Goal: Task Accomplishment & Management: Manage account settings

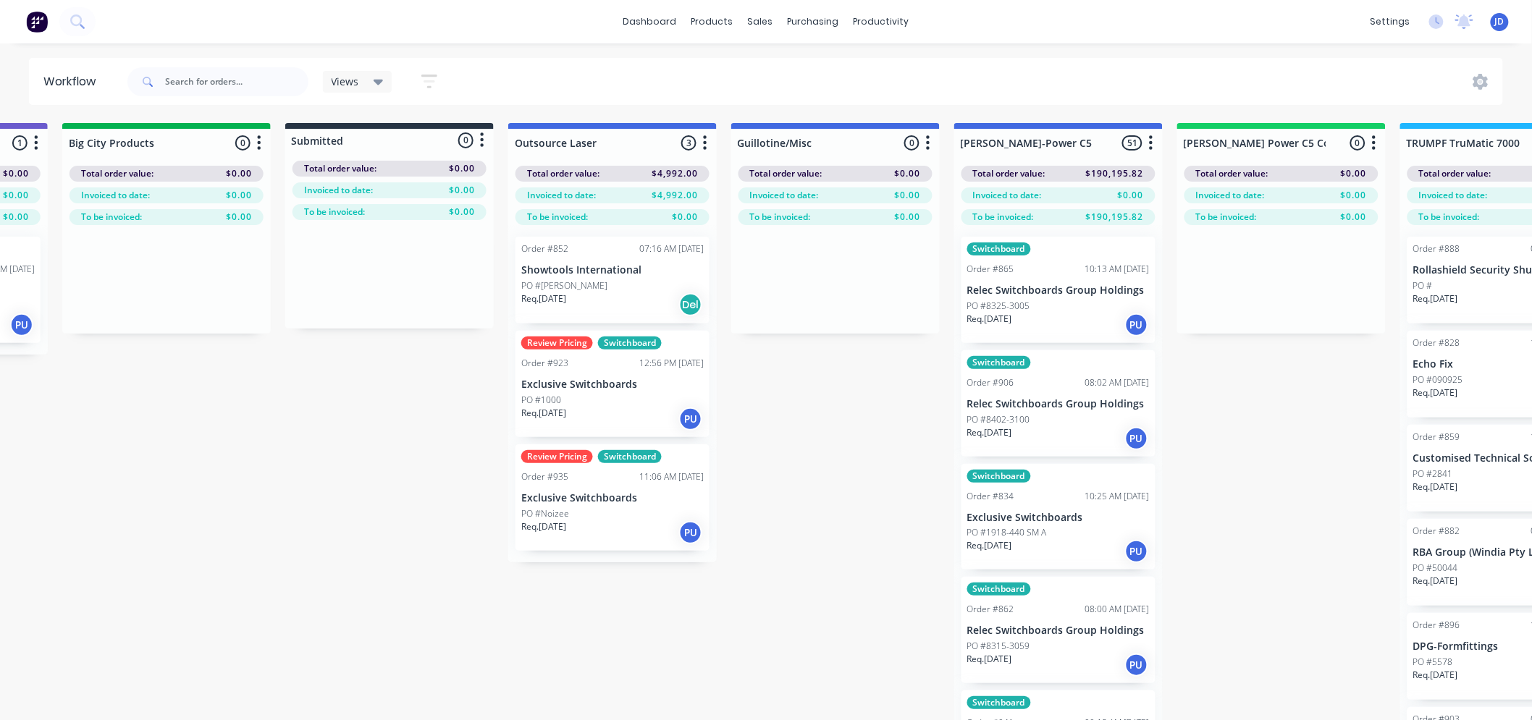
scroll to position [0, 489]
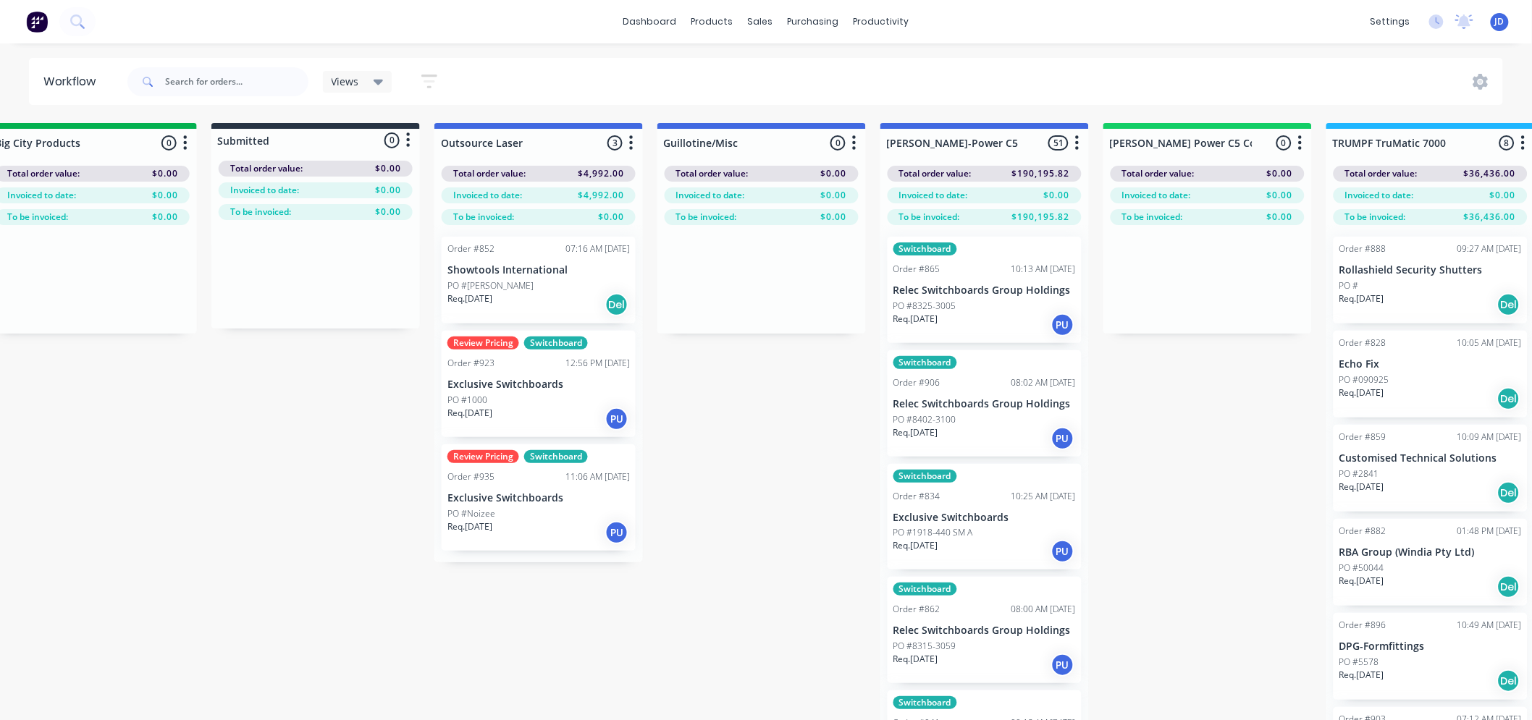
drag, startPoint x: 754, startPoint y: 459, endPoint x: 828, endPoint y: 436, distance: 78.1
drag, startPoint x: 1242, startPoint y: 400, endPoint x: 1321, endPoint y: 283, distance: 141.4
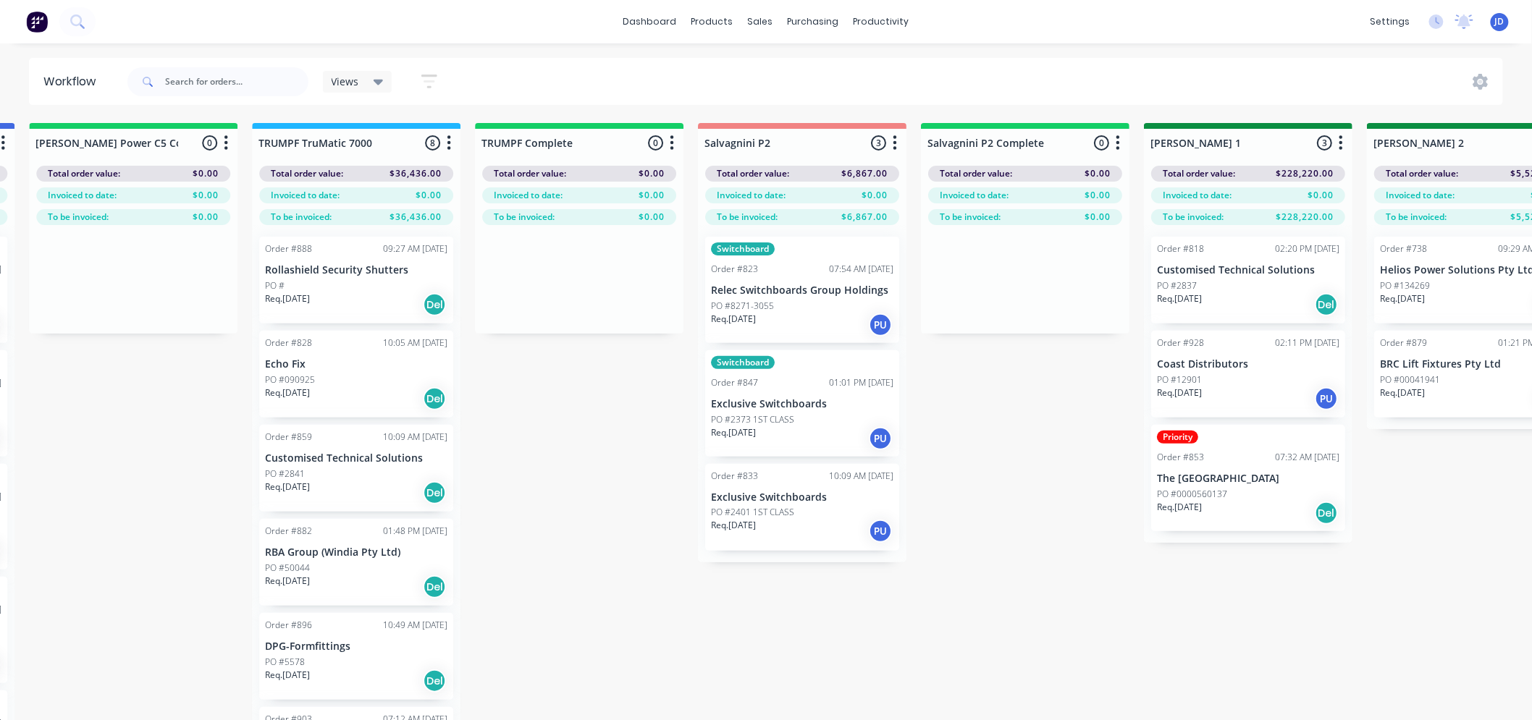
drag, startPoint x: 1293, startPoint y: 507, endPoint x: 1301, endPoint y: 494, distance: 15.3
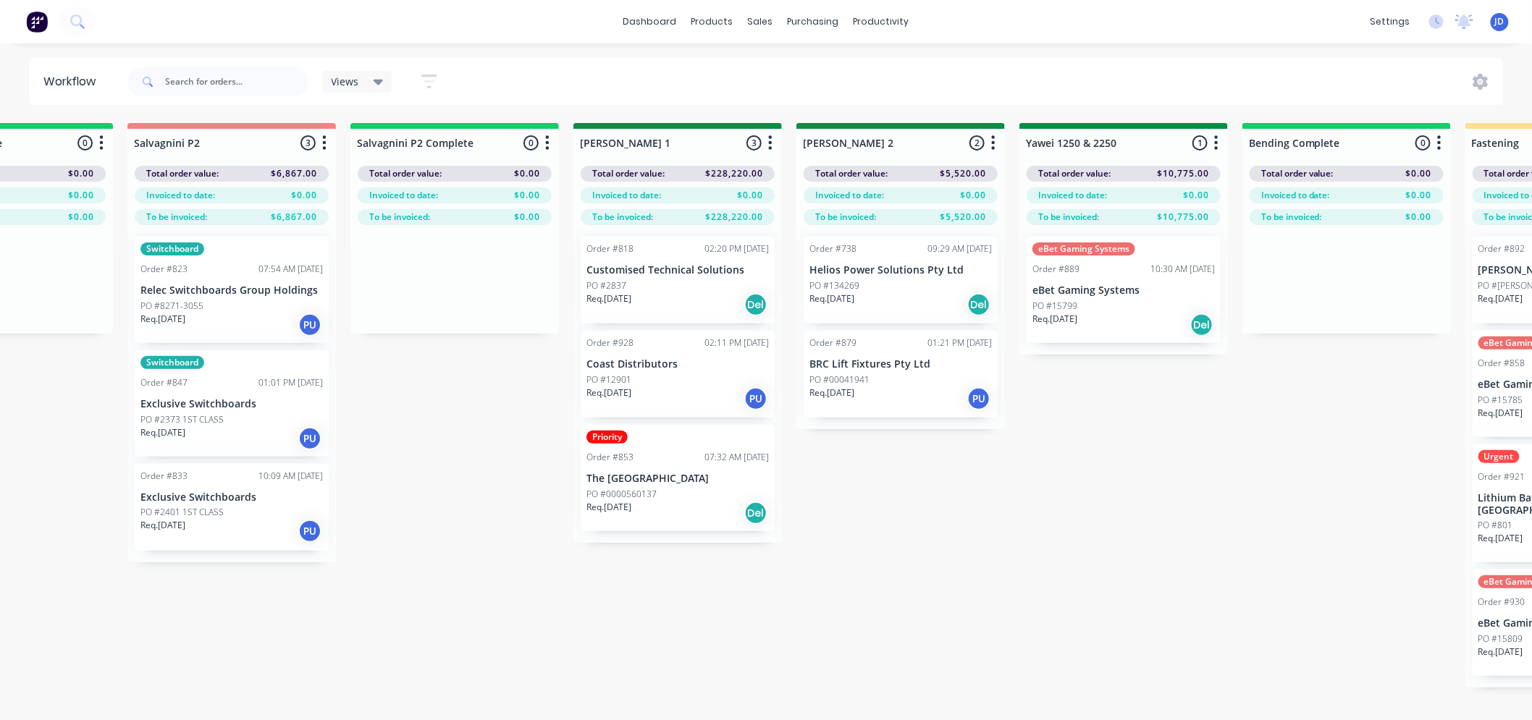
drag, startPoint x: 1046, startPoint y: 598, endPoint x: 1240, endPoint y: 545, distance: 201.1
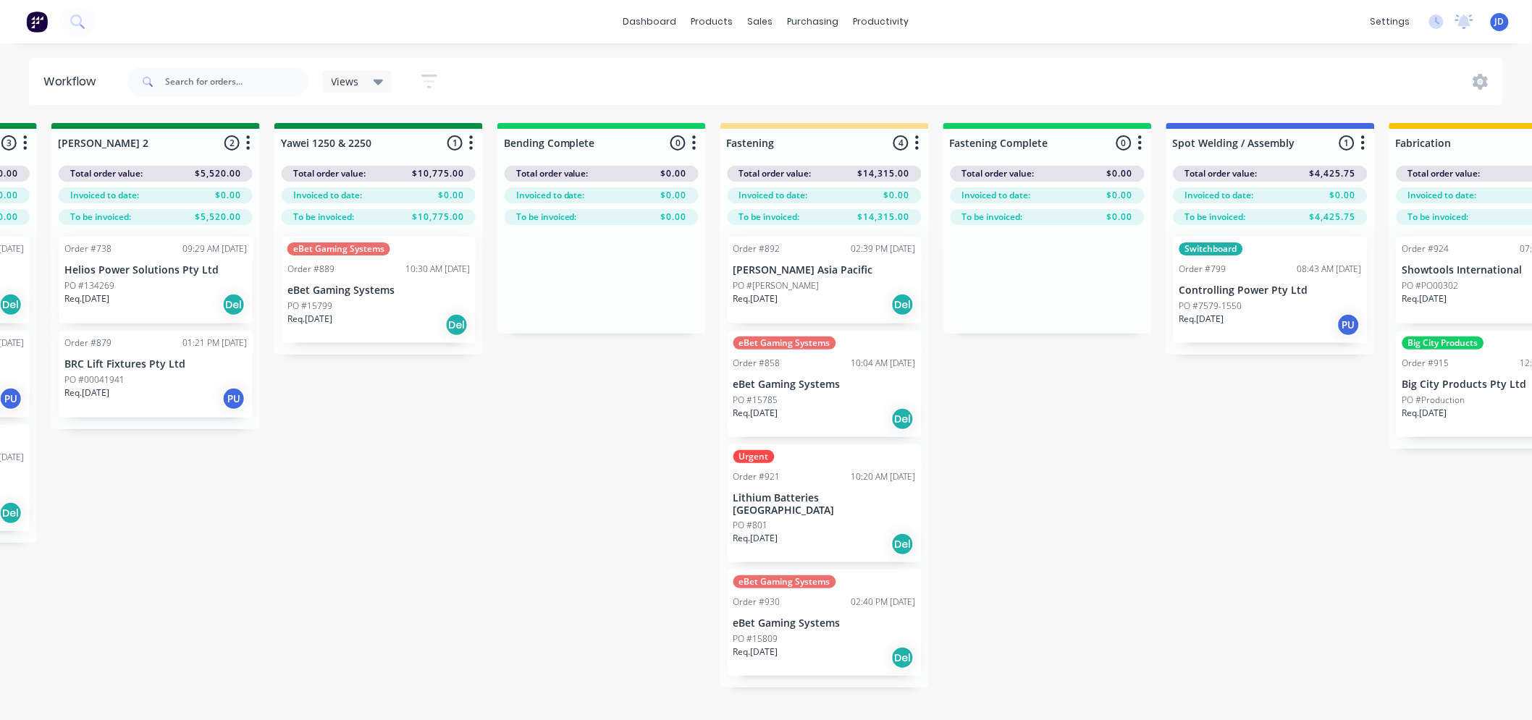
scroll to position [0, 2983]
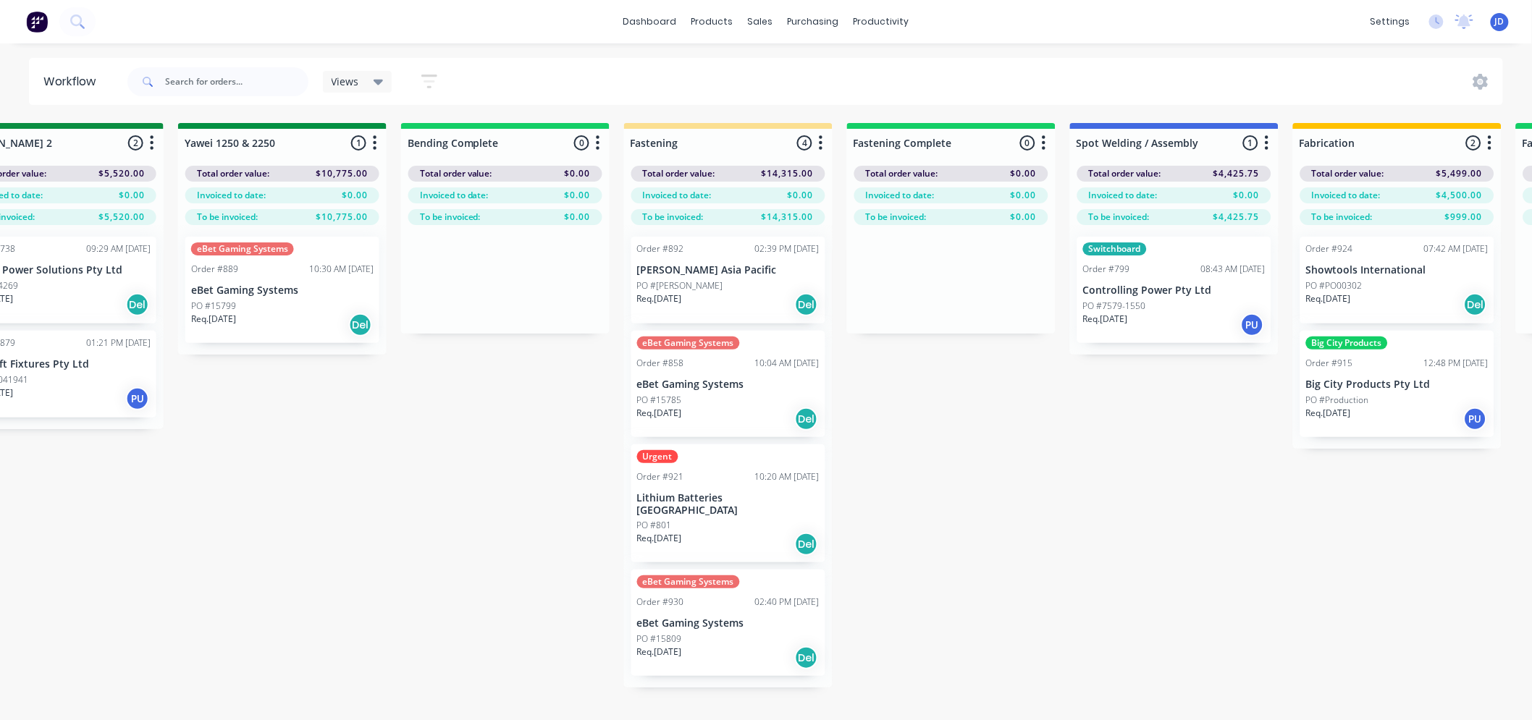
drag, startPoint x: 1076, startPoint y: 416, endPoint x: 1083, endPoint y: 409, distance: 10.2
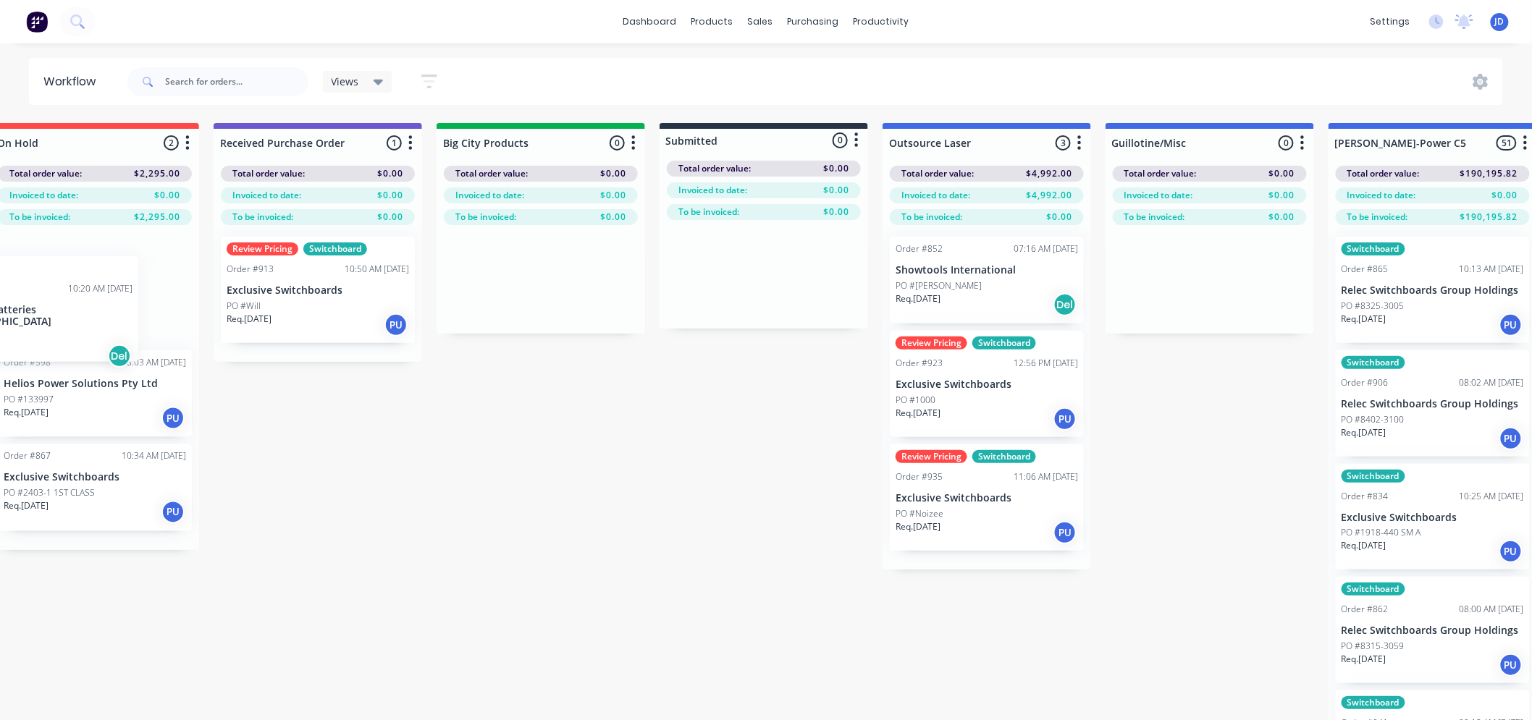
scroll to position [0, 0]
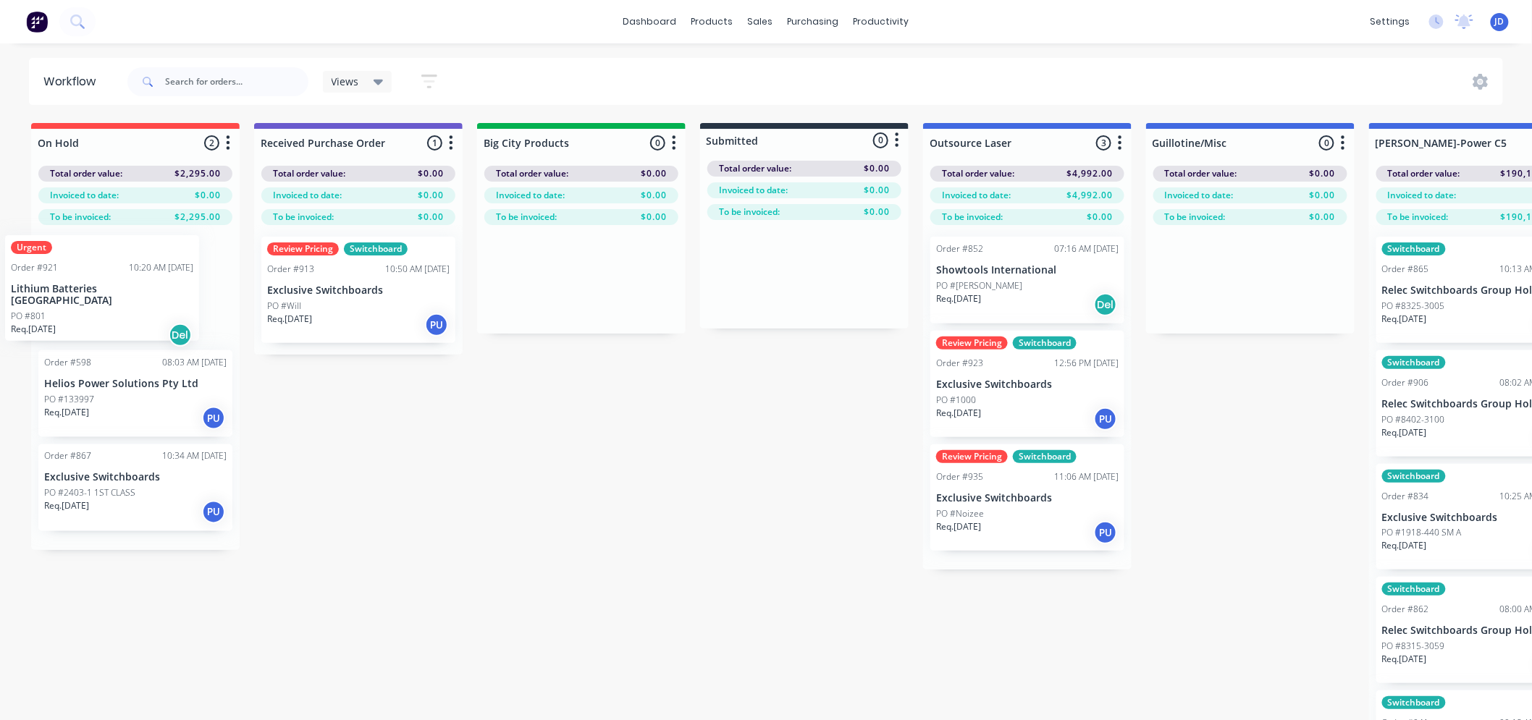
drag, startPoint x: 707, startPoint y: 513, endPoint x: 150, endPoint y: 285, distance: 602.3
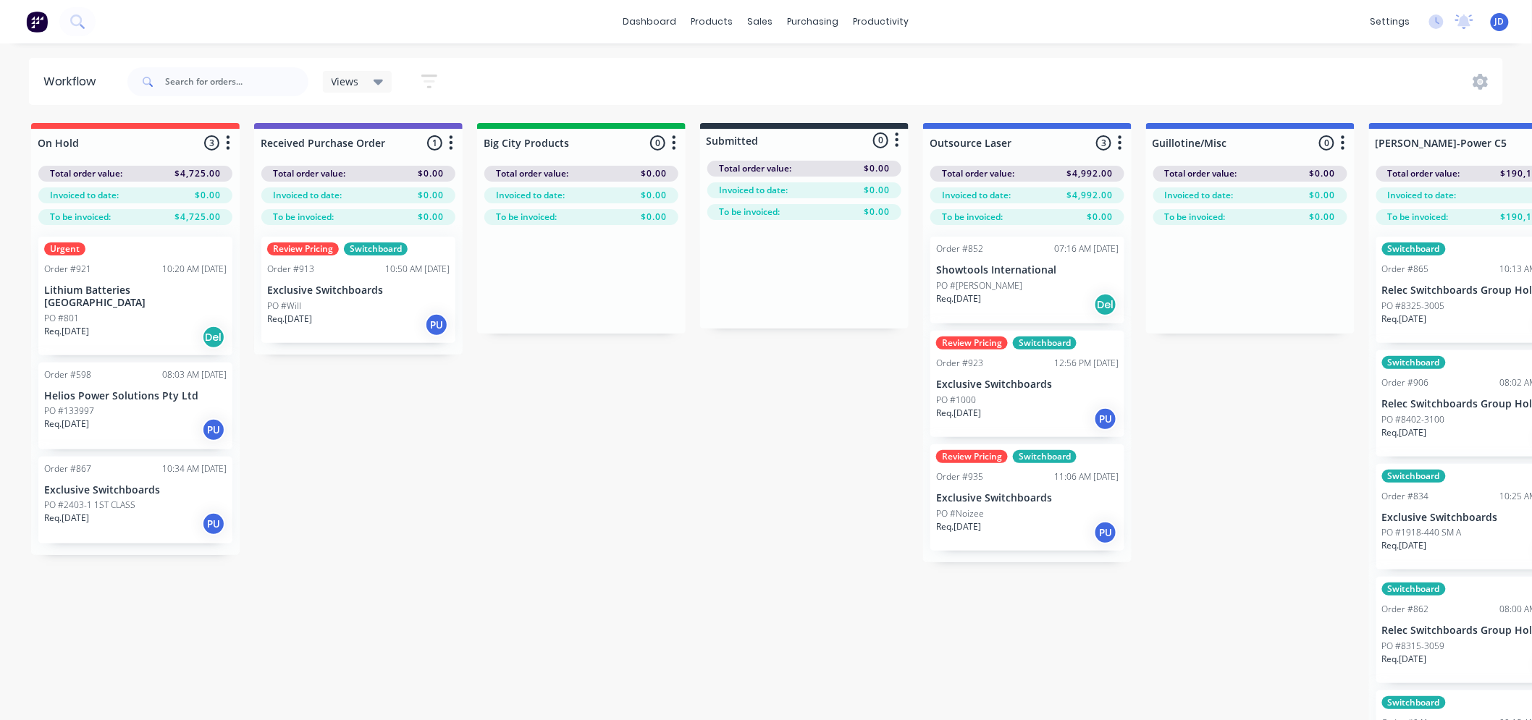
scroll to position [0, 308]
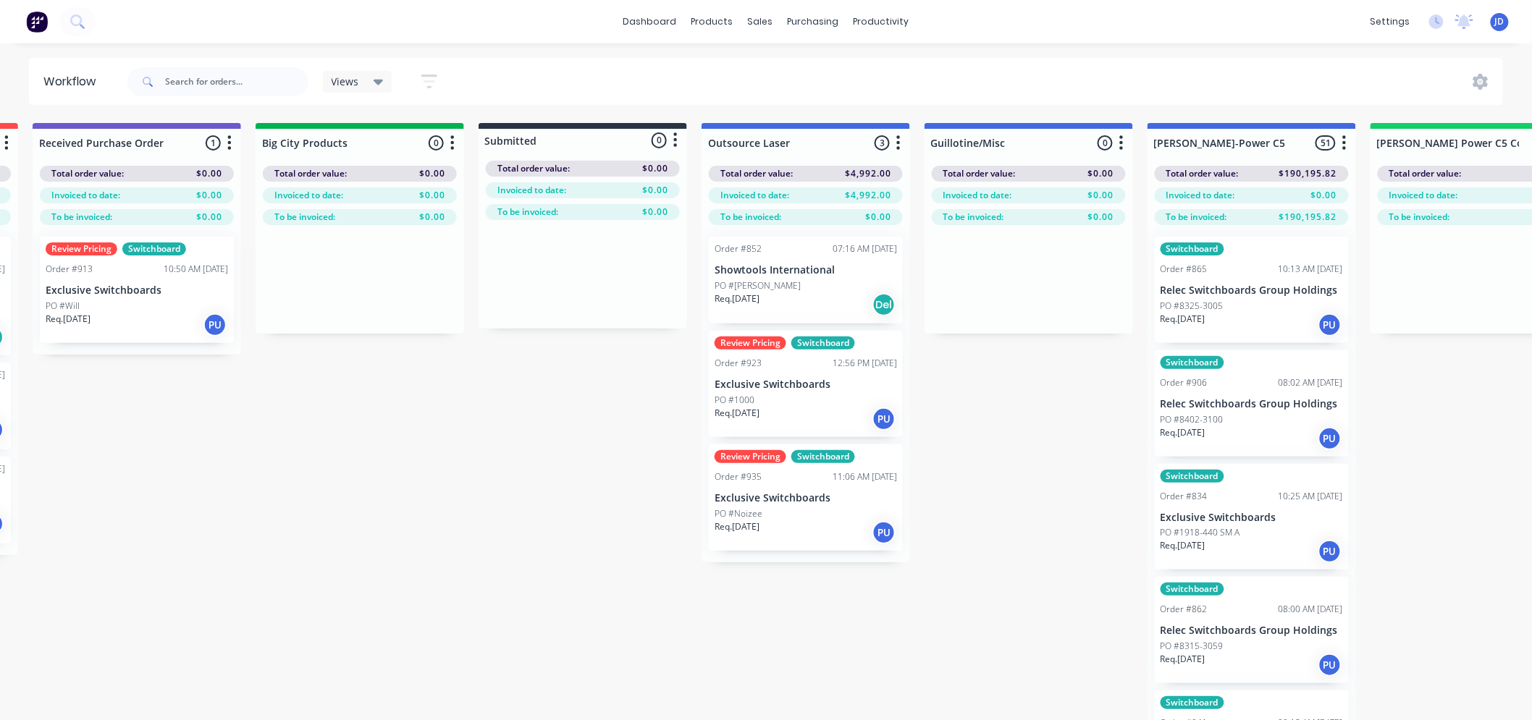
drag, startPoint x: 496, startPoint y: 488, endPoint x: 628, endPoint y: 476, distance: 133.0
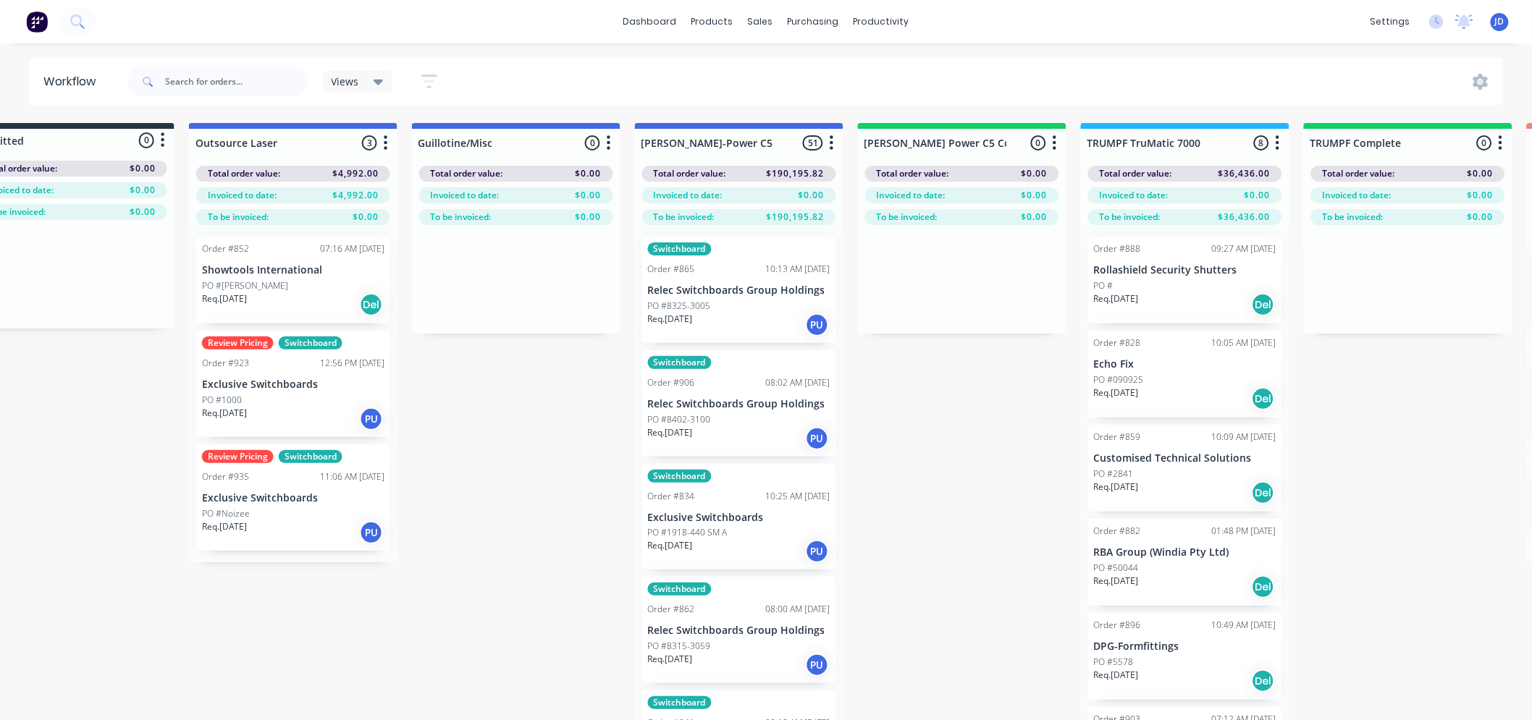
drag, startPoint x: 690, startPoint y: 500, endPoint x: 727, endPoint y: 479, distance: 42.5
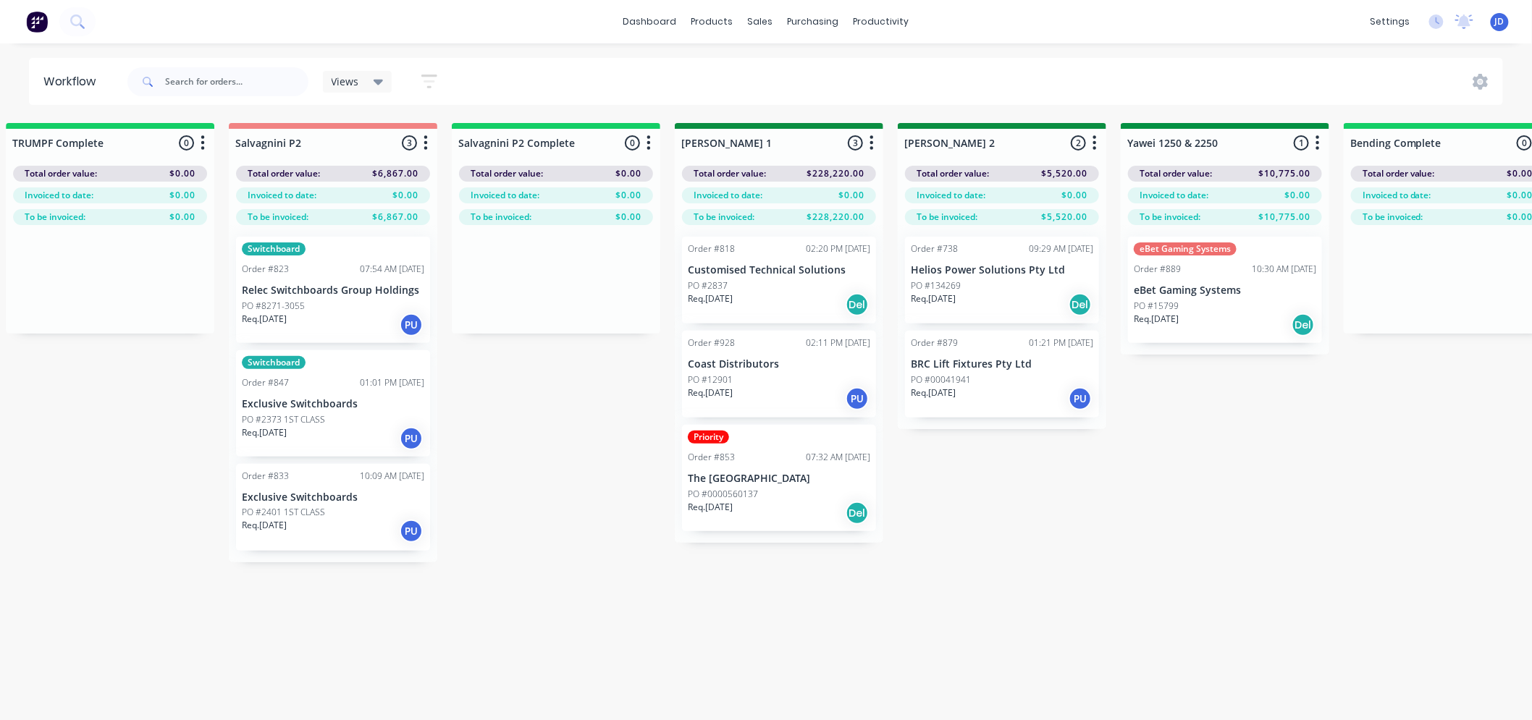
drag, startPoint x: 544, startPoint y: 553, endPoint x: 646, endPoint y: 534, distance: 103.9
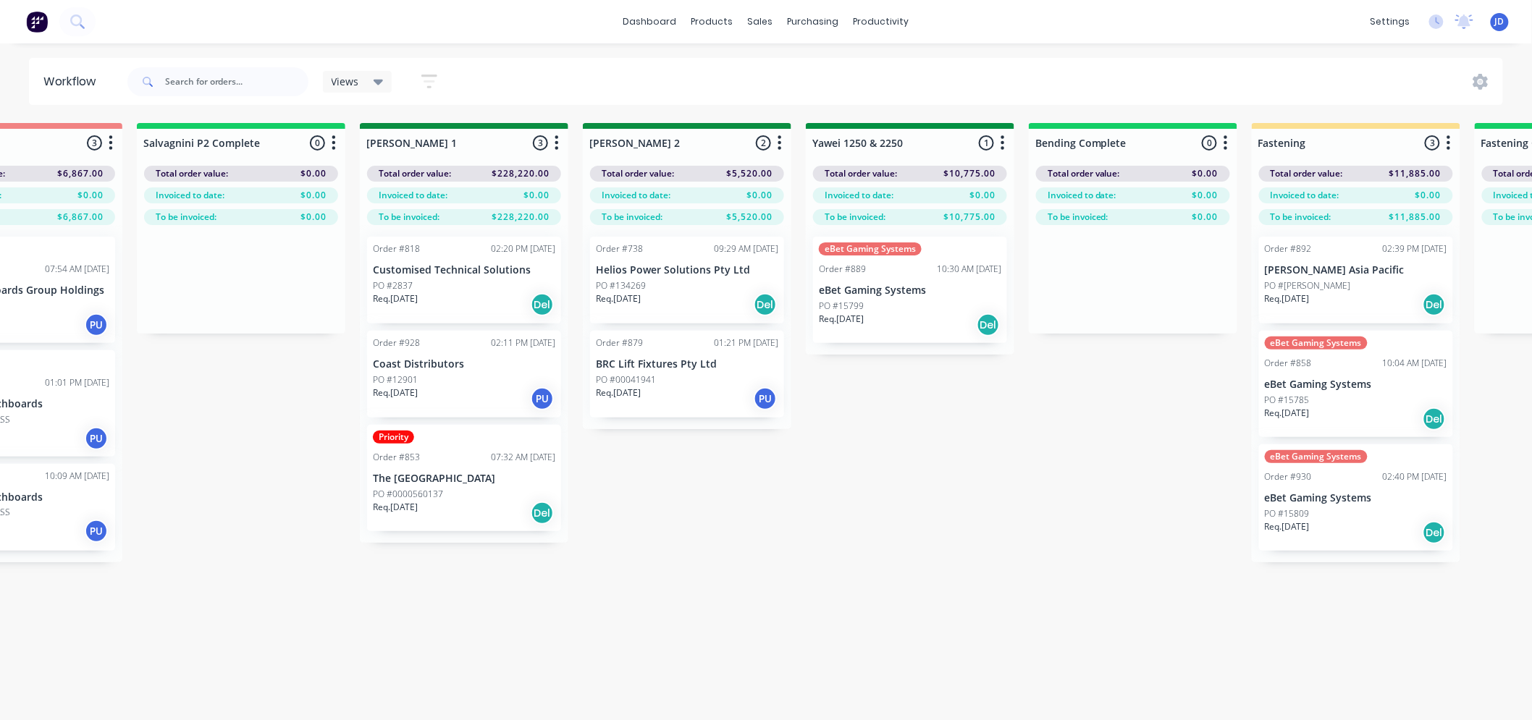
drag, startPoint x: 914, startPoint y: 532, endPoint x: 980, endPoint y: 481, distance: 83.6
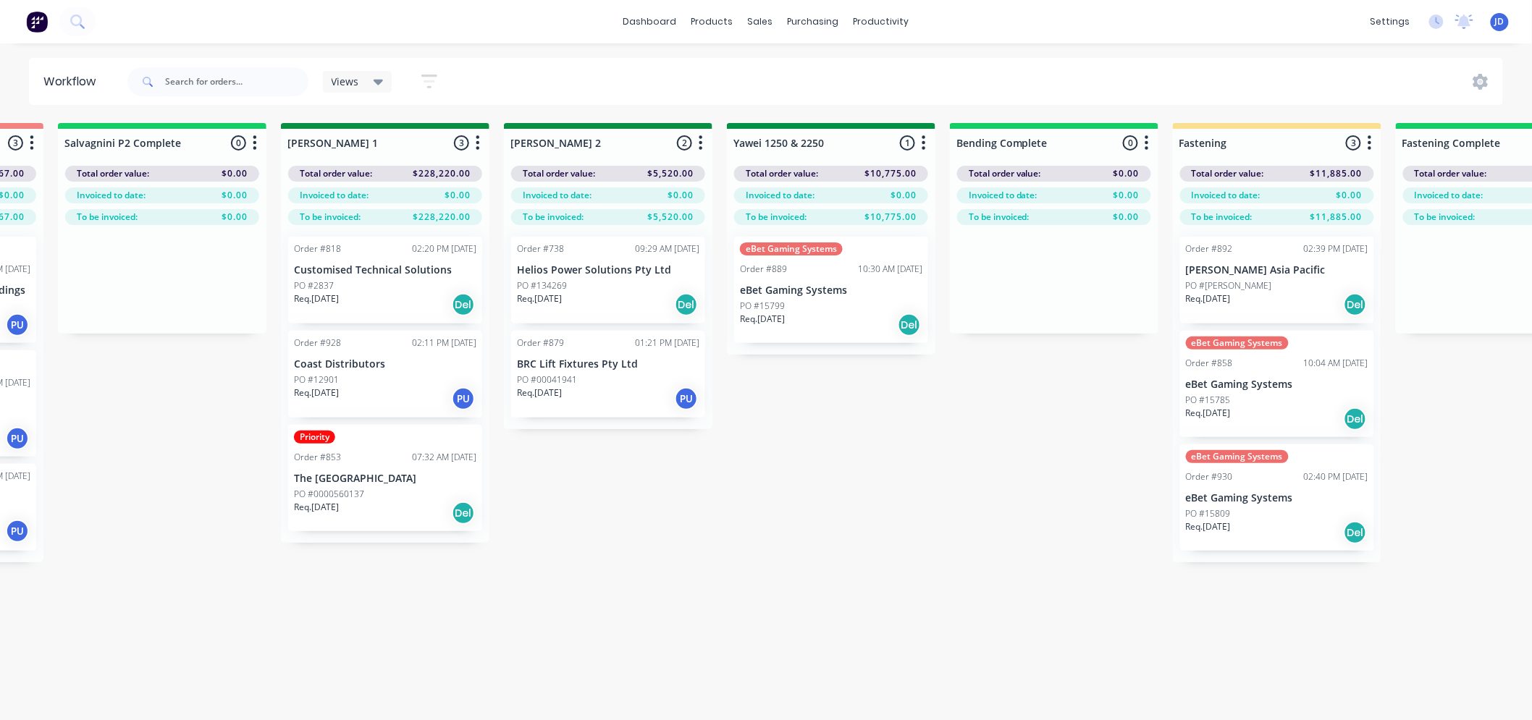
drag, startPoint x: 936, startPoint y: 479, endPoint x: 1014, endPoint y: 450, distance: 83.1
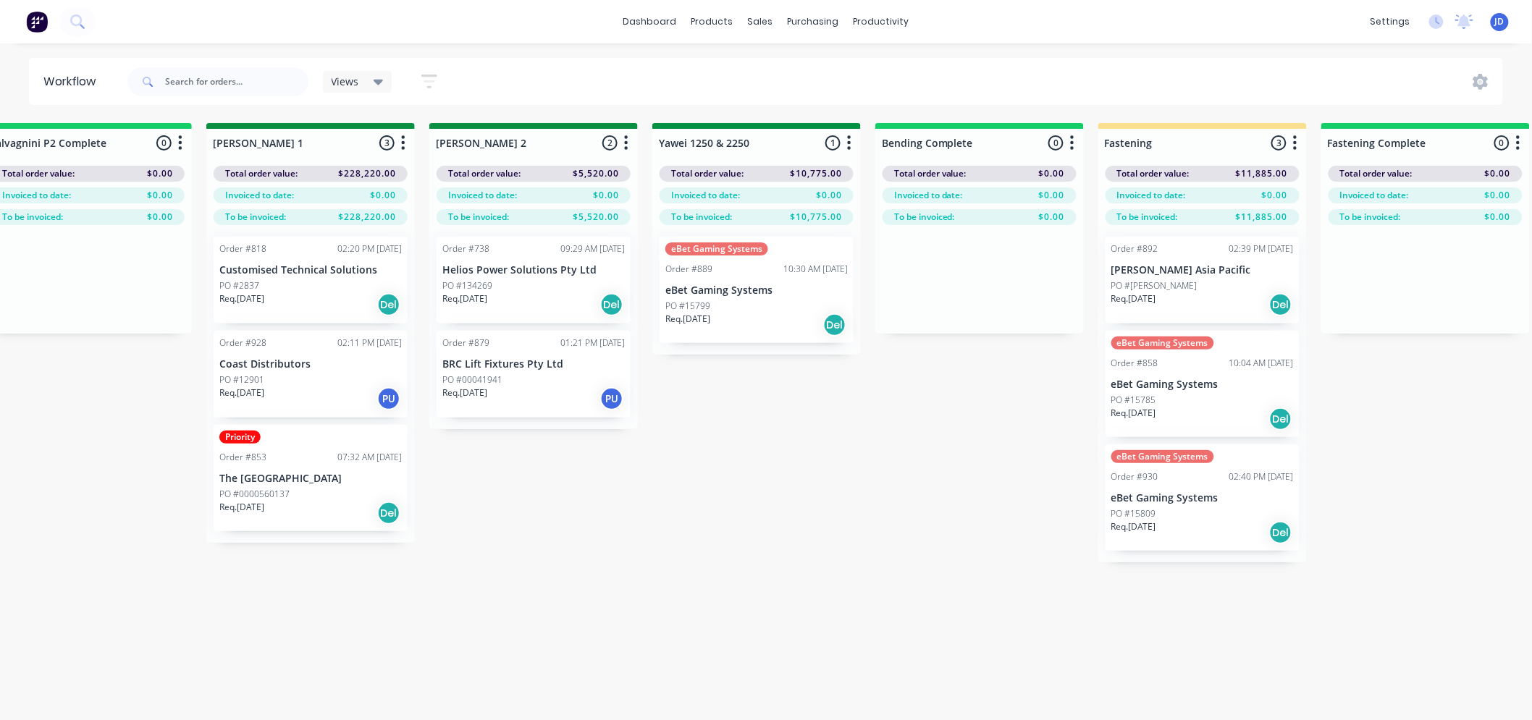
click at [327, 379] on div "PO #12901" at bounding box center [310, 380] width 182 height 13
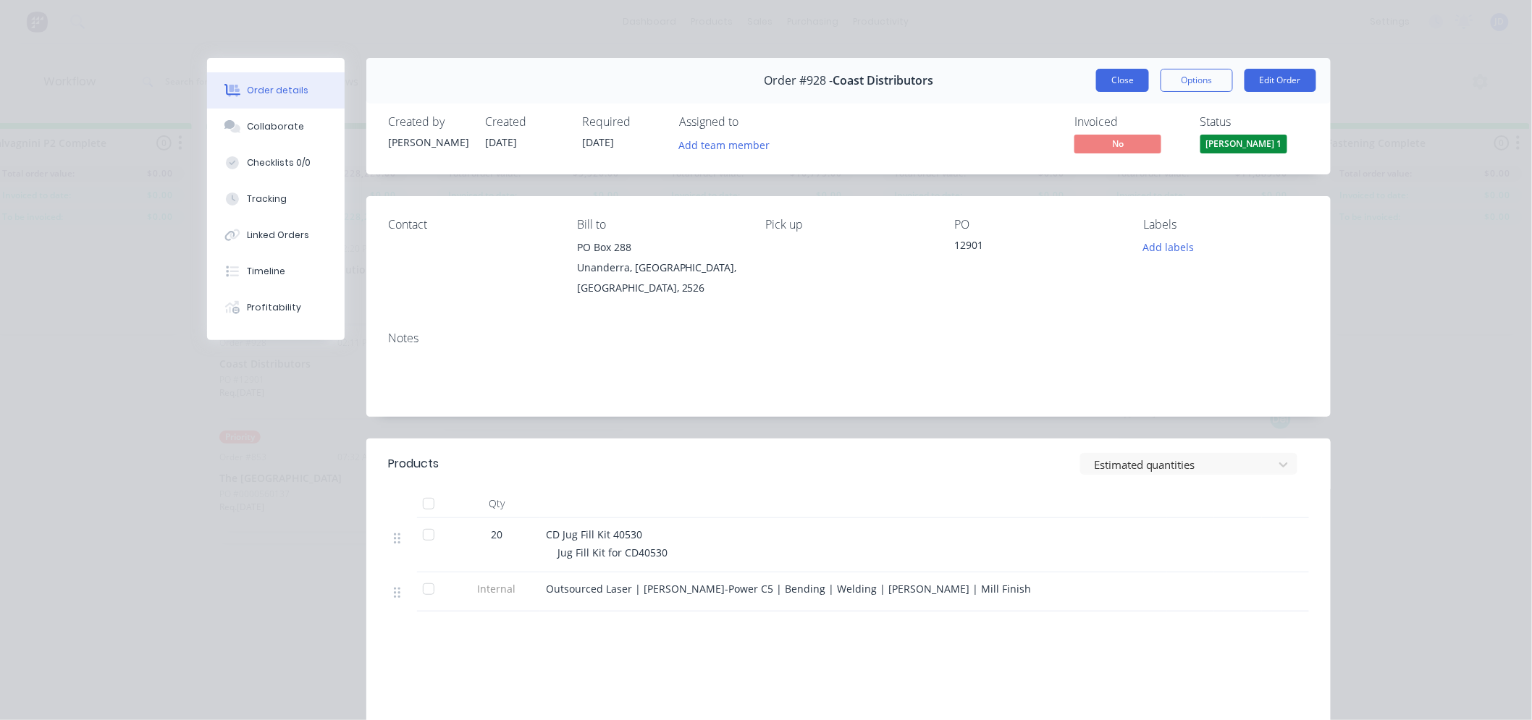
click at [1125, 83] on button "Close" at bounding box center [1122, 80] width 53 height 23
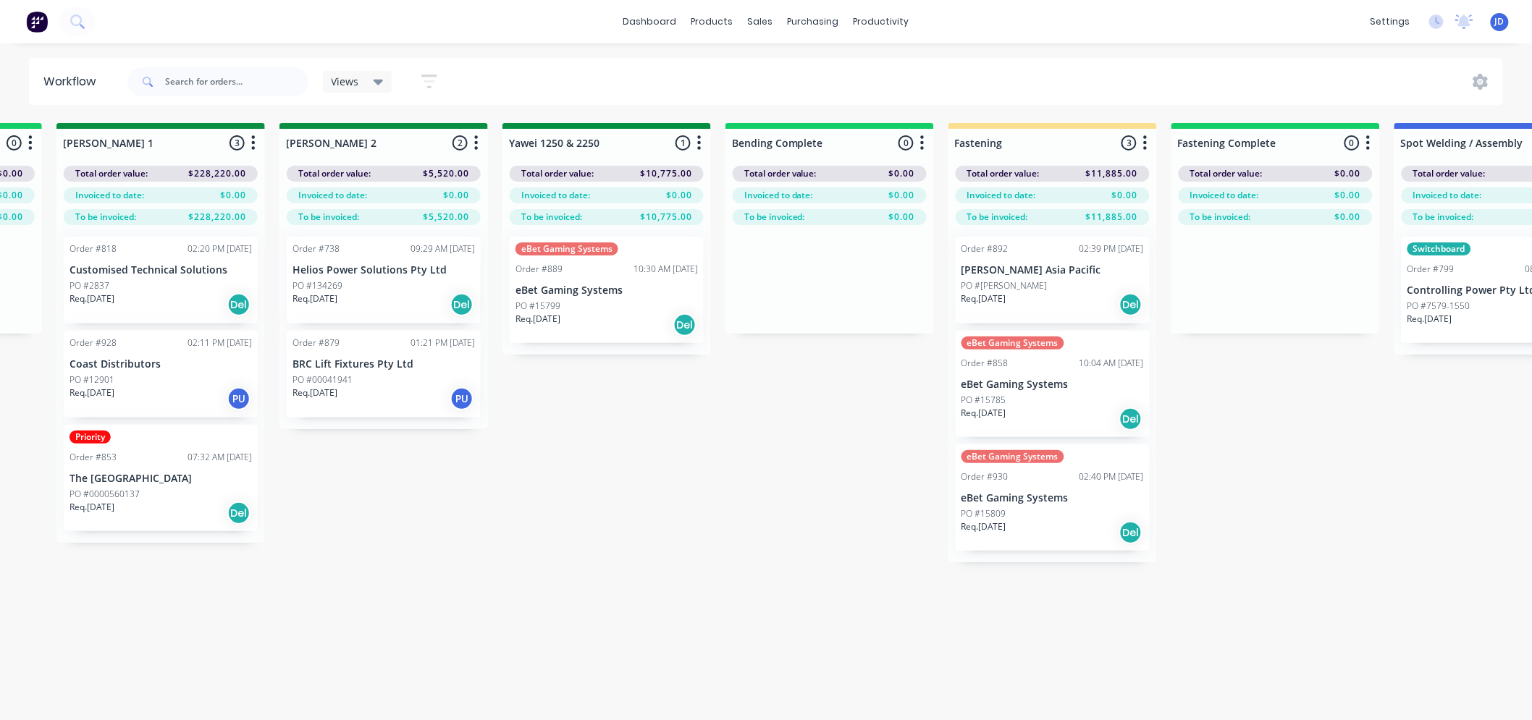
drag, startPoint x: 720, startPoint y: 597, endPoint x: 813, endPoint y: 592, distance: 92.8
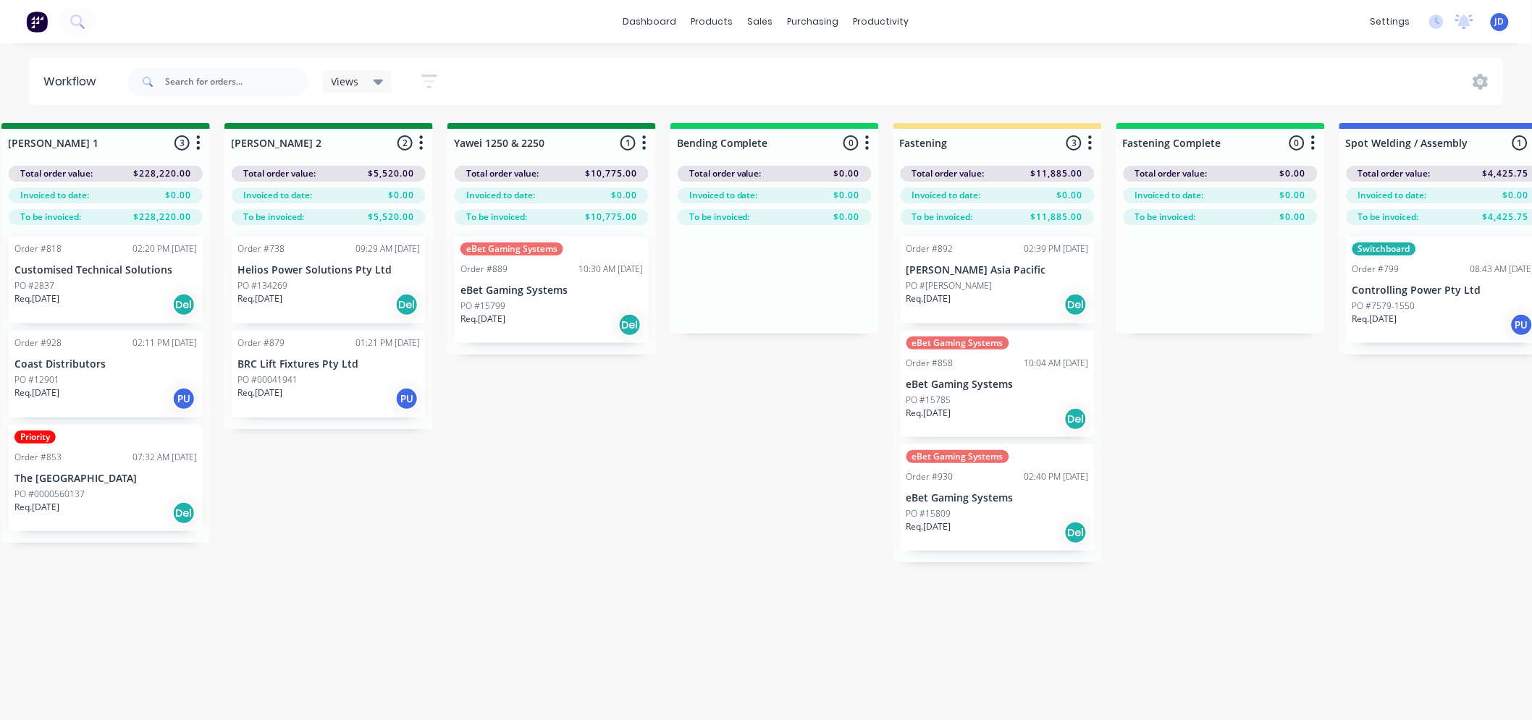
click at [140, 291] on div "PO #2837" at bounding box center [105, 285] width 182 height 13
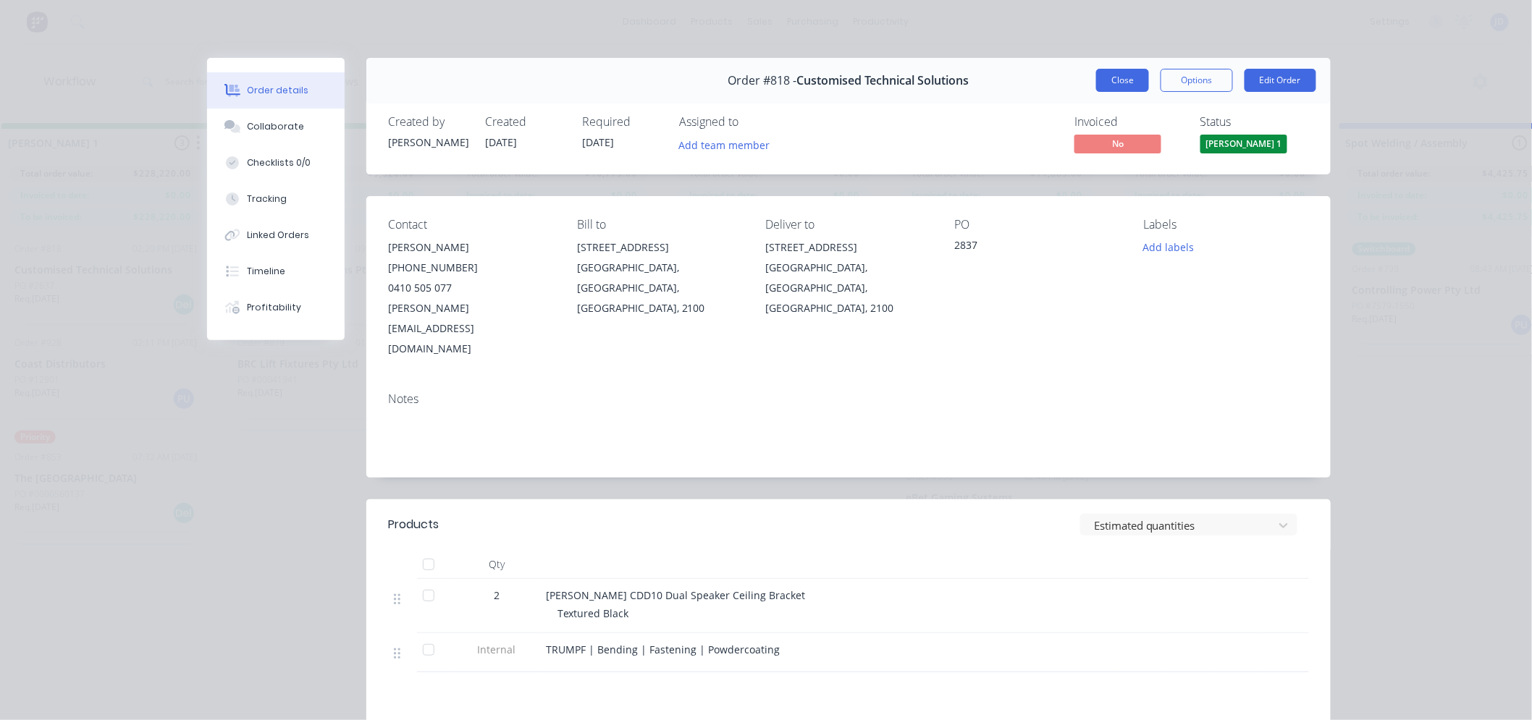
click at [1135, 77] on button "Close" at bounding box center [1122, 80] width 53 height 23
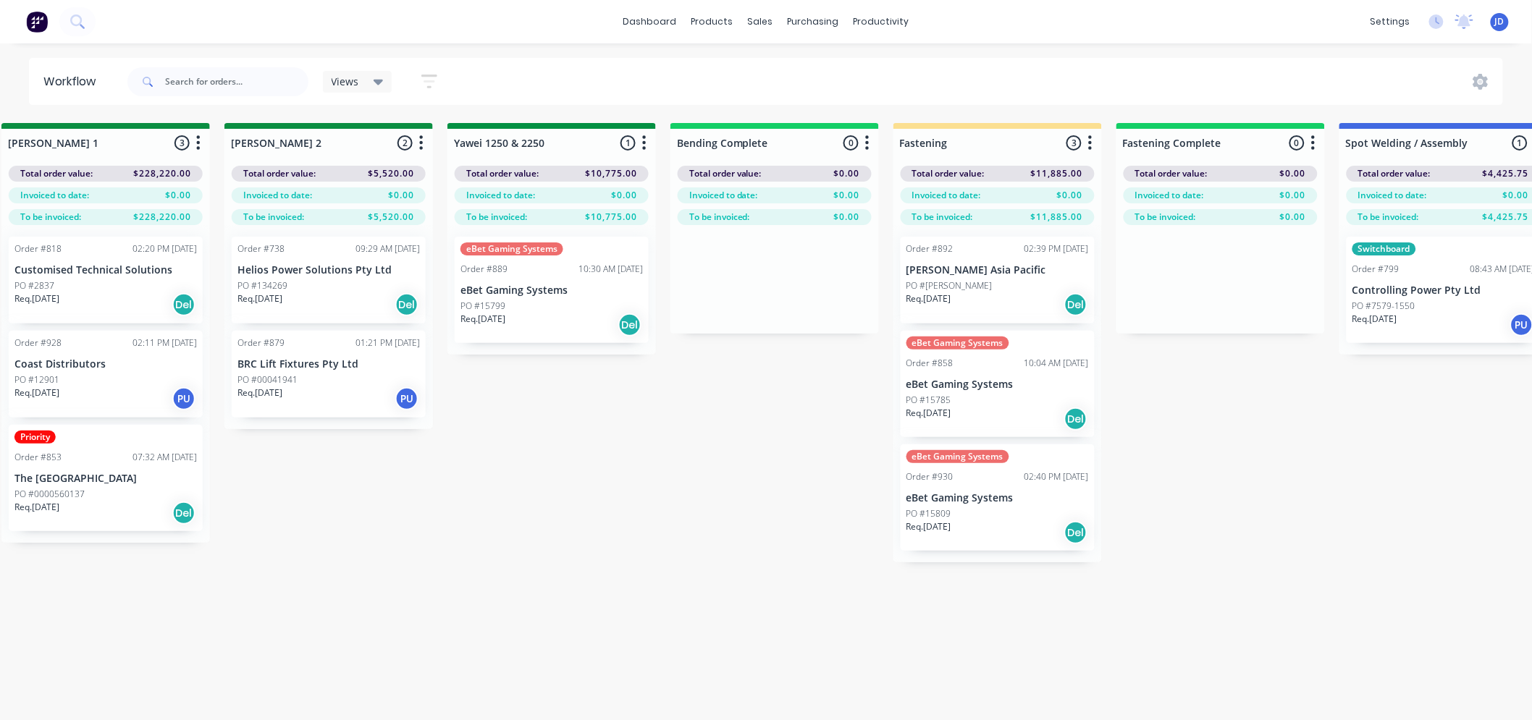
click at [726, 504] on div "On Hold 3 Status colour #FF4949 hex #FF4949 Save Cancel Notifications Email SMS…" at bounding box center [590, 447] width 6613 height 649
drag, startPoint x: 696, startPoint y: 519, endPoint x: 688, endPoint y: 494, distance: 26.4
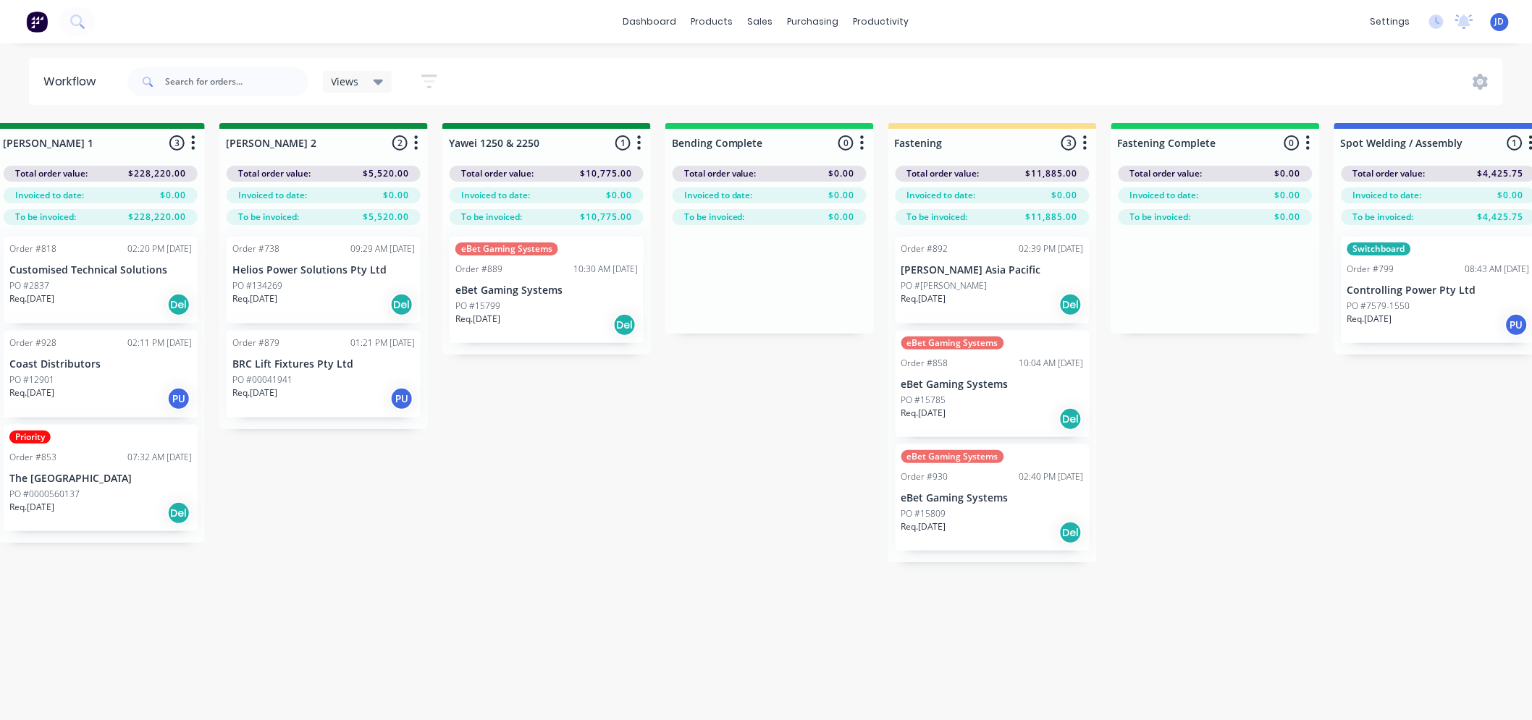
click at [565, 451] on div "On Hold 3 Status colour #FF4949 hex #FF4949 Save Cancel Notifications Email SMS…" at bounding box center [585, 447] width 6613 height 649
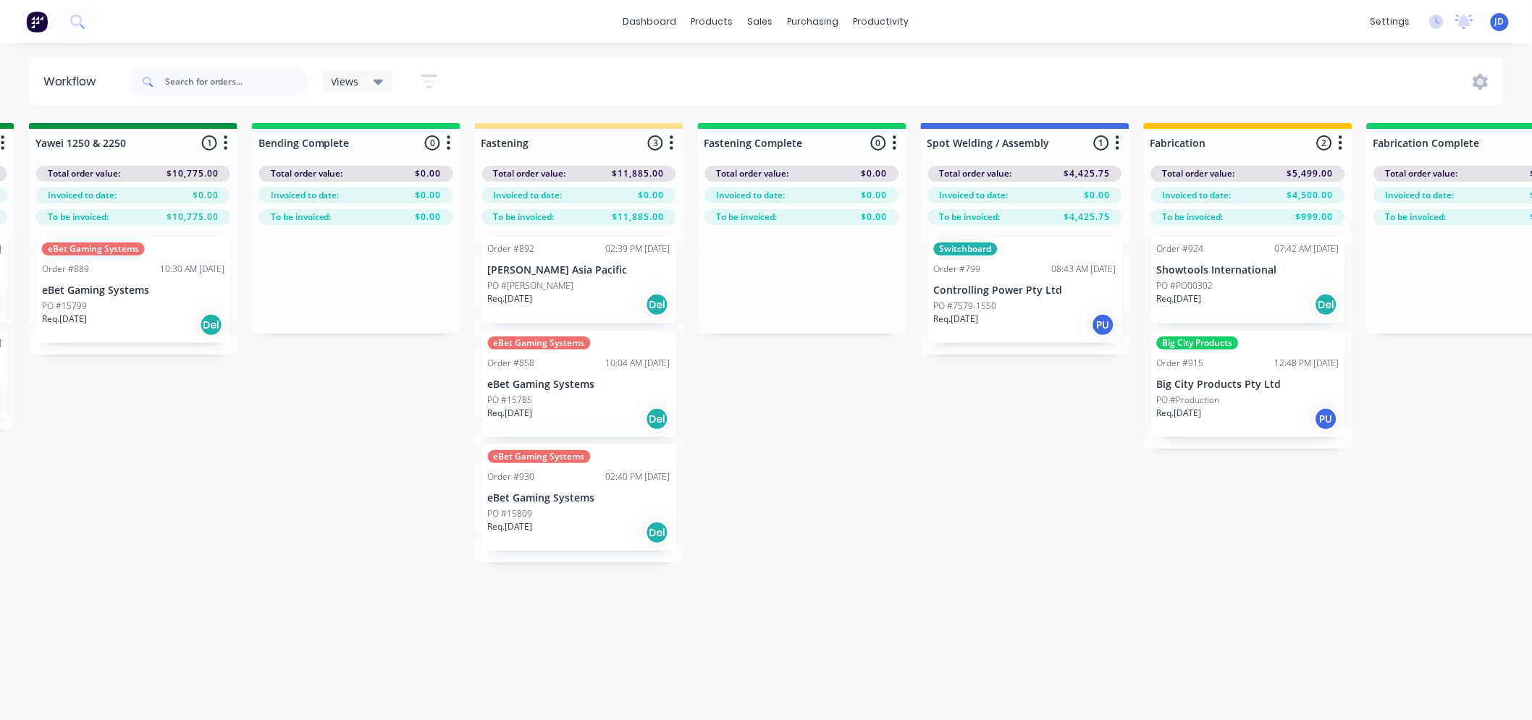
drag, startPoint x: 594, startPoint y: 465, endPoint x: 681, endPoint y: 381, distance: 120.3
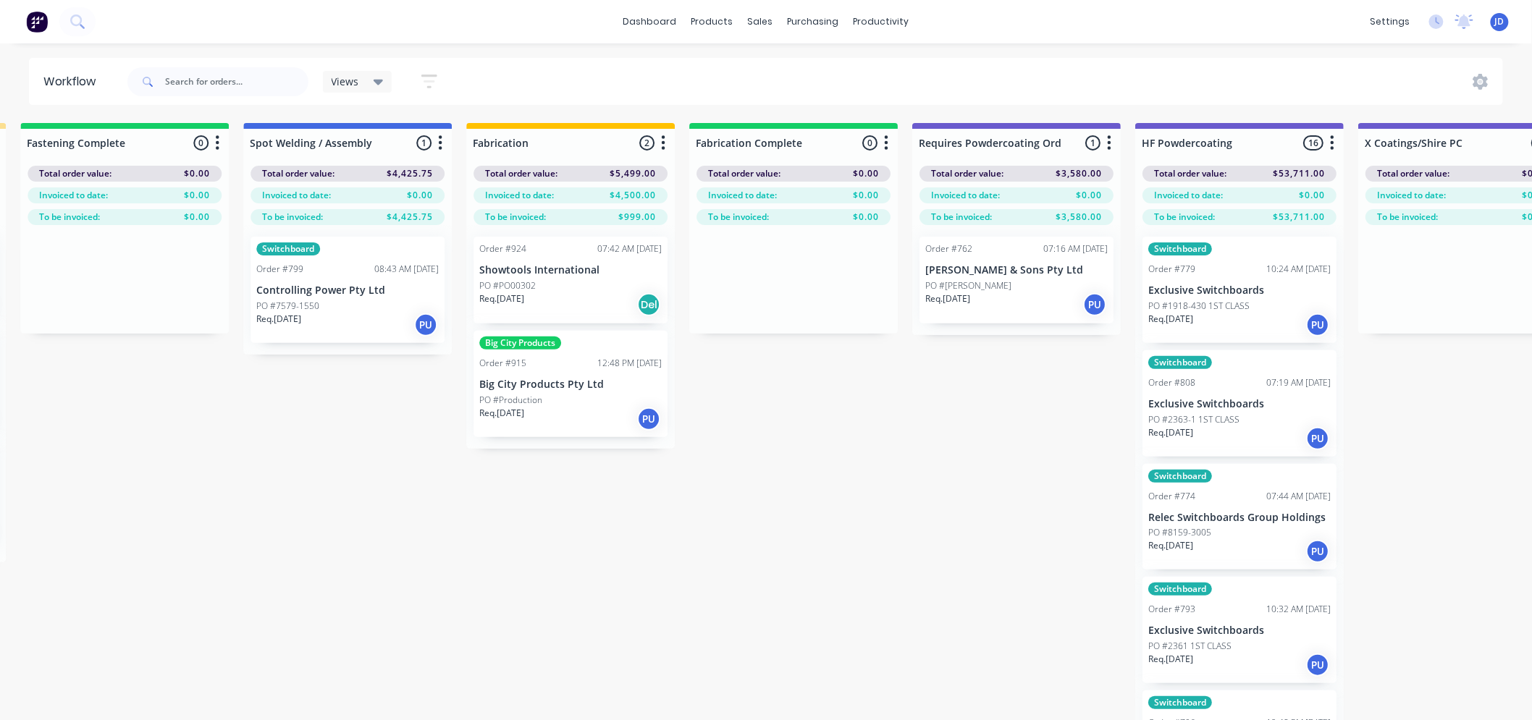
drag, startPoint x: 791, startPoint y: 463, endPoint x: 840, endPoint y: 345, distance: 128.3
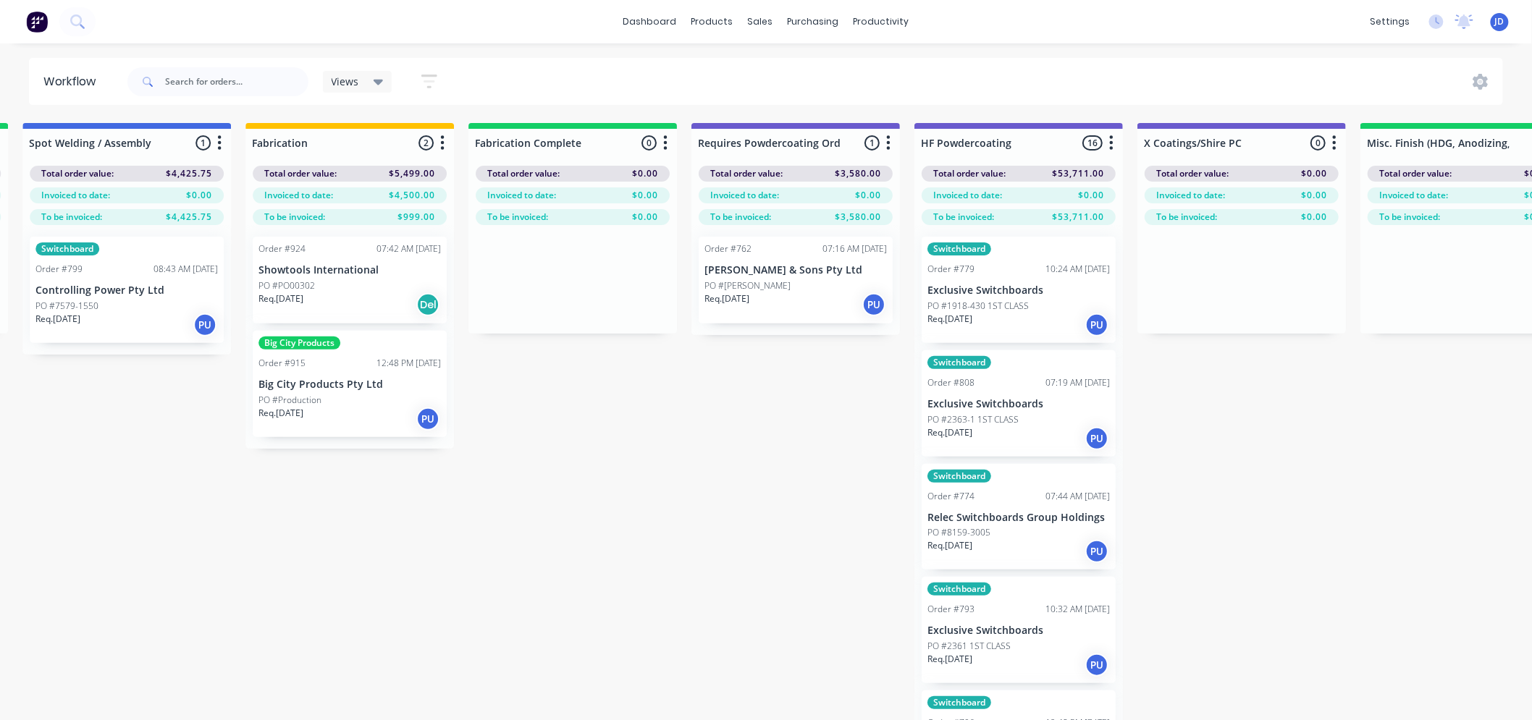
drag, startPoint x: 845, startPoint y: 429, endPoint x: 862, endPoint y: 371, distance: 59.8
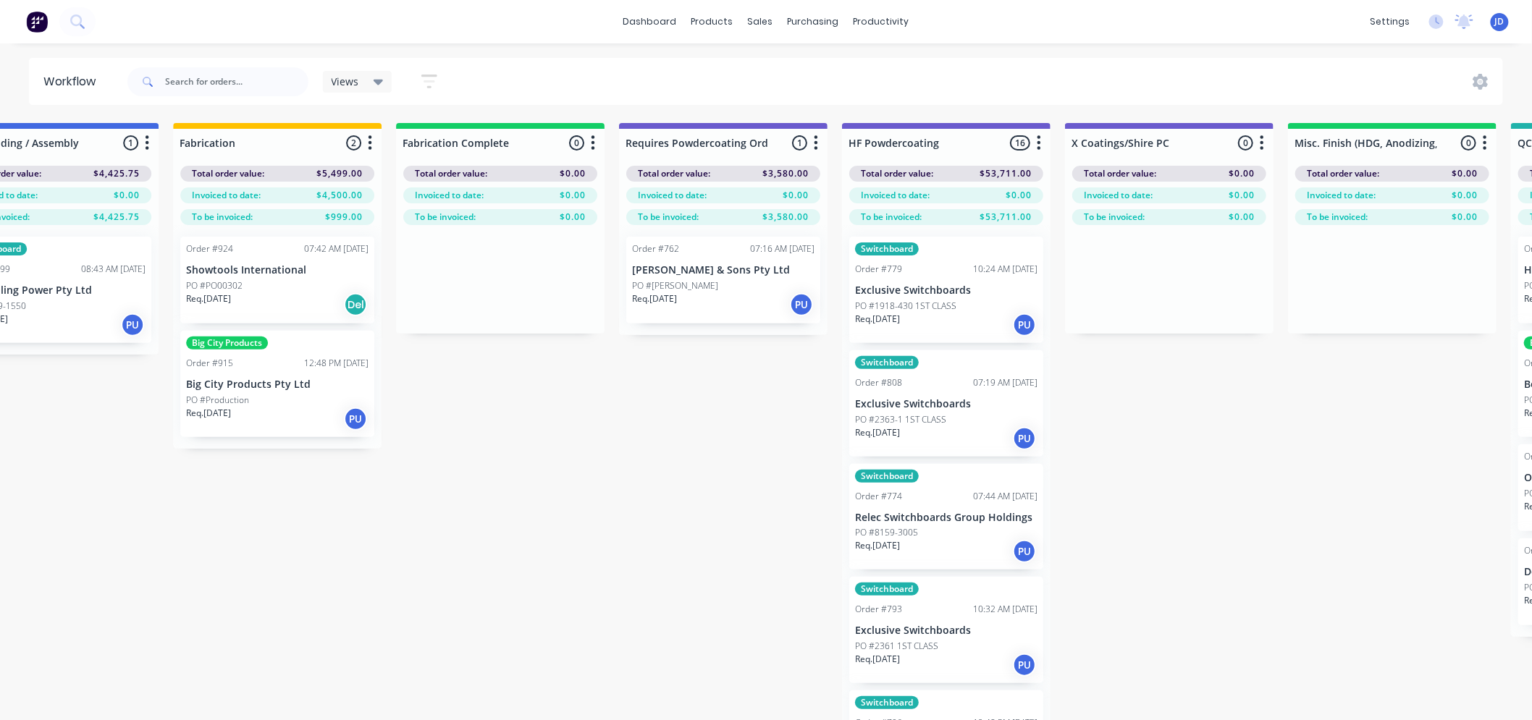
drag, startPoint x: 737, startPoint y: 455, endPoint x: 831, endPoint y: 359, distance: 134.1
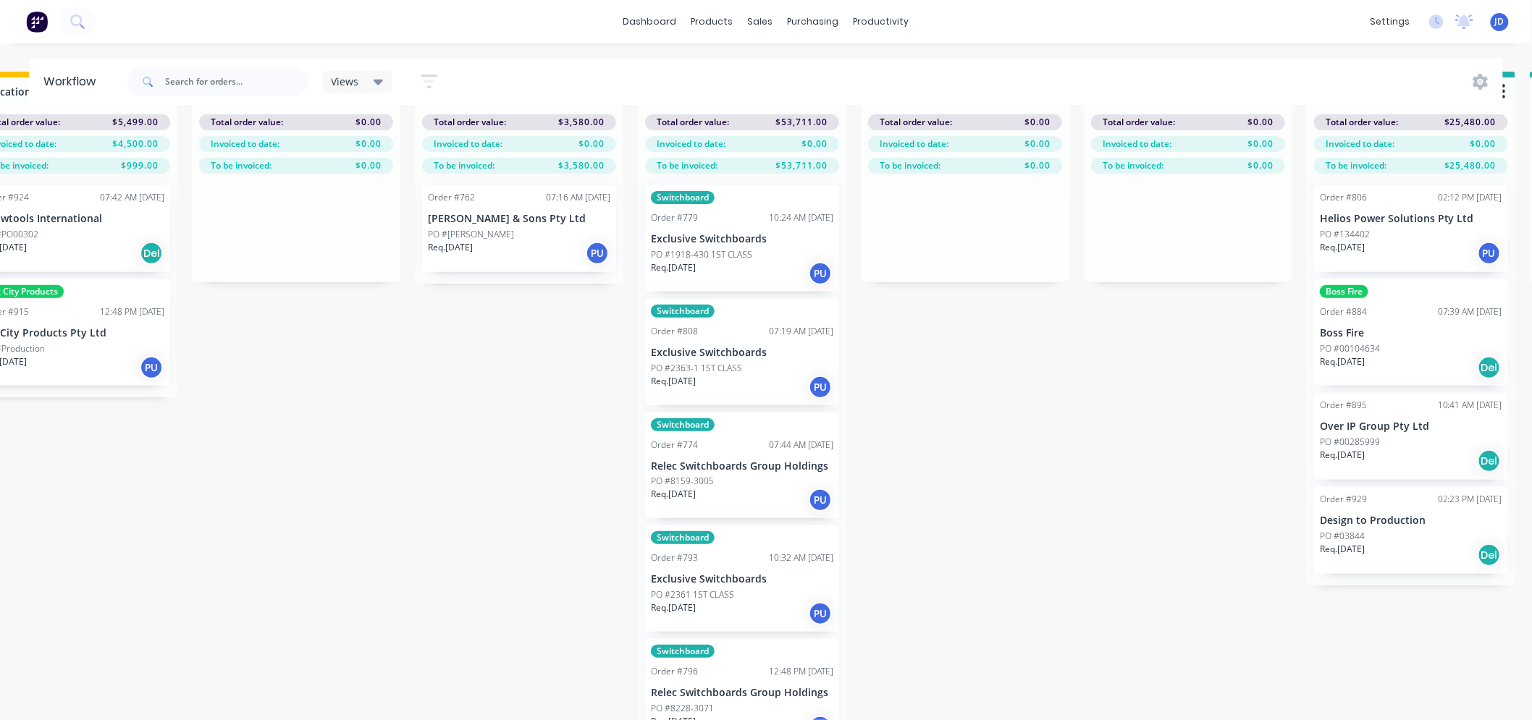
scroll to position [30, 4299]
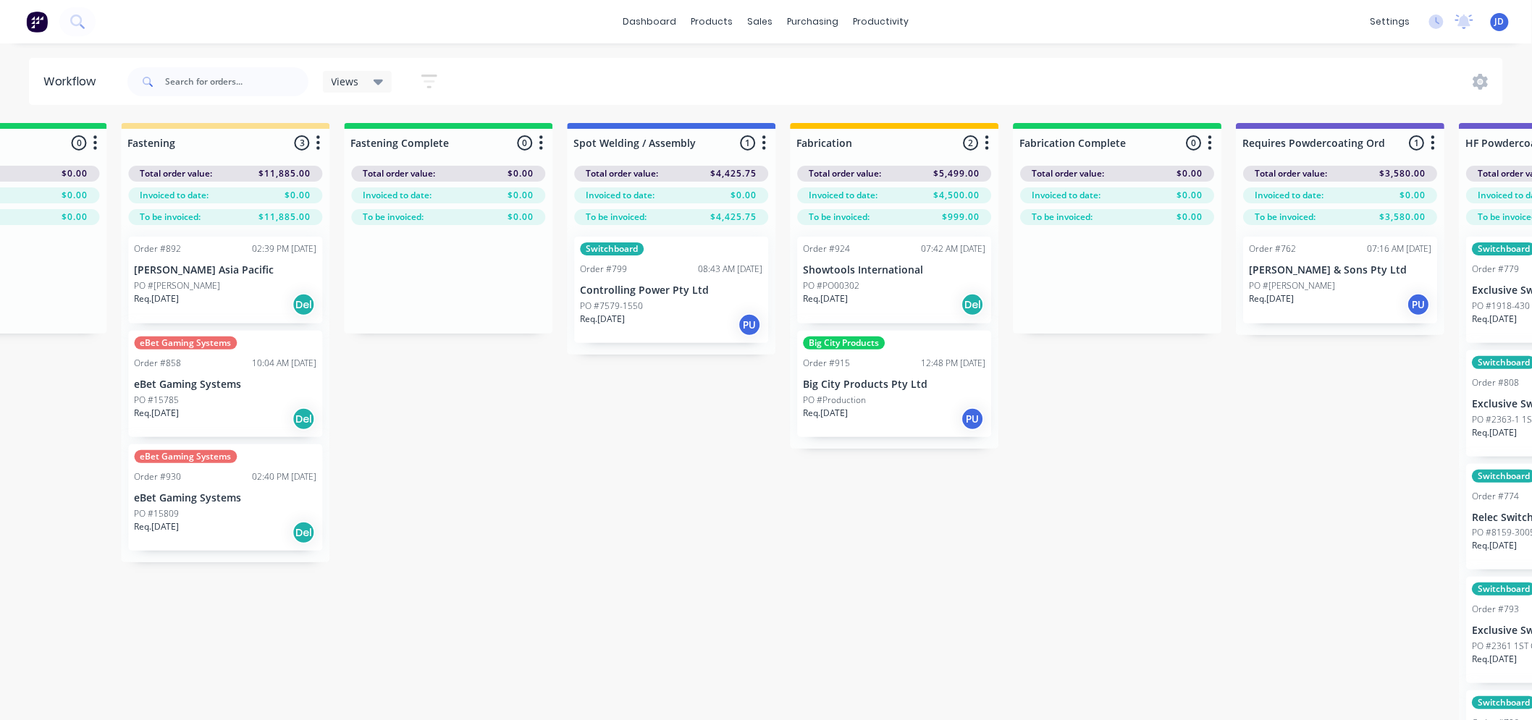
drag, startPoint x: 997, startPoint y: 534, endPoint x: 807, endPoint y: 500, distance: 192.8
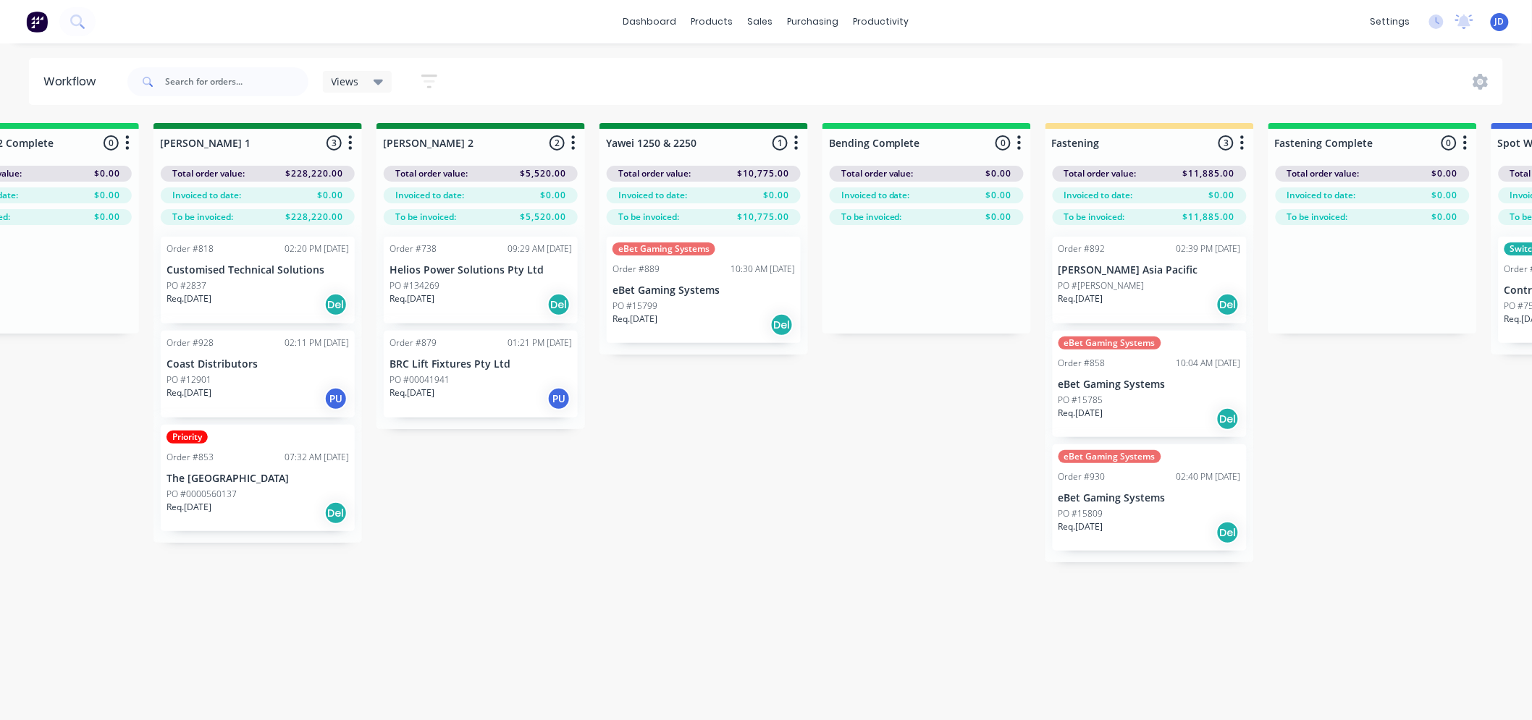
scroll to position [0, 0]
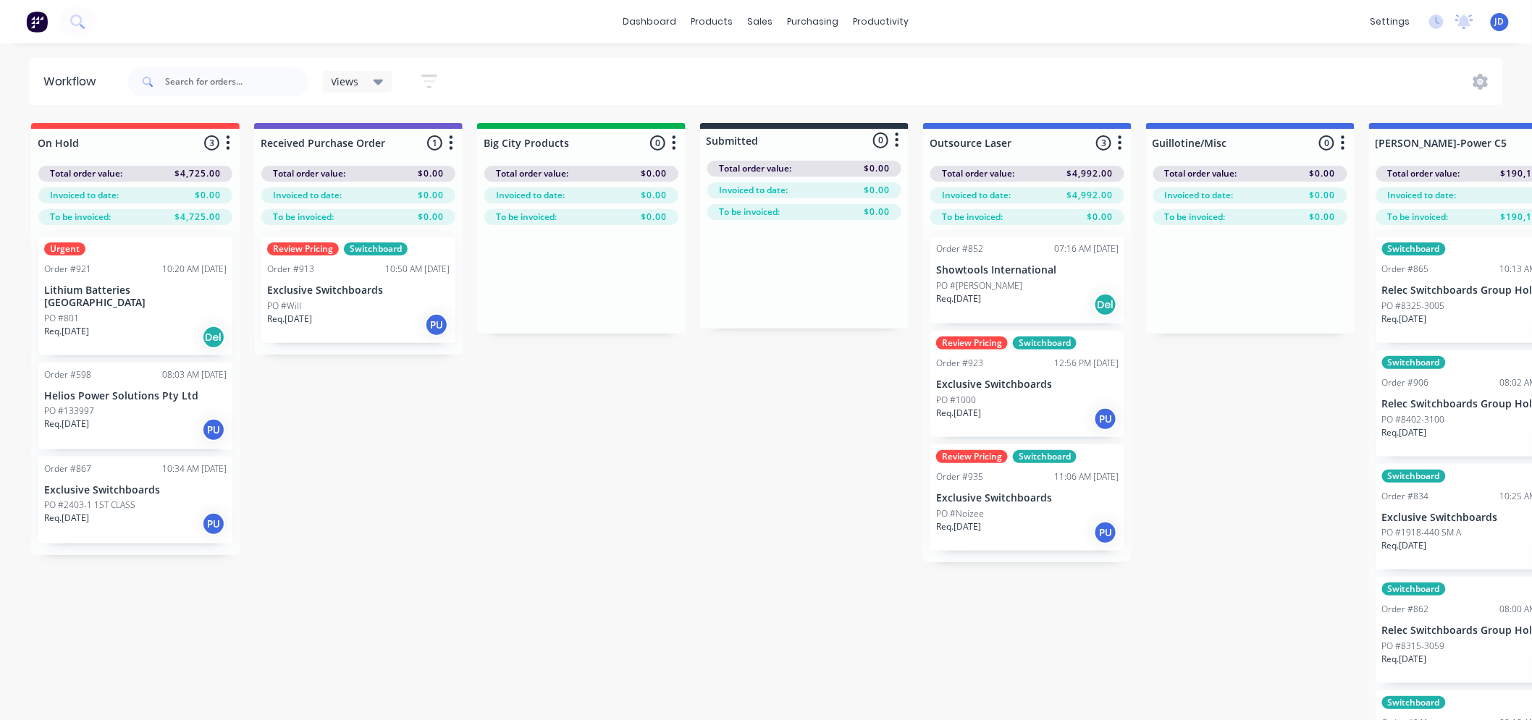
drag, startPoint x: 719, startPoint y: 594, endPoint x: 711, endPoint y: 585, distance: 11.8
drag, startPoint x: 791, startPoint y: 613, endPoint x: 743, endPoint y: 590, distance: 53.8
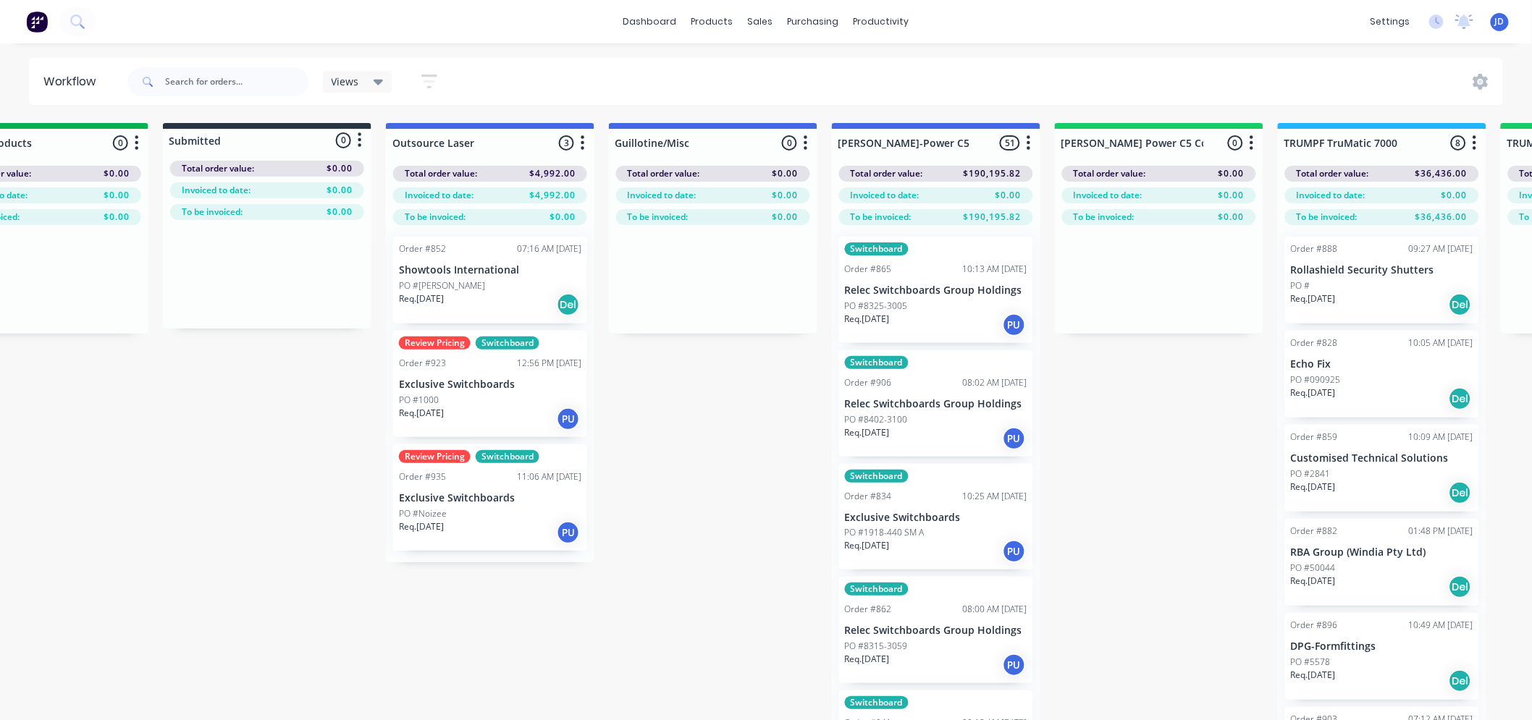
drag, startPoint x: 452, startPoint y: 639, endPoint x: 504, endPoint y: 610, distance: 59.0
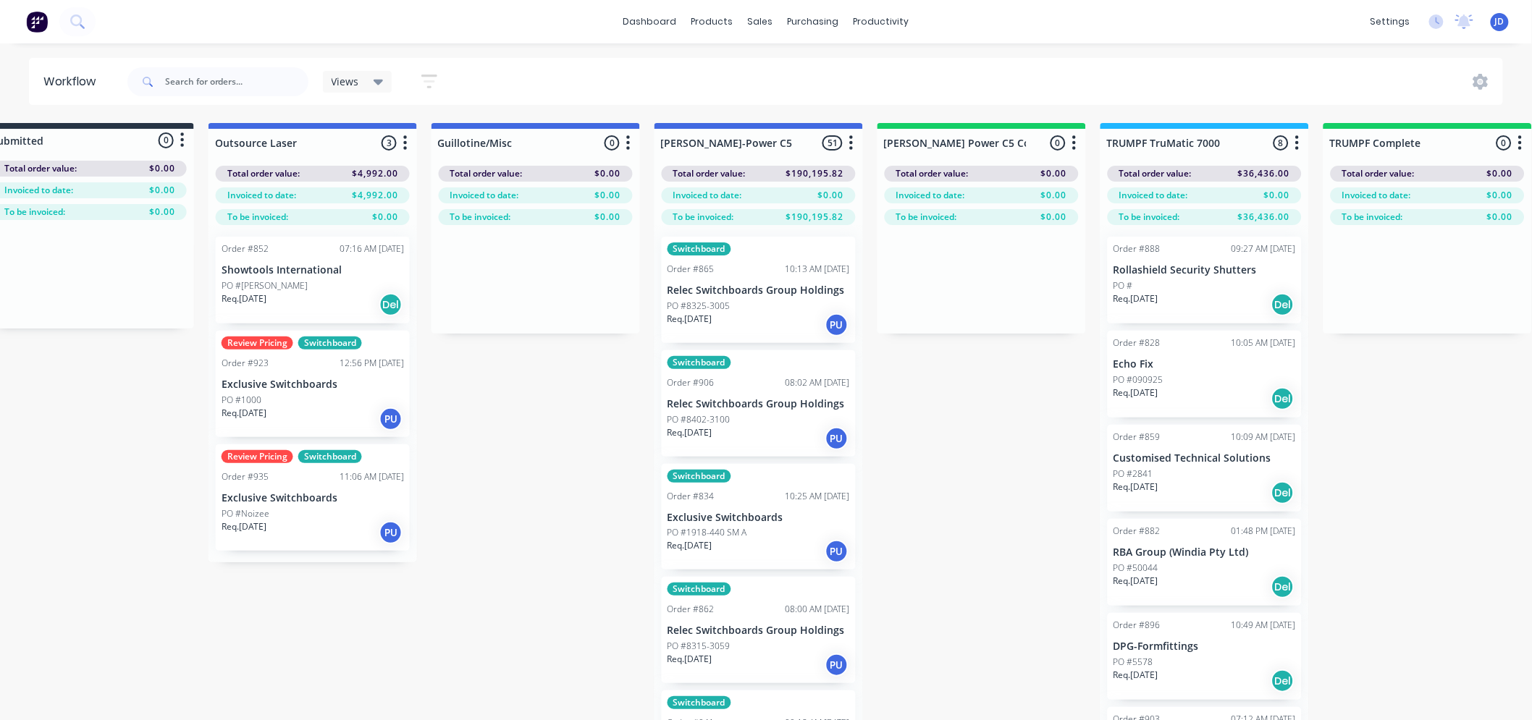
drag, startPoint x: 518, startPoint y: 650, endPoint x: 589, endPoint y: 634, distance: 72.0
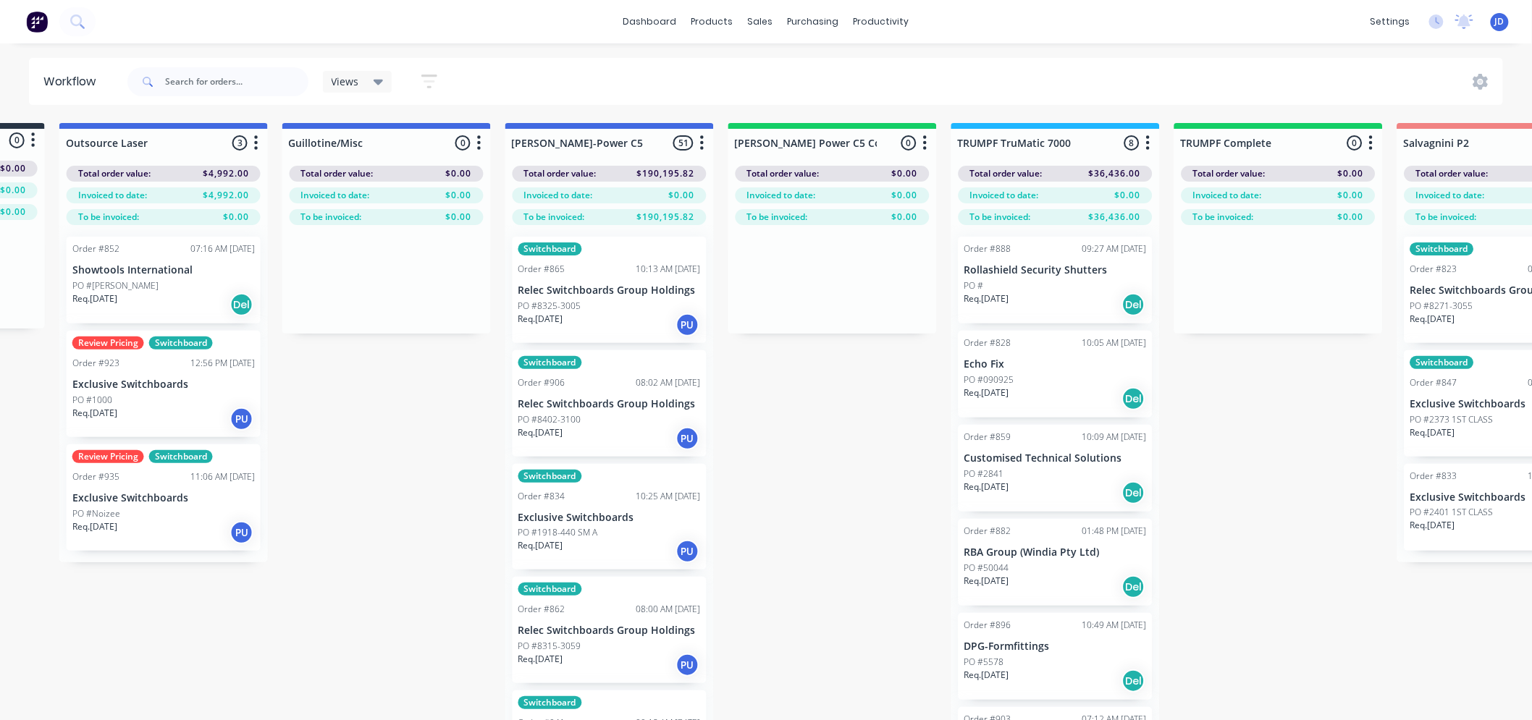
drag, startPoint x: 146, startPoint y: 665, endPoint x: 194, endPoint y: 636, distance: 56.5
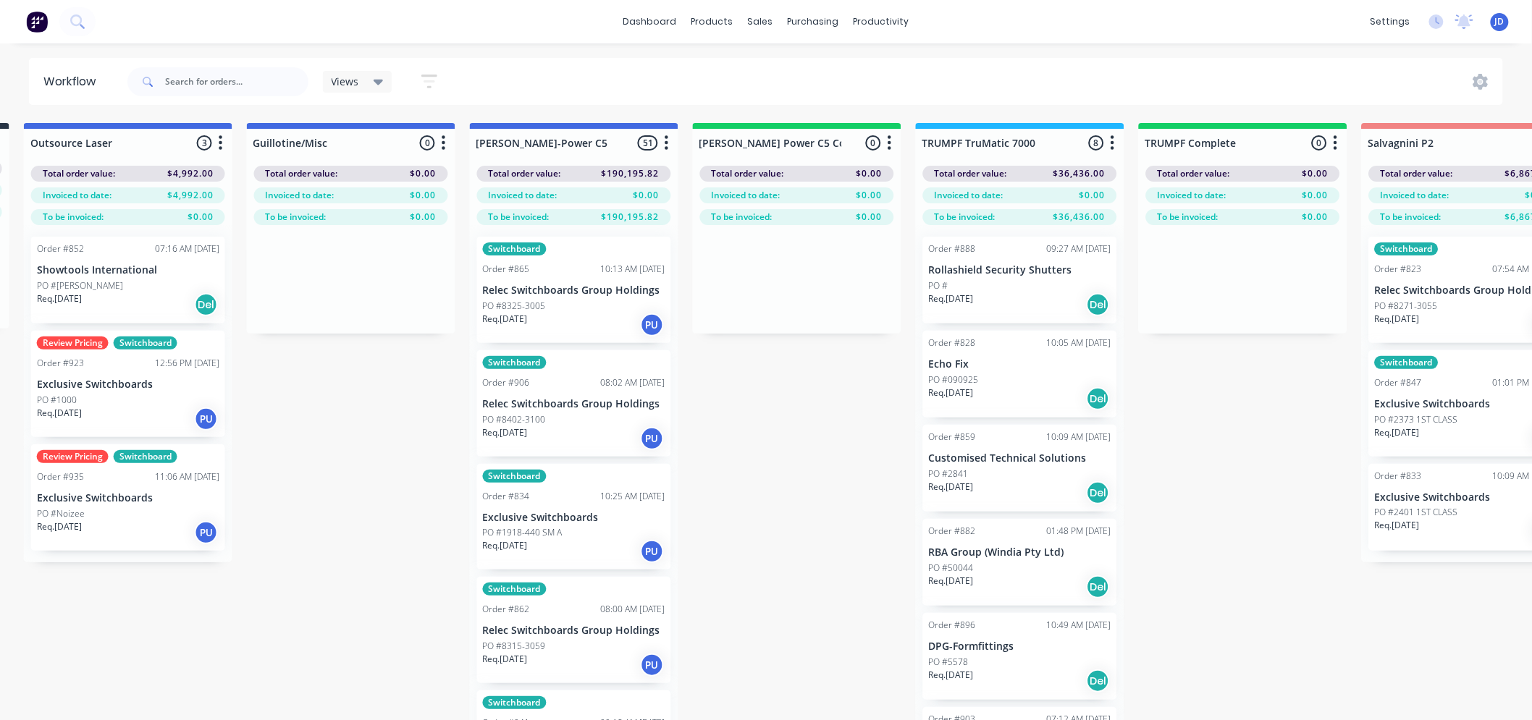
click at [157, 513] on div "PO #Noizee" at bounding box center [128, 513] width 182 height 13
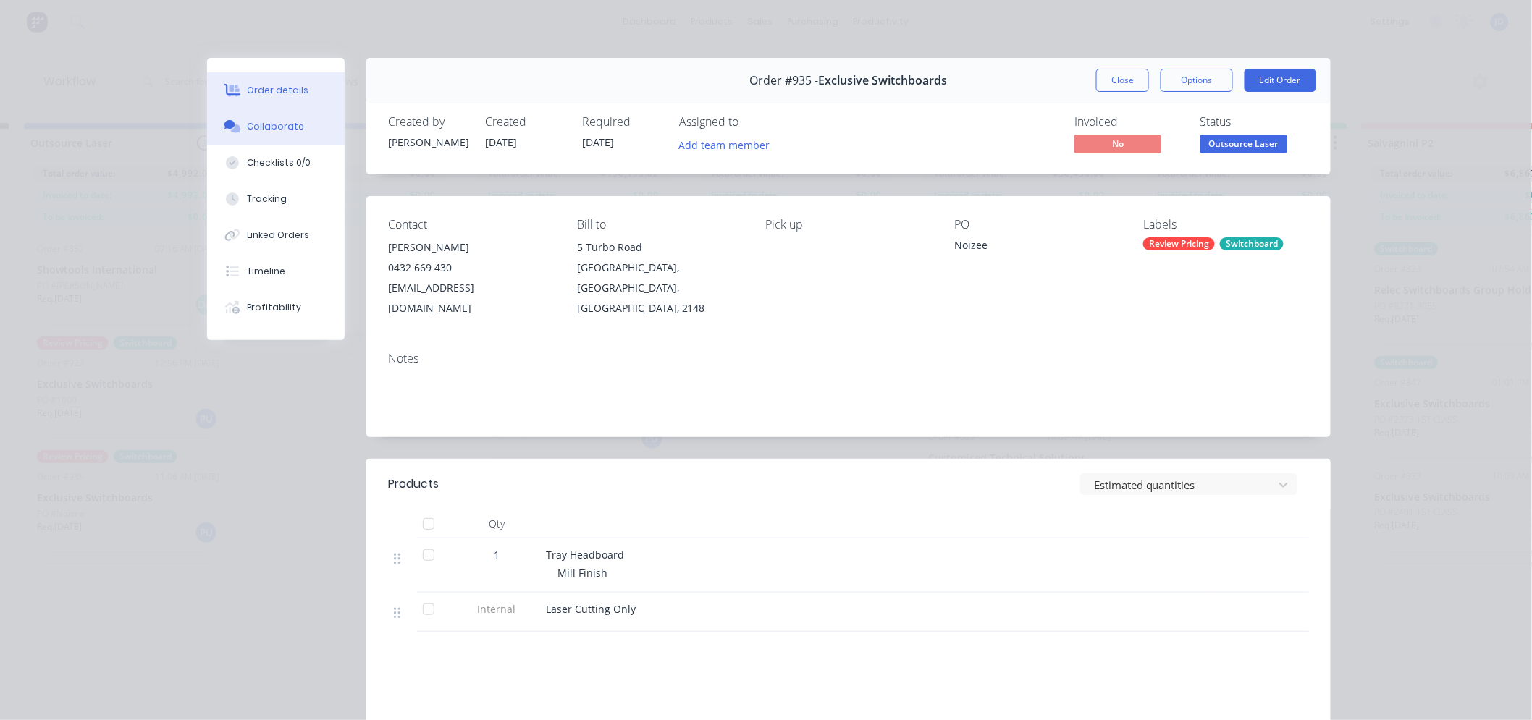
click at [266, 120] on div "Collaborate" at bounding box center [276, 126] width 57 height 13
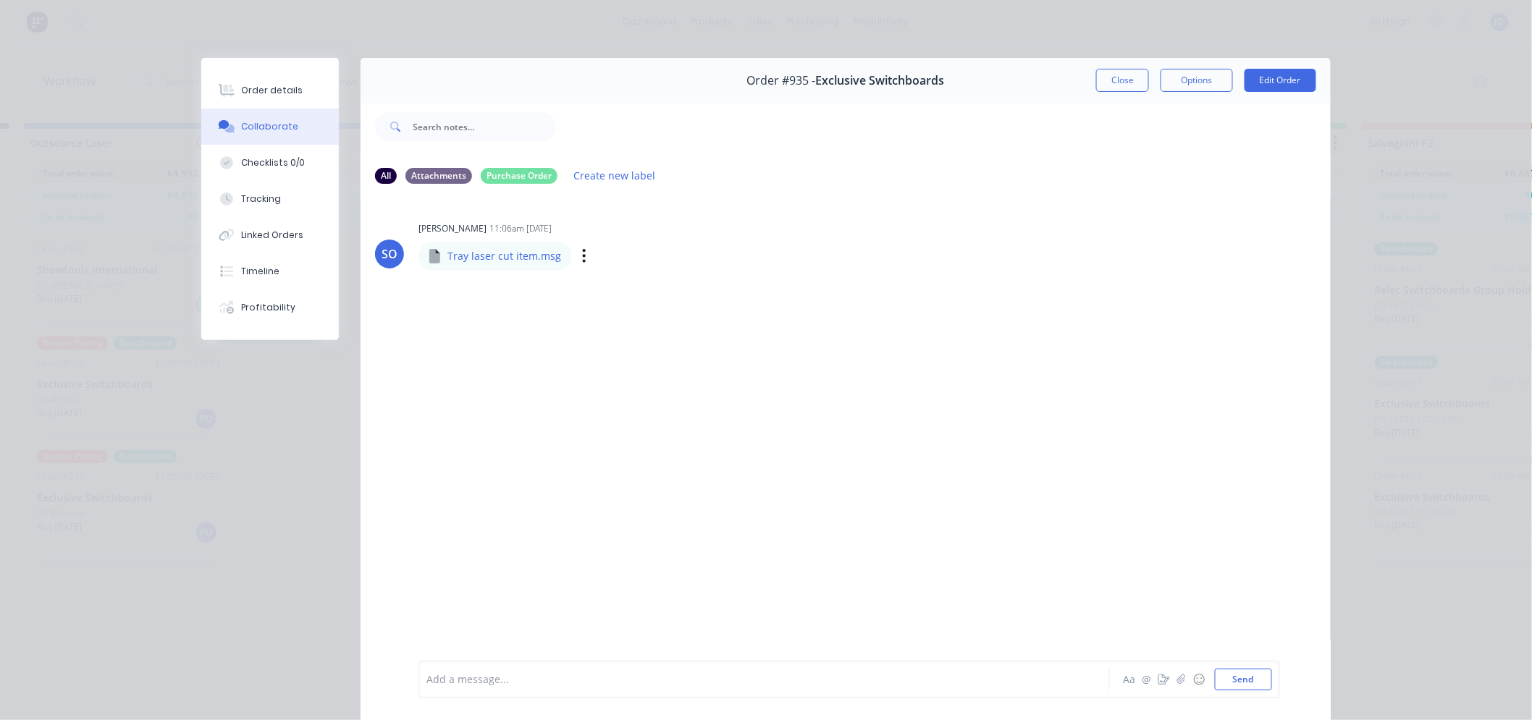
click at [515, 248] on div "Tray laser cut item.msg" at bounding box center [575, 246] width 315 height 13
click at [563, 251] on div "Tray laser cut item.msg" at bounding box center [575, 246] width 315 height 13
click at [582, 258] on icon "button" at bounding box center [584, 256] width 4 height 17
click at [1131, 83] on button "Close" at bounding box center [1122, 80] width 53 height 23
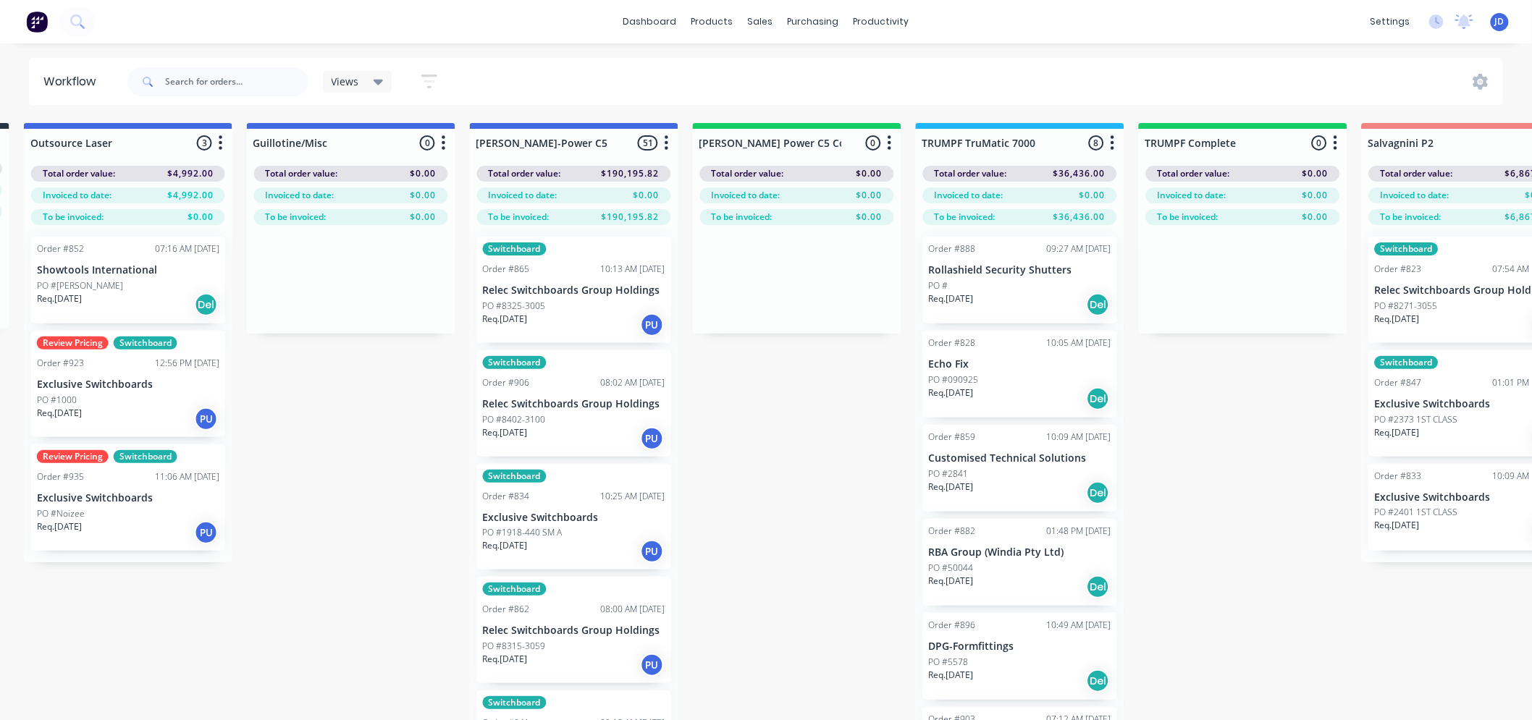
drag, startPoint x: 828, startPoint y: 417, endPoint x: 819, endPoint y: 416, distance: 9.5
drag, startPoint x: 841, startPoint y: 568, endPoint x: 869, endPoint y: 539, distance: 39.9
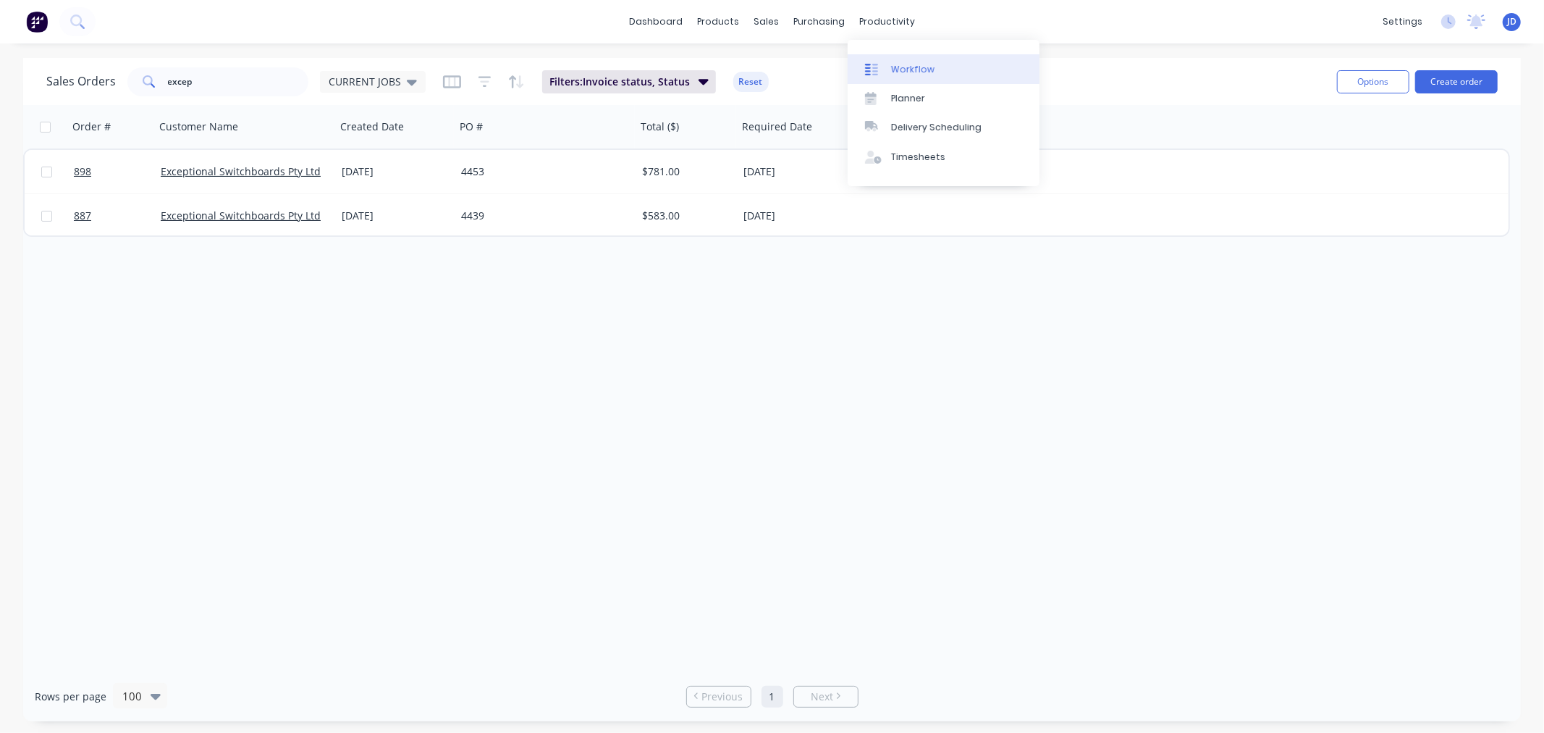
click at [878, 60] on link "Workflow" at bounding box center [944, 68] width 192 height 29
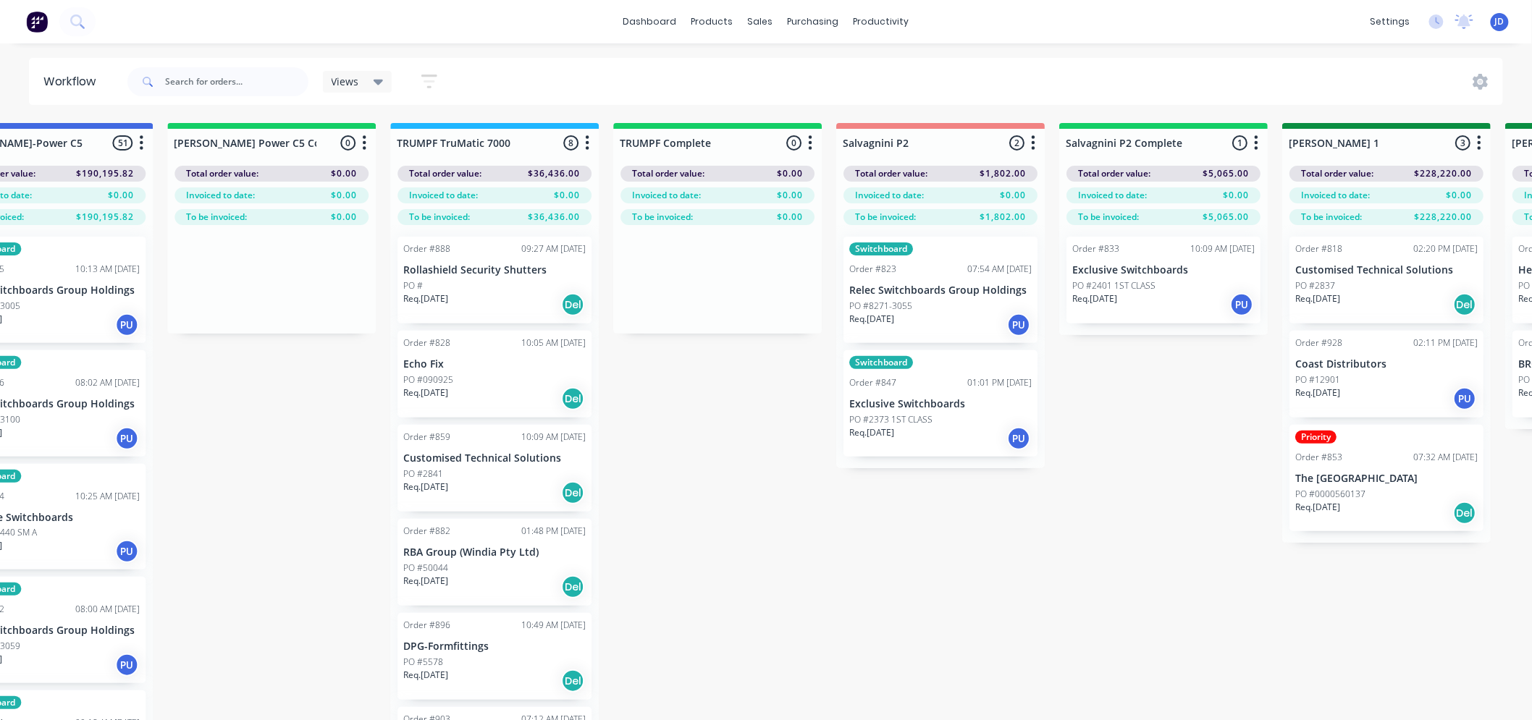
drag, startPoint x: 867, startPoint y: 583, endPoint x: 930, endPoint y: 373, distance: 219.2
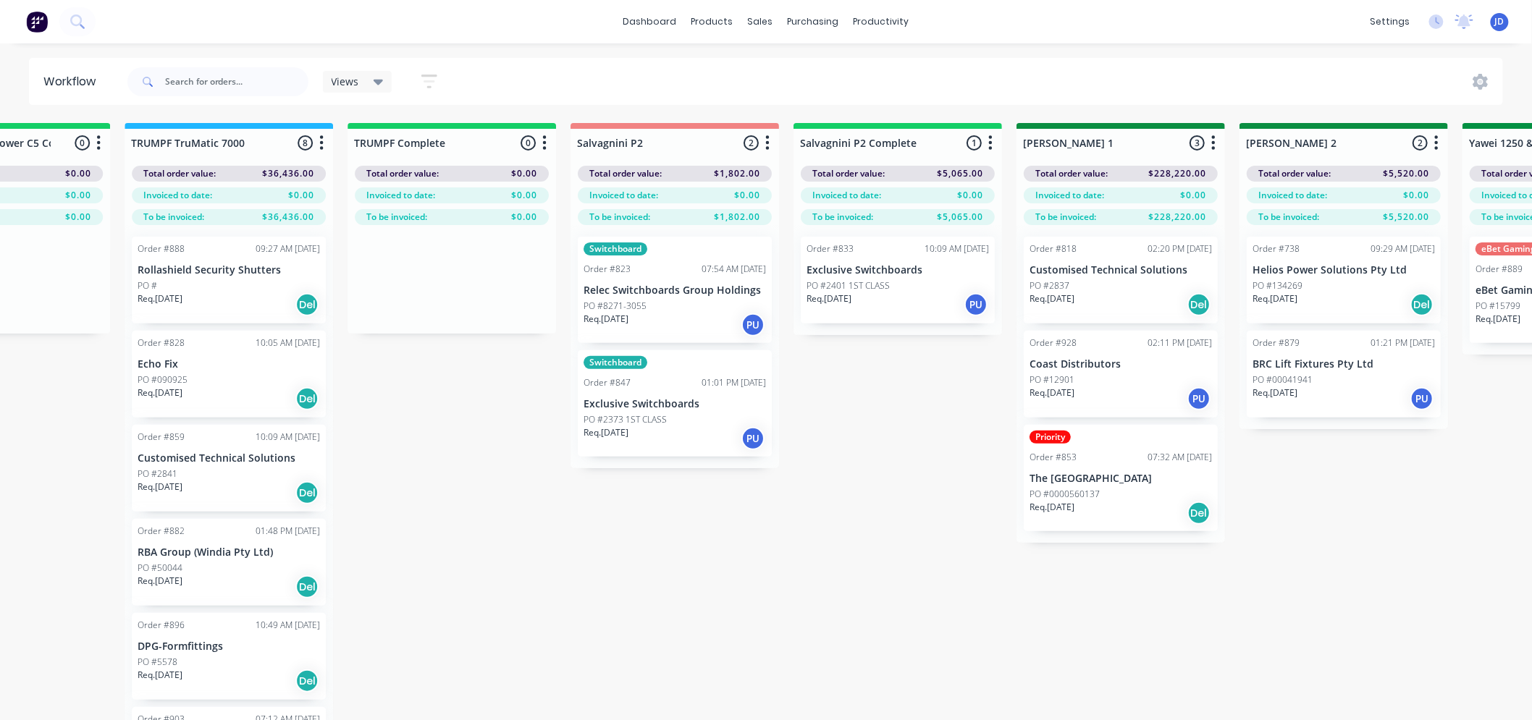
drag, startPoint x: 917, startPoint y: 421, endPoint x: 944, endPoint y: 250, distance: 172.2
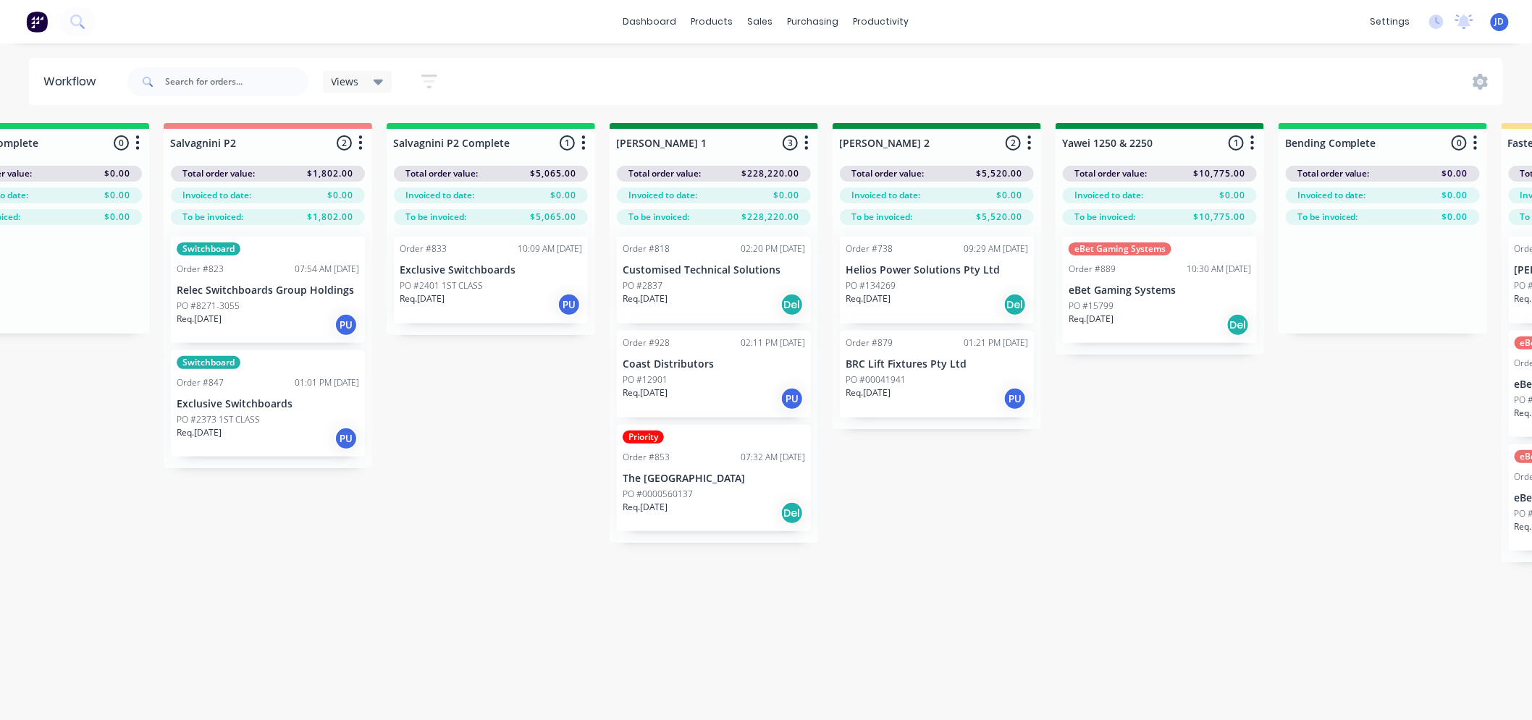
drag, startPoint x: 703, startPoint y: 648, endPoint x: 843, endPoint y: 584, distance: 153.6
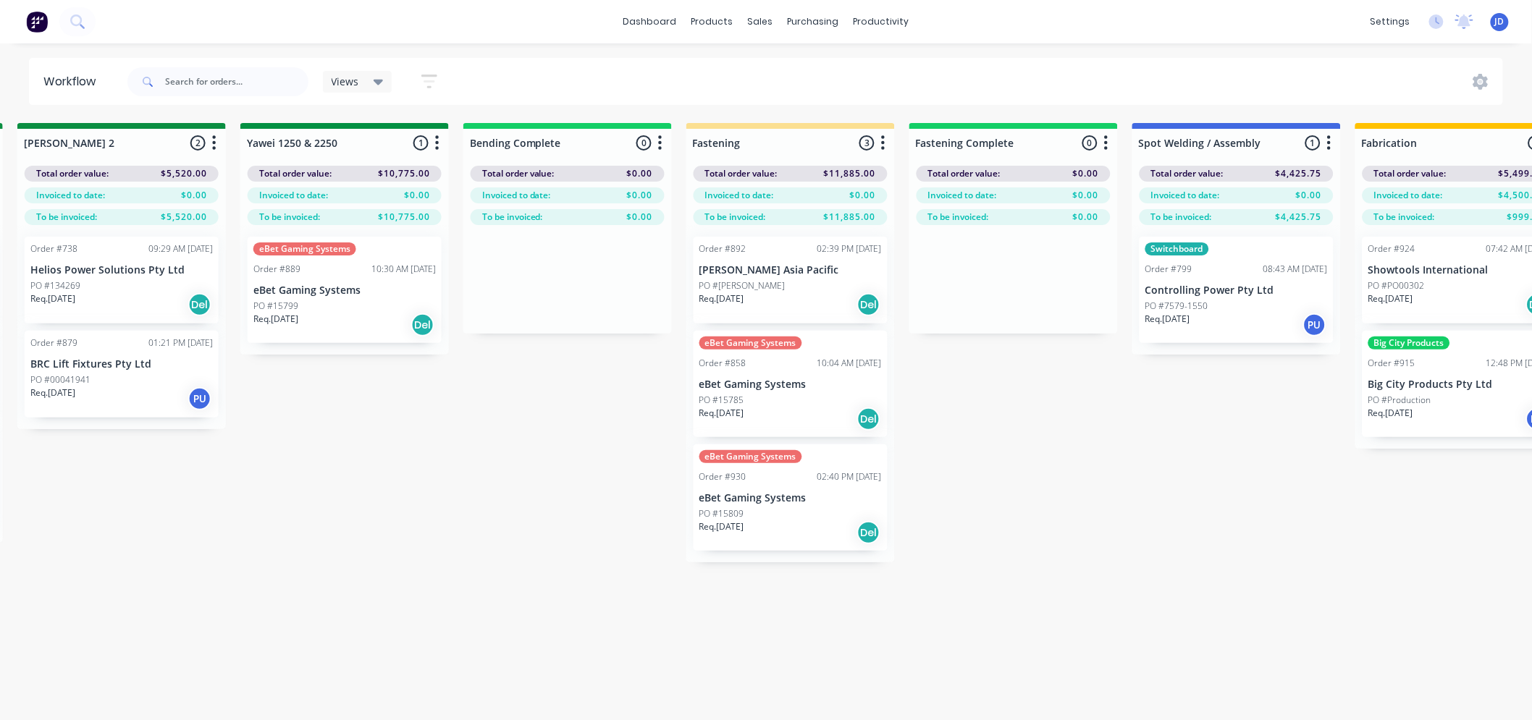
drag, startPoint x: 841, startPoint y: 547, endPoint x: 804, endPoint y: 511, distance: 50.7
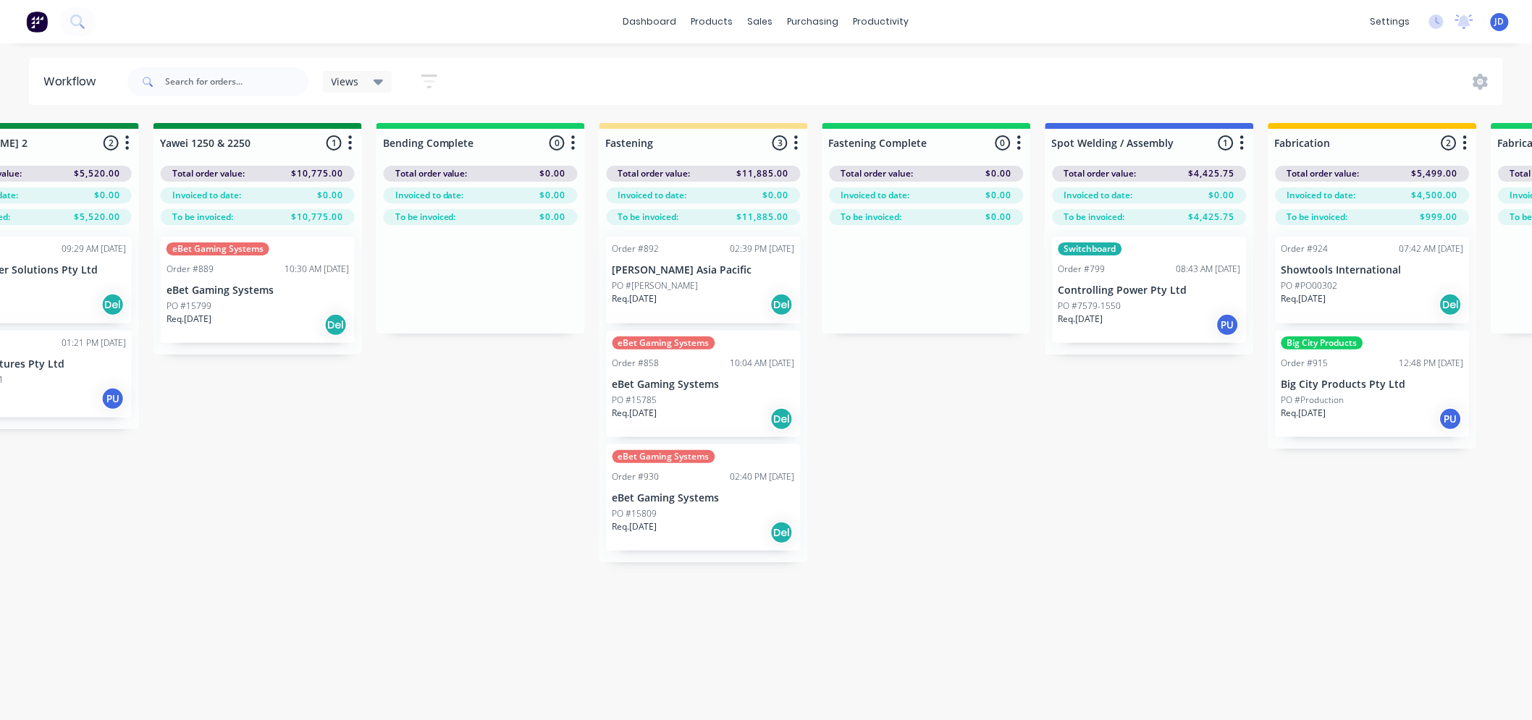
scroll to position [0, 3327]
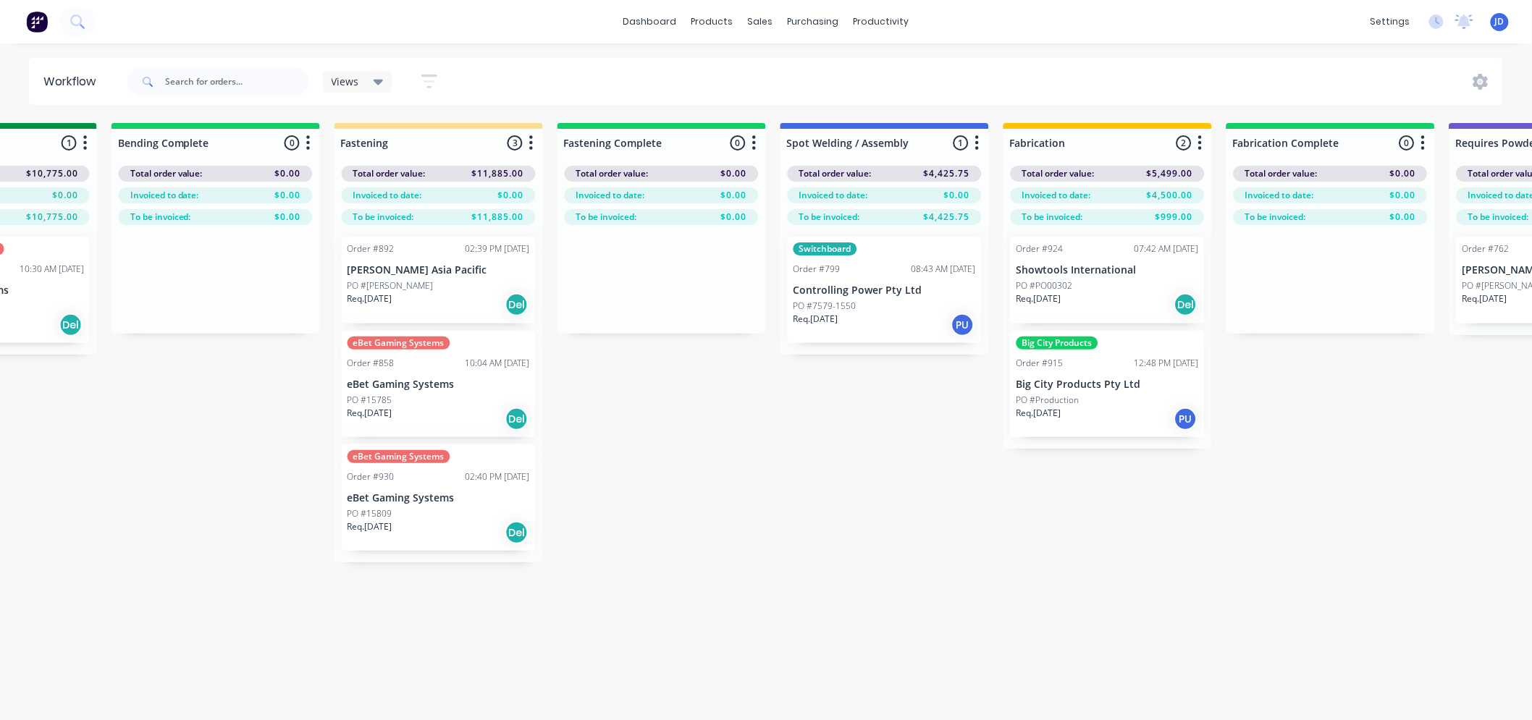
drag, startPoint x: 608, startPoint y: 613, endPoint x: 717, endPoint y: 518, distance: 144.2
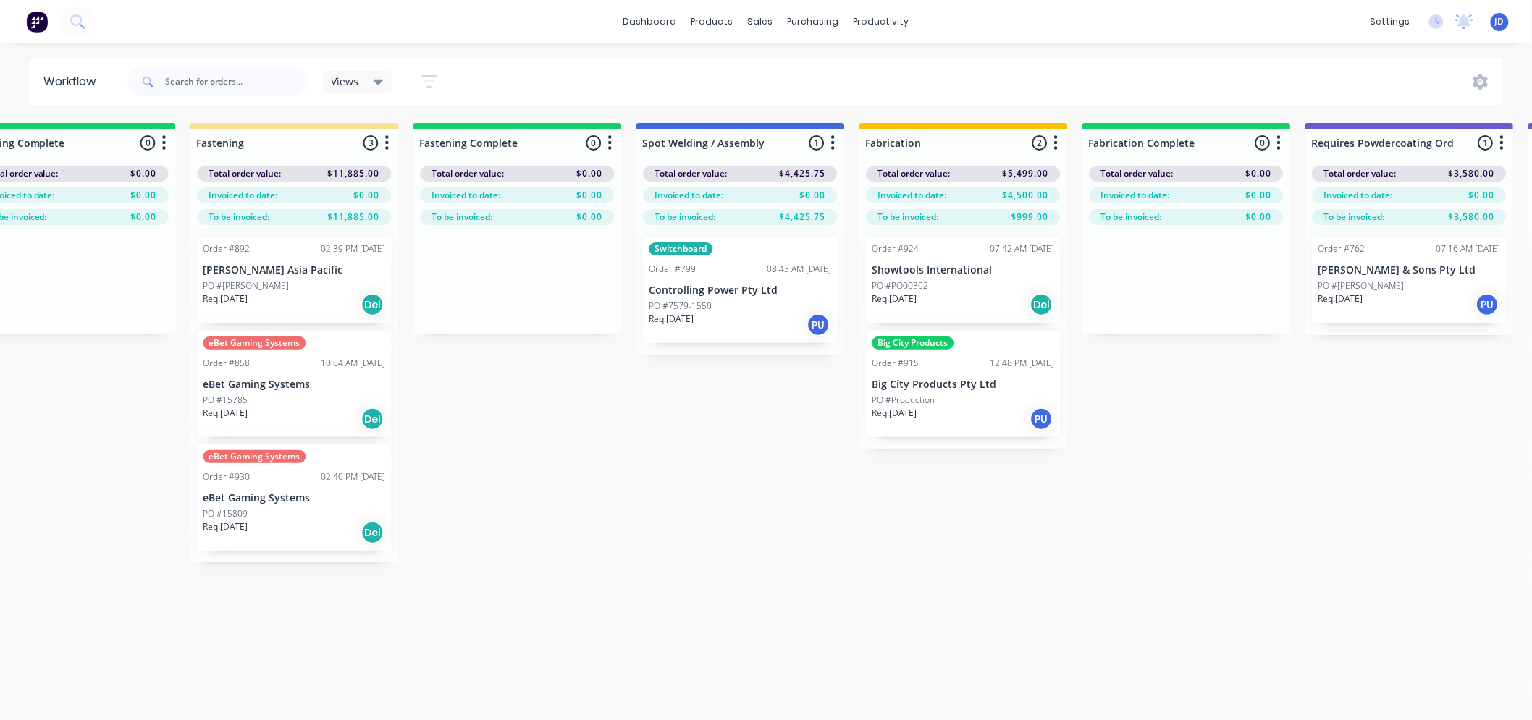
drag, startPoint x: 641, startPoint y: 476, endPoint x: 672, endPoint y: 350, distance: 129.1
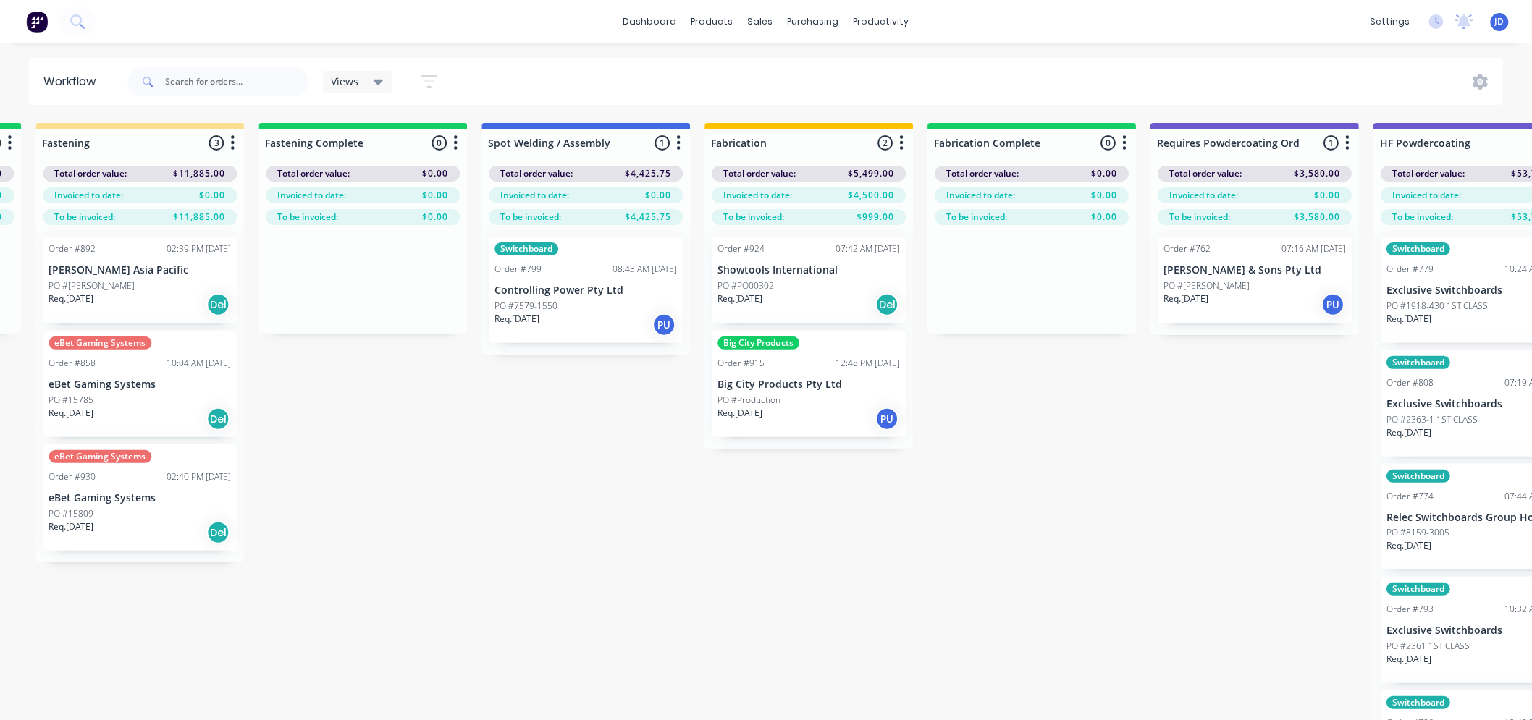
drag, startPoint x: 661, startPoint y: 601, endPoint x: 710, endPoint y: 553, distance: 68.6
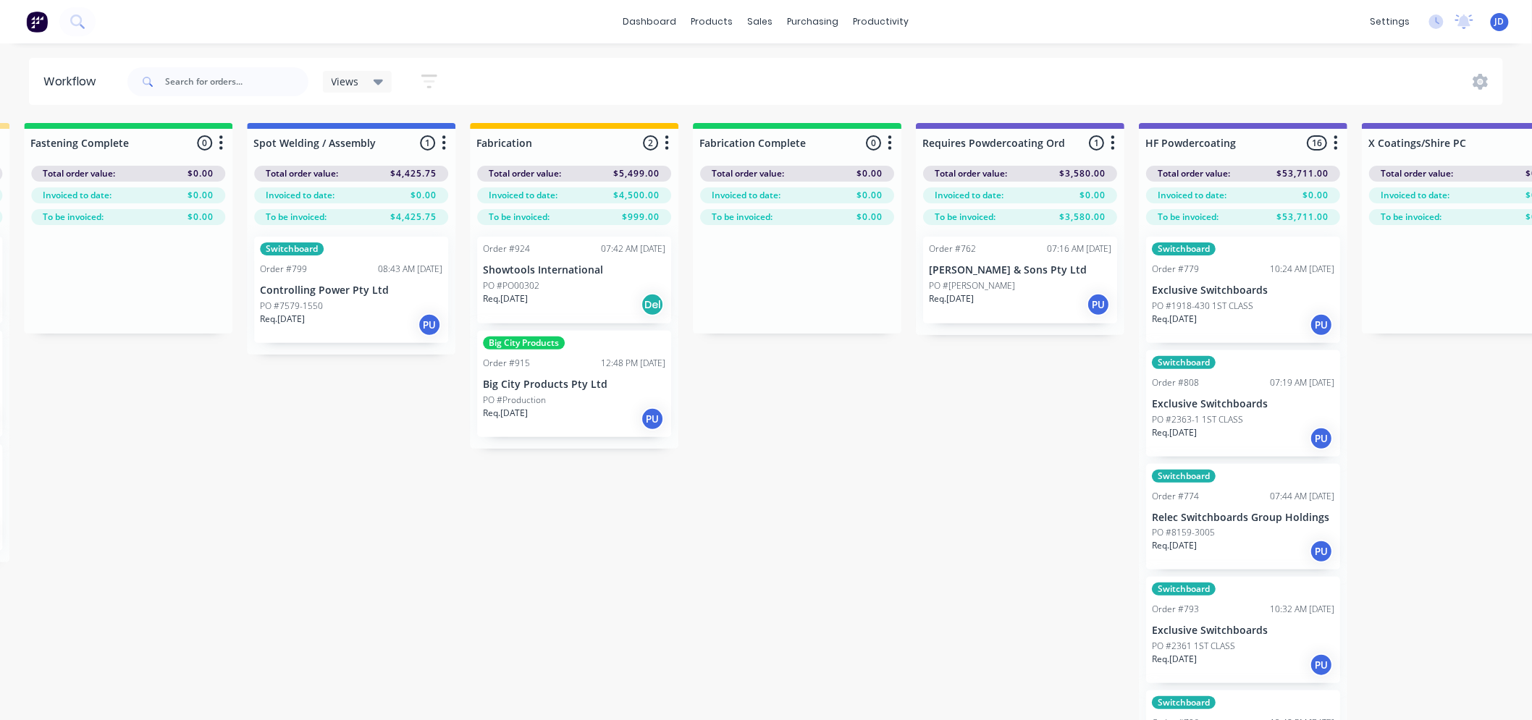
drag, startPoint x: 708, startPoint y: 610, endPoint x: 799, endPoint y: 536, distance: 117.4
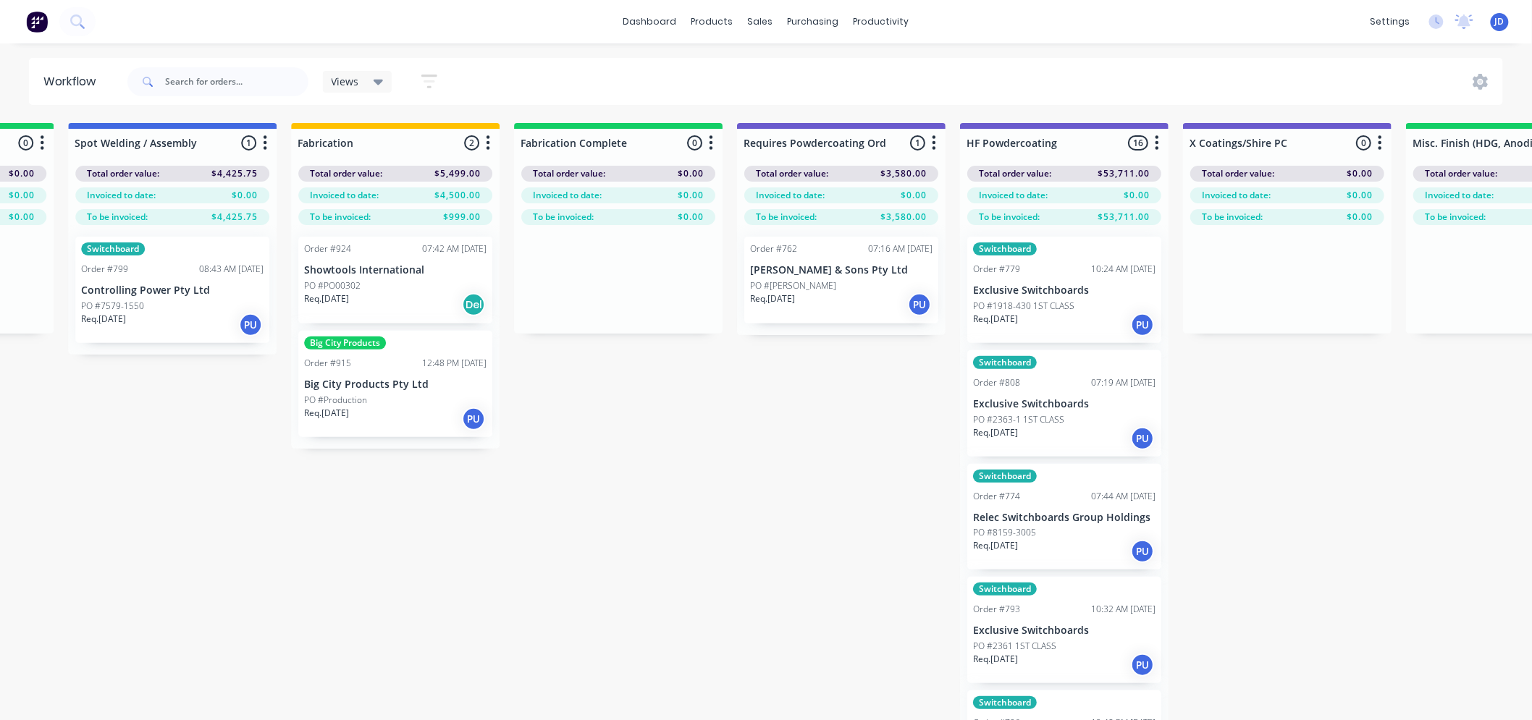
drag, startPoint x: 652, startPoint y: 476, endPoint x: 734, endPoint y: 436, distance: 91.6
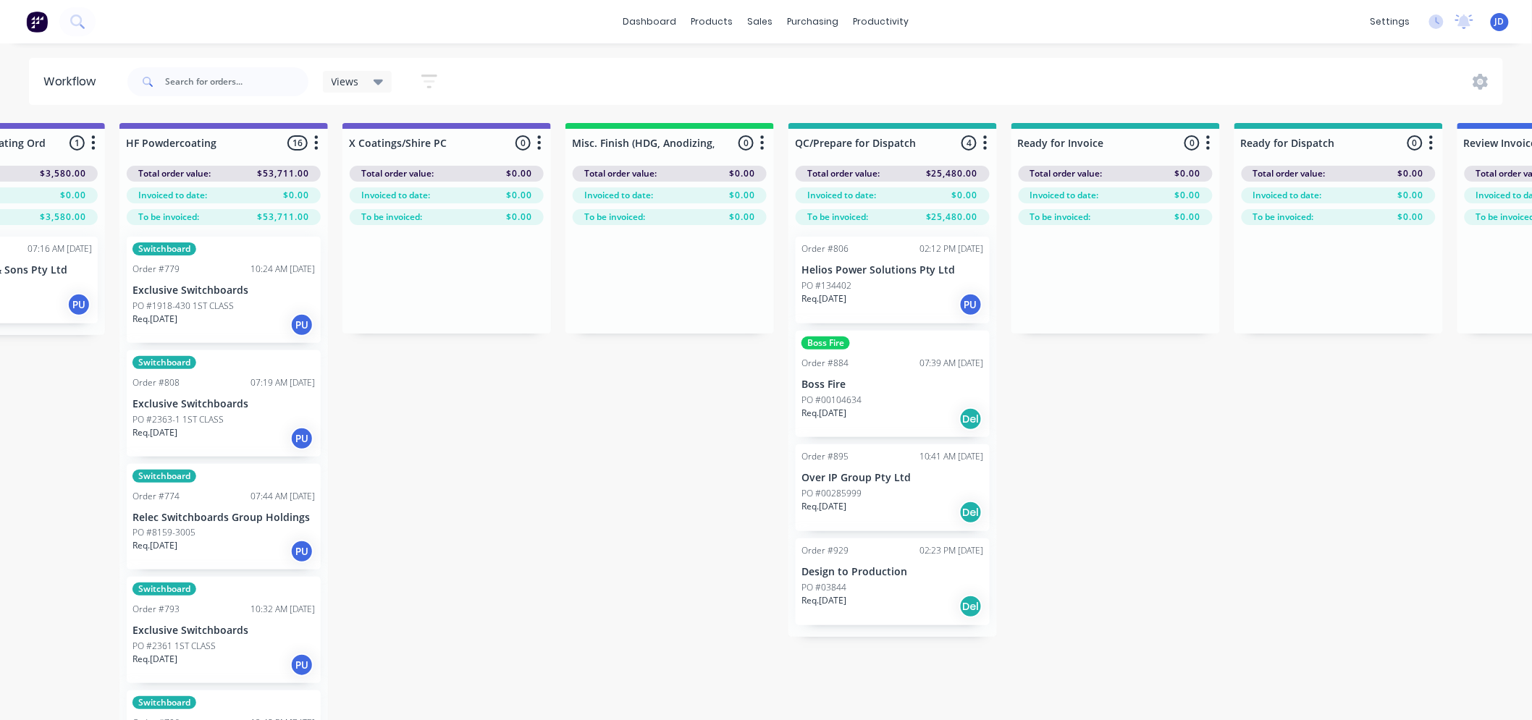
drag, startPoint x: 556, startPoint y: 513, endPoint x: 649, endPoint y: 446, distance: 114.7
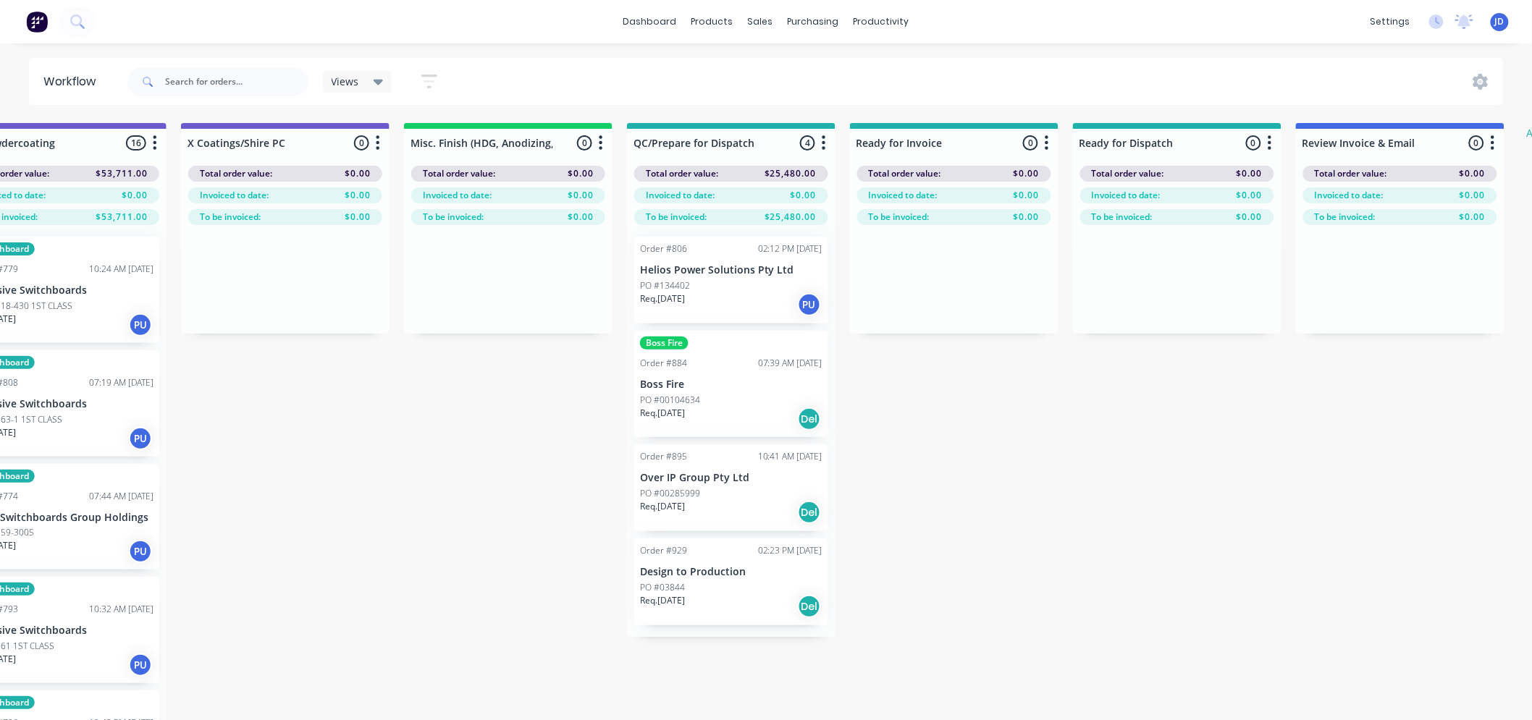
scroll to position [0, 5173]
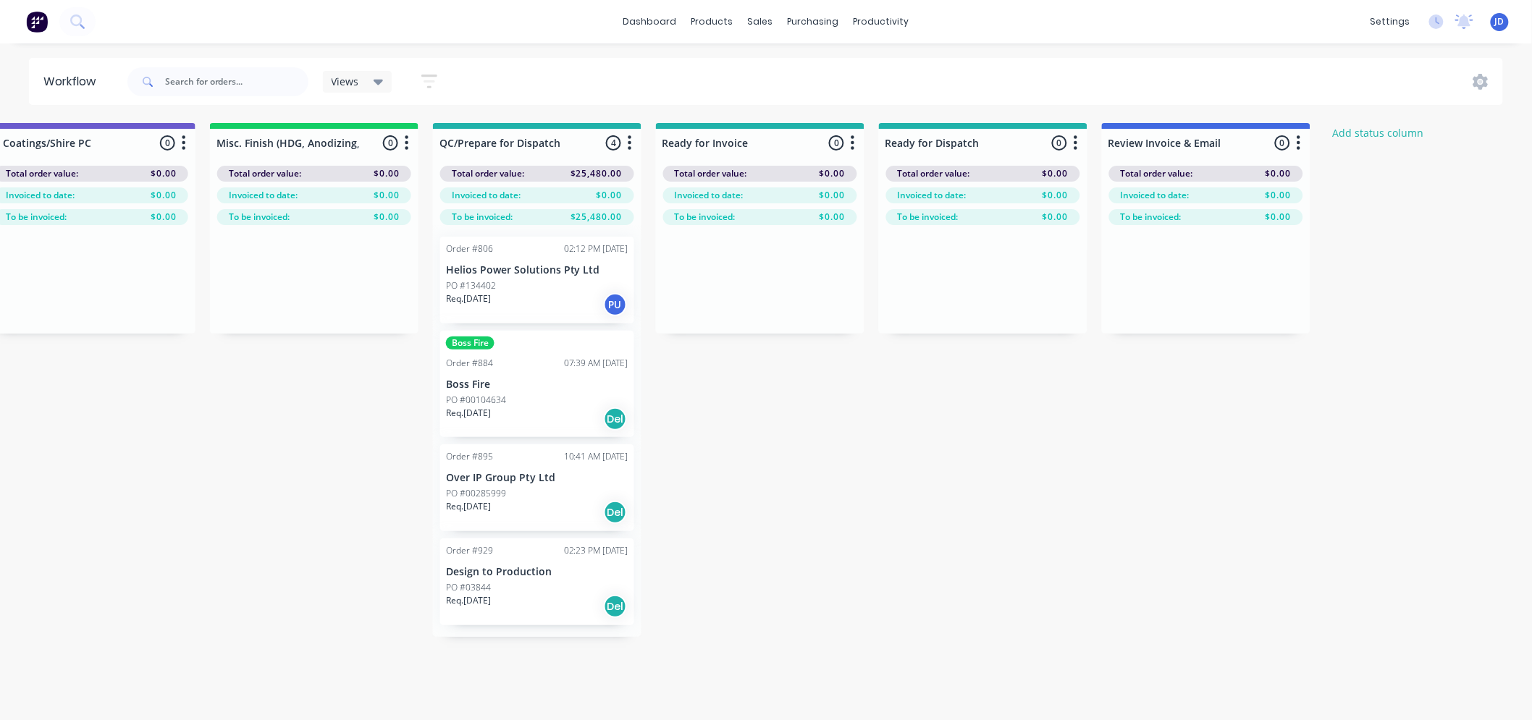
drag, startPoint x: 508, startPoint y: 580, endPoint x: 617, endPoint y: 413, distance: 198.8
drag, startPoint x: 783, startPoint y: 610, endPoint x: 932, endPoint y: 482, distance: 195.6
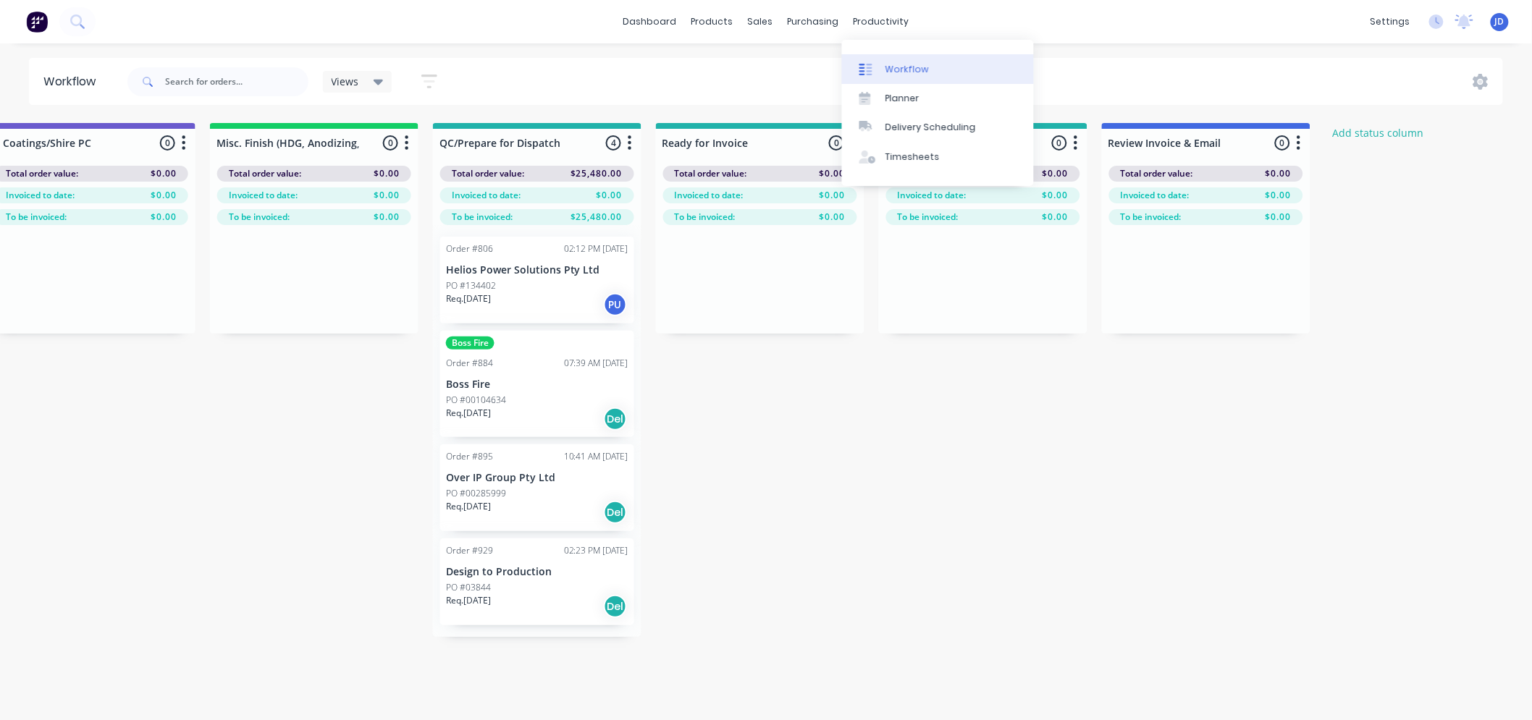
click at [879, 67] on div at bounding box center [870, 69] width 22 height 13
click at [872, 63] on div at bounding box center [870, 69] width 22 height 13
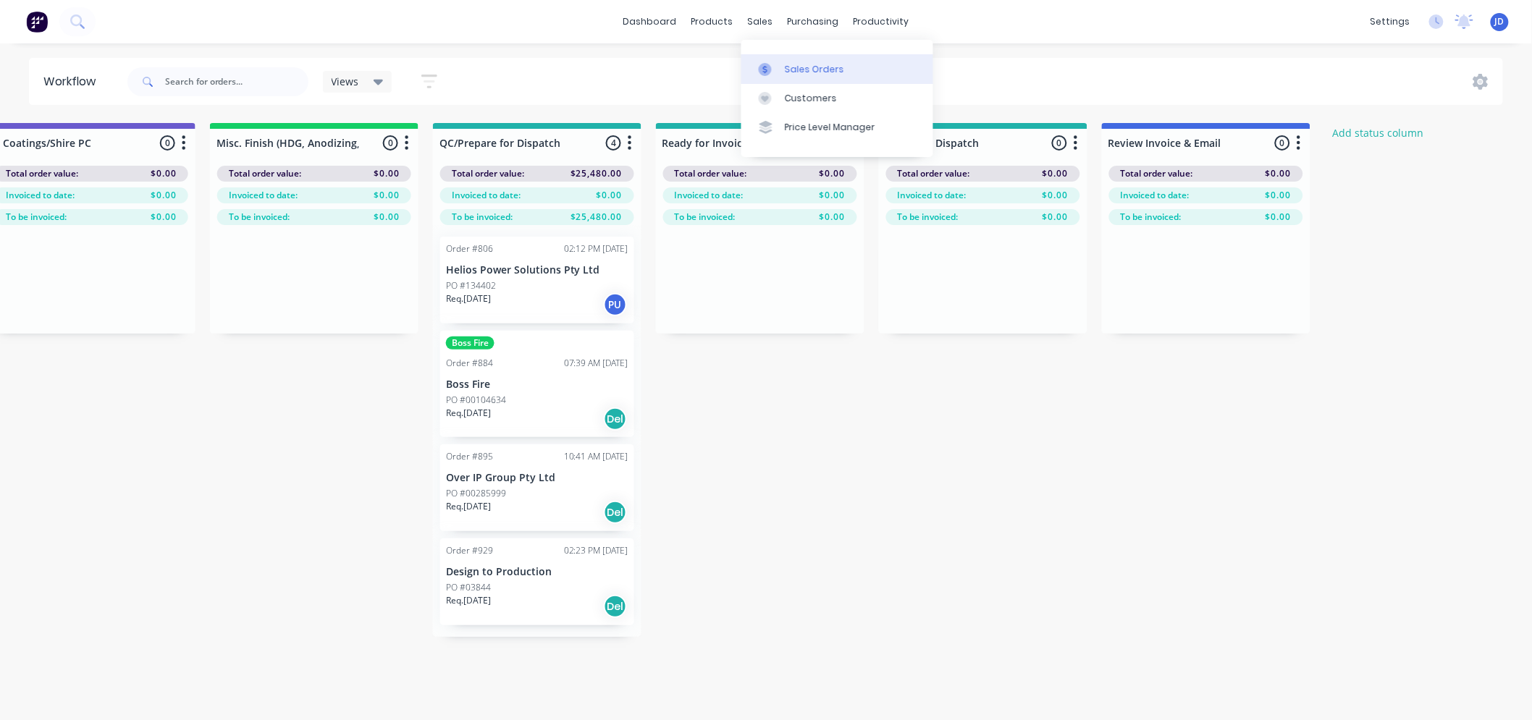
click at [780, 76] on link "Sales Orders" at bounding box center [837, 68] width 192 height 29
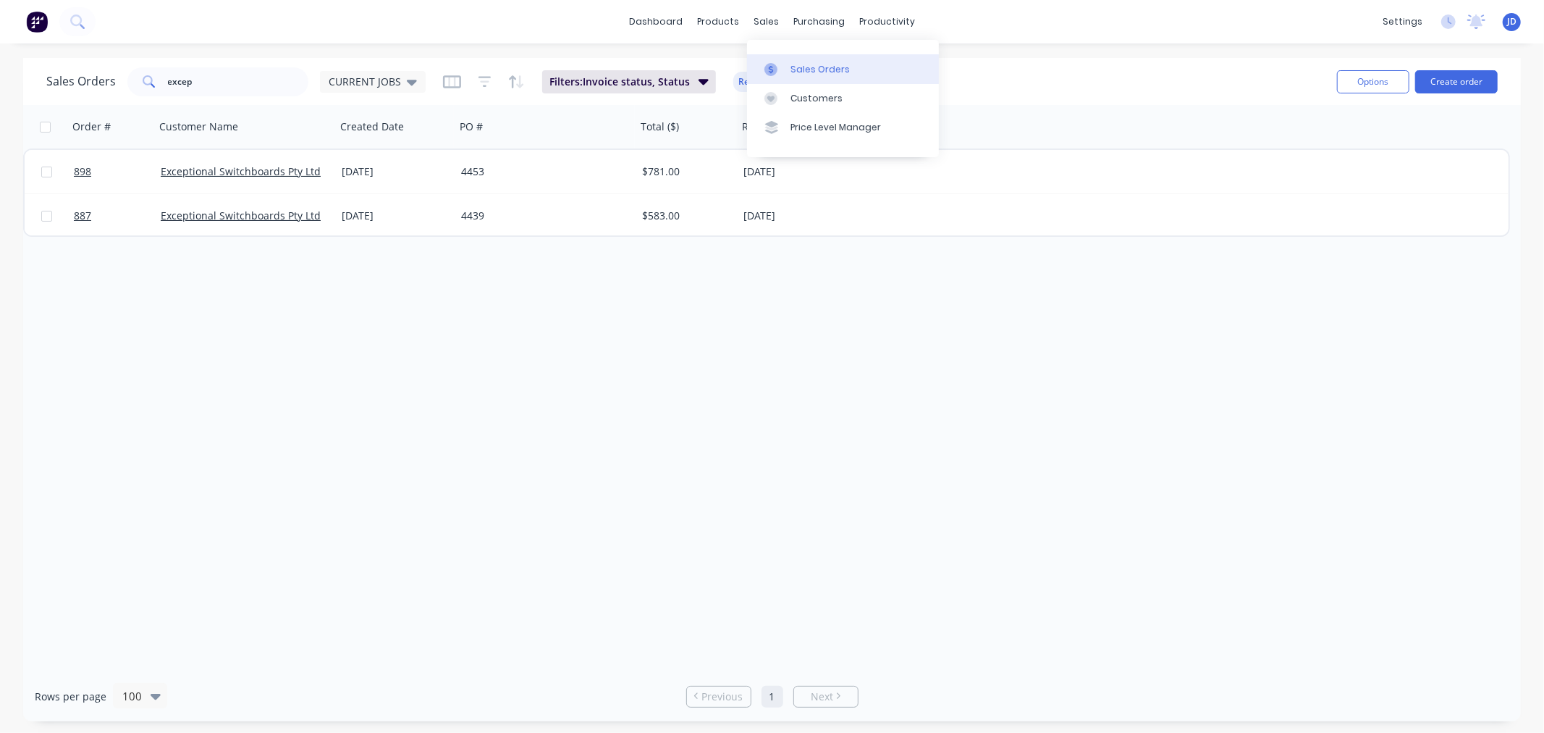
click at [788, 67] on link "Sales Orders" at bounding box center [843, 68] width 192 height 29
drag, startPoint x: 203, startPoint y: 80, endPoint x: 0, endPoint y: 1, distance: 217.9
click at [0, 15] on div "dashboard products sales purchasing productivity dashboard products Product Cat…" at bounding box center [772, 366] width 1544 height 733
type input "custom"
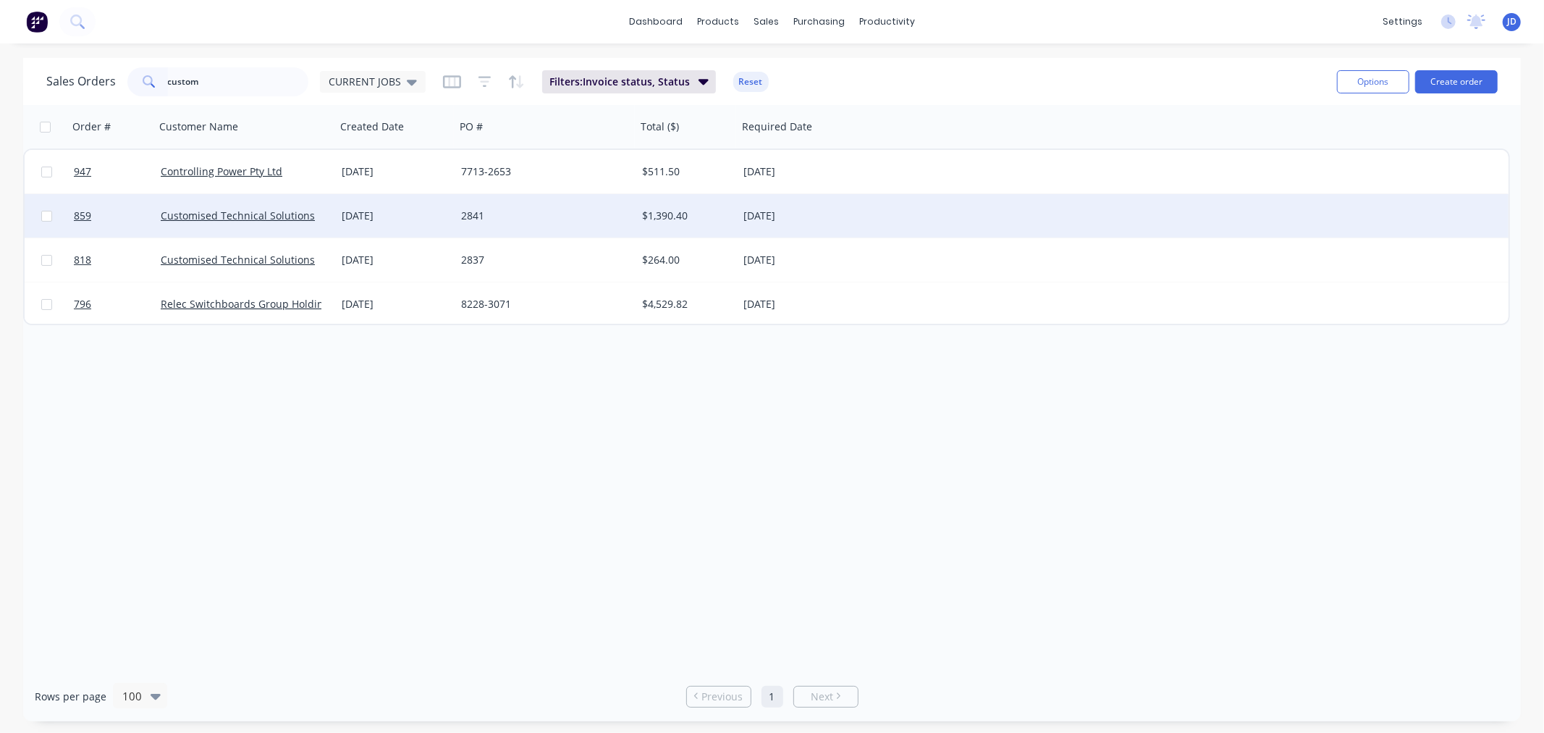
click at [529, 216] on div "2841" at bounding box center [541, 216] width 161 height 14
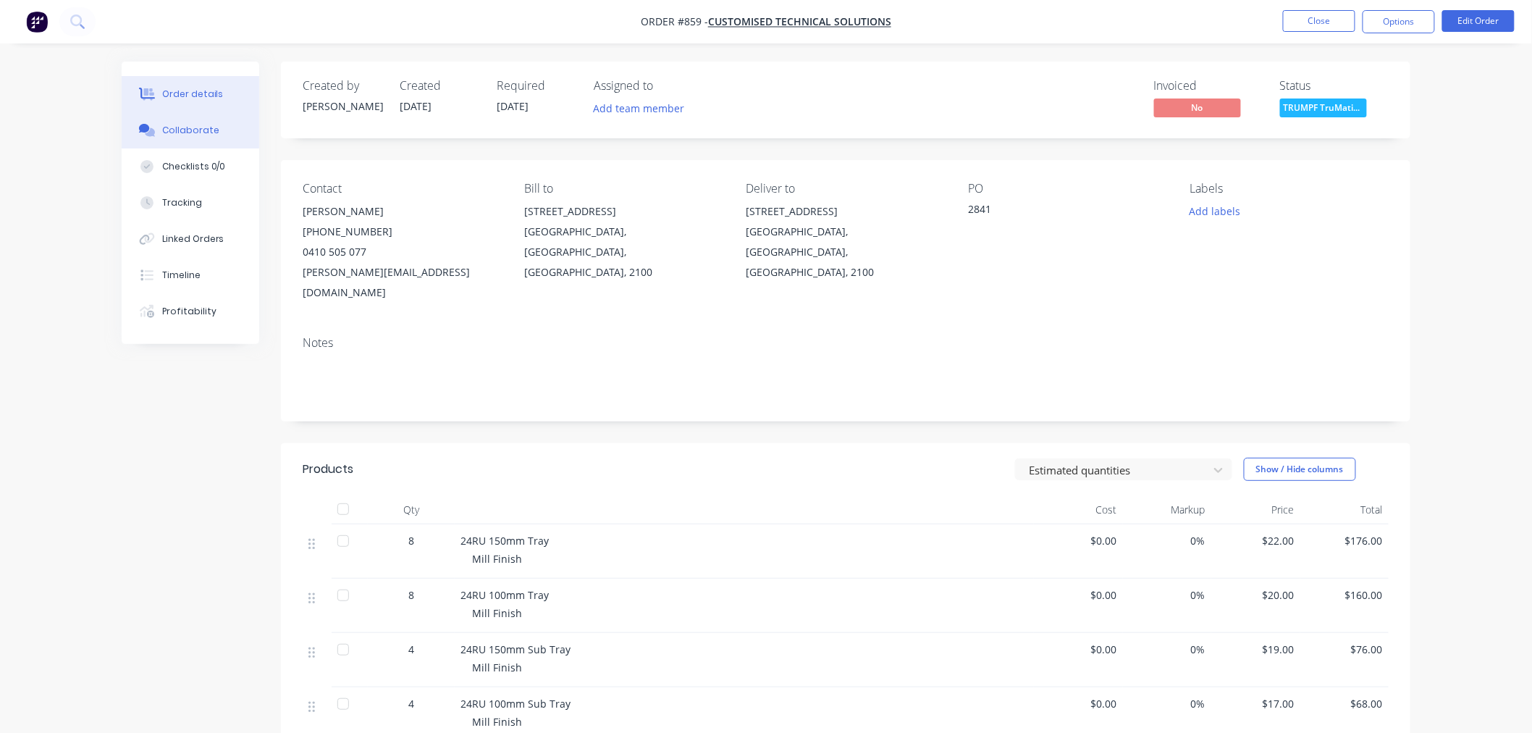
click at [221, 127] on button "Collaborate" at bounding box center [191, 130] width 138 height 36
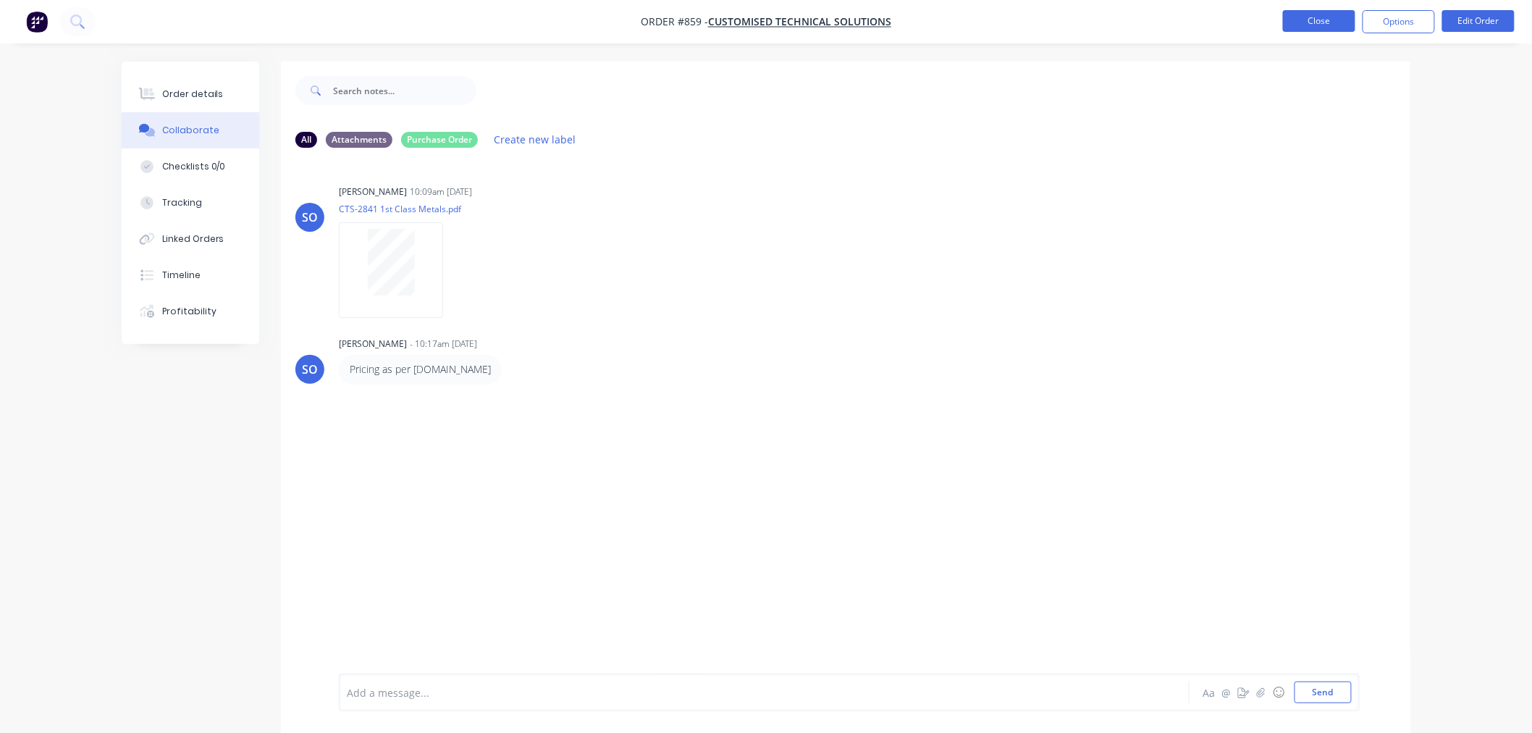
click at [1321, 25] on button "Close" at bounding box center [1319, 21] width 72 height 22
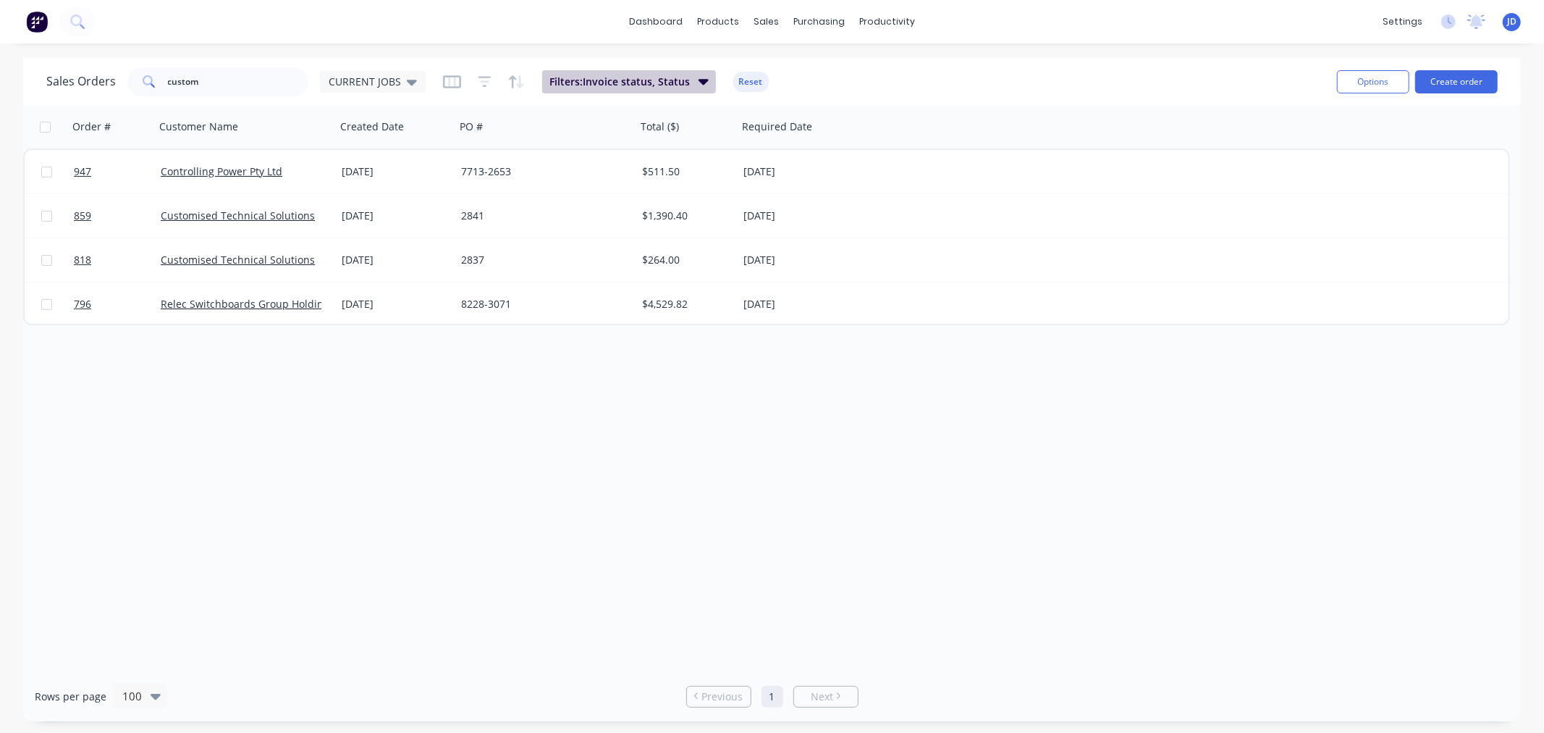
click at [653, 80] on span "Filters: Invoice status, Status" at bounding box center [619, 82] width 140 height 14
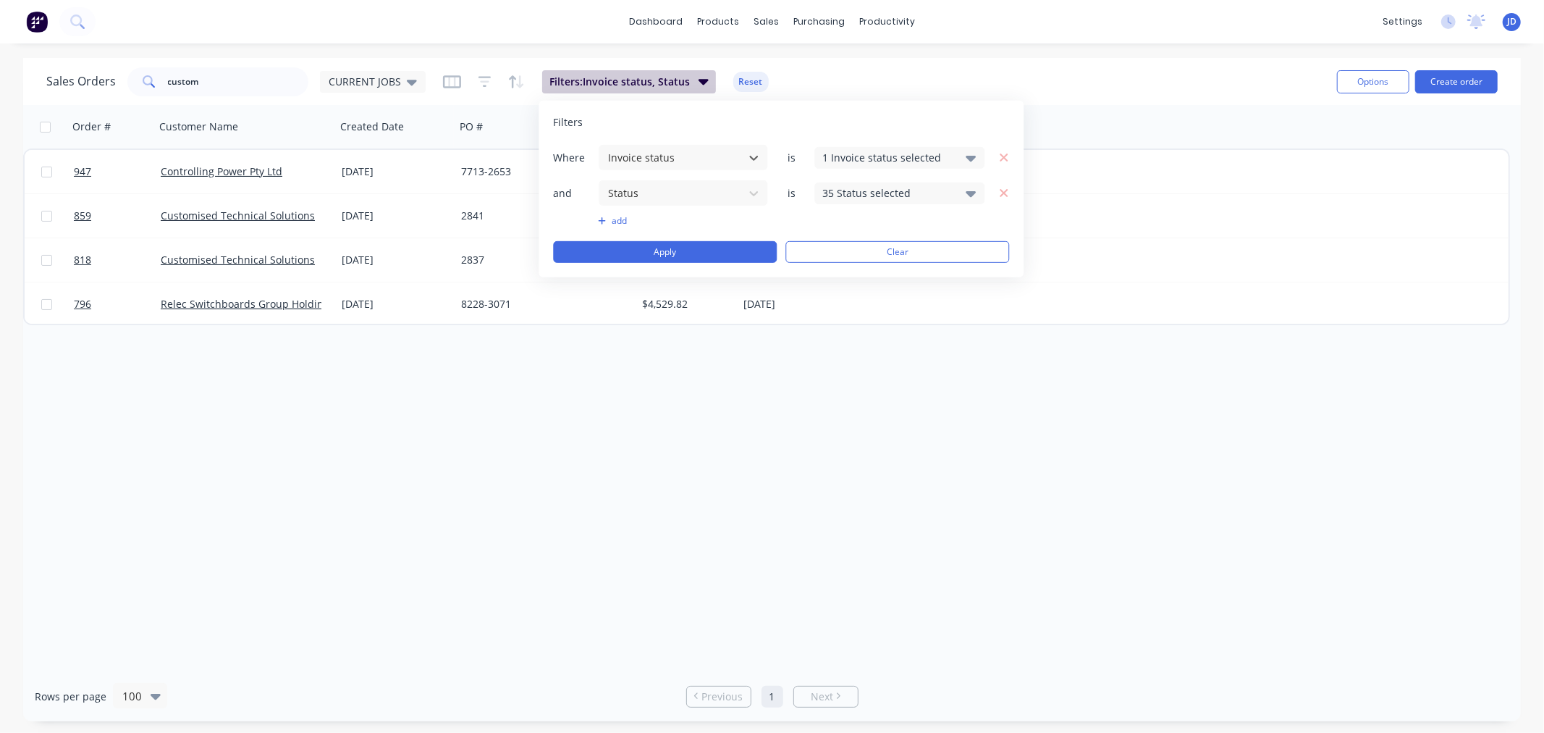
click at [699, 84] on icon "button" at bounding box center [704, 82] width 10 height 6
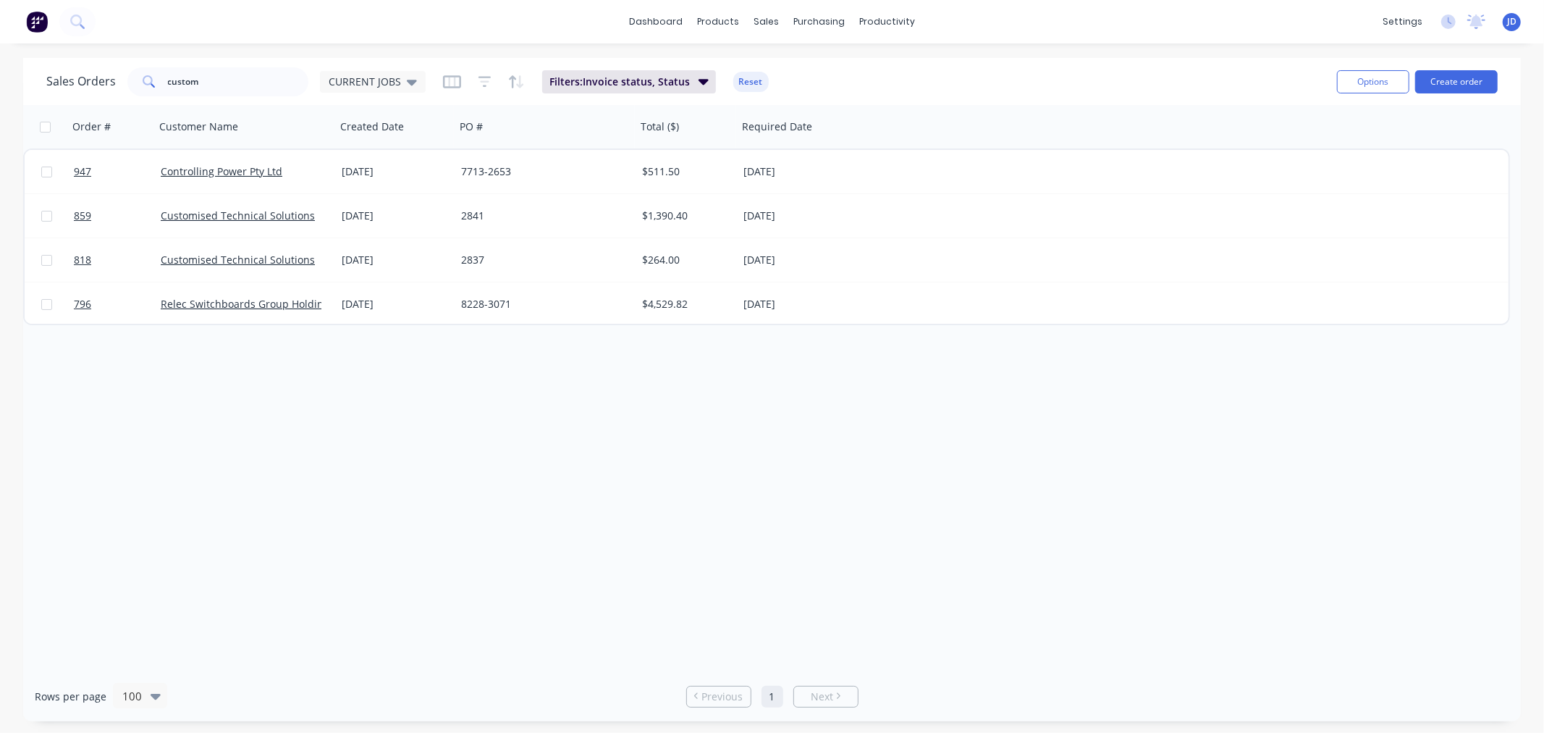
drag, startPoint x: 392, startPoint y: 77, endPoint x: 404, endPoint y: 99, distance: 25.3
click at [392, 77] on span "CURRENT JOBS" at bounding box center [365, 81] width 72 height 15
click at [406, 258] on button "September" at bounding box center [406, 262] width 165 height 17
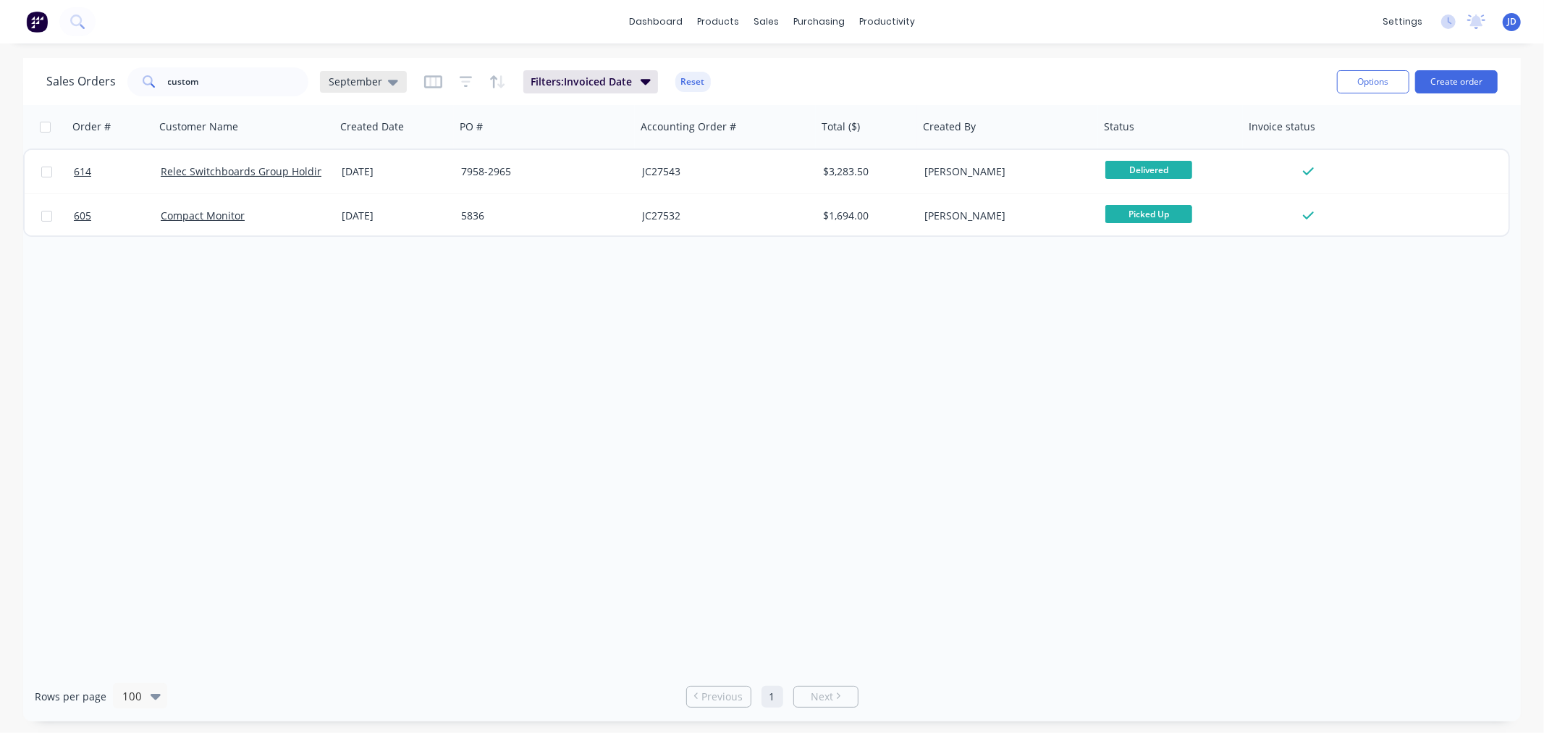
click at [370, 77] on span "September" at bounding box center [356, 81] width 54 height 15
drag, startPoint x: 599, startPoint y: 75, endPoint x: 614, endPoint y: 88, distance: 19.0
click at [601, 75] on span "Filters: Invoiced Date" at bounding box center [581, 82] width 101 height 14
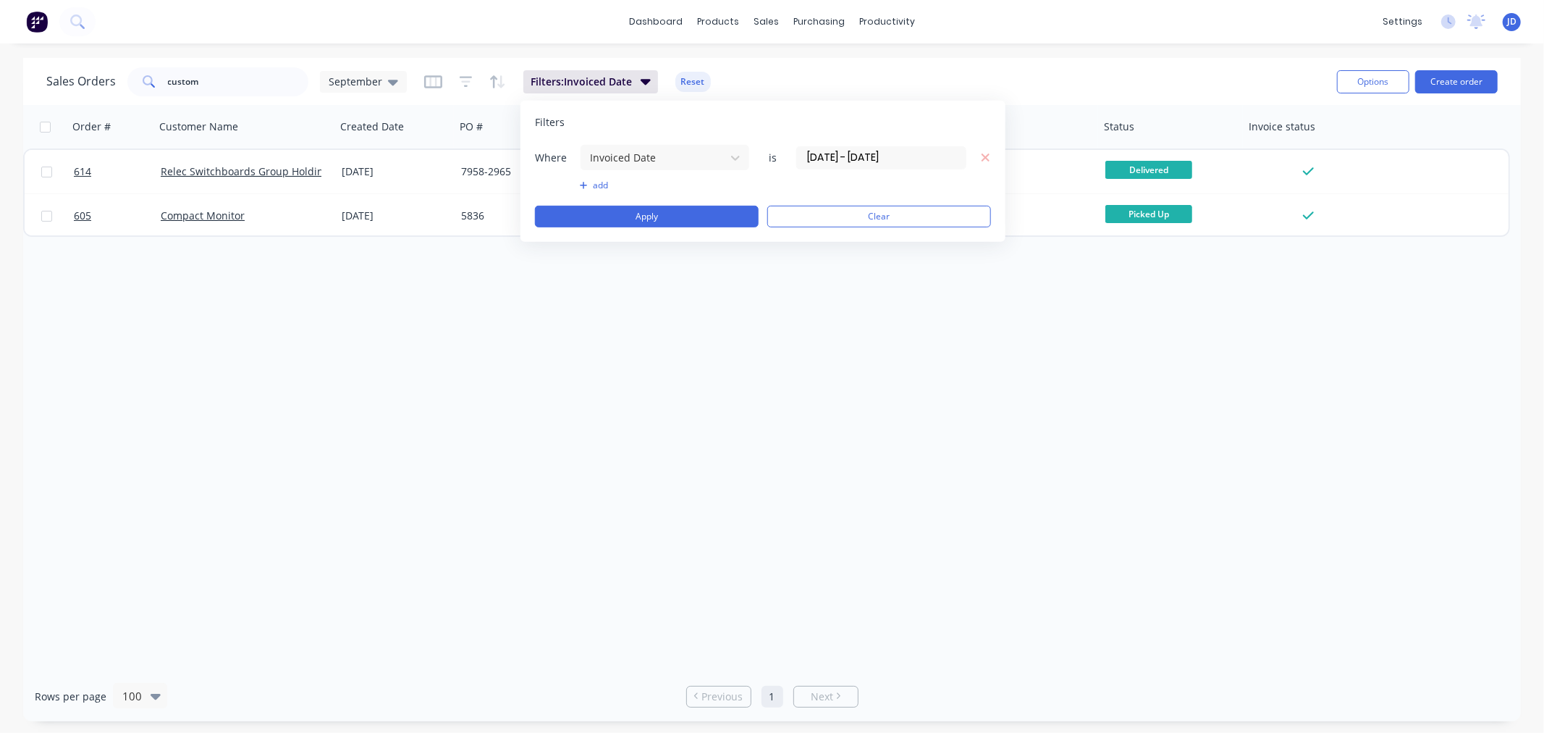
drag, startPoint x: 943, startPoint y: 161, endPoint x: 935, endPoint y: 157, distance: 8.7
click at [935, 158] on input "[DATE] - [DATE]" at bounding box center [881, 157] width 169 height 22
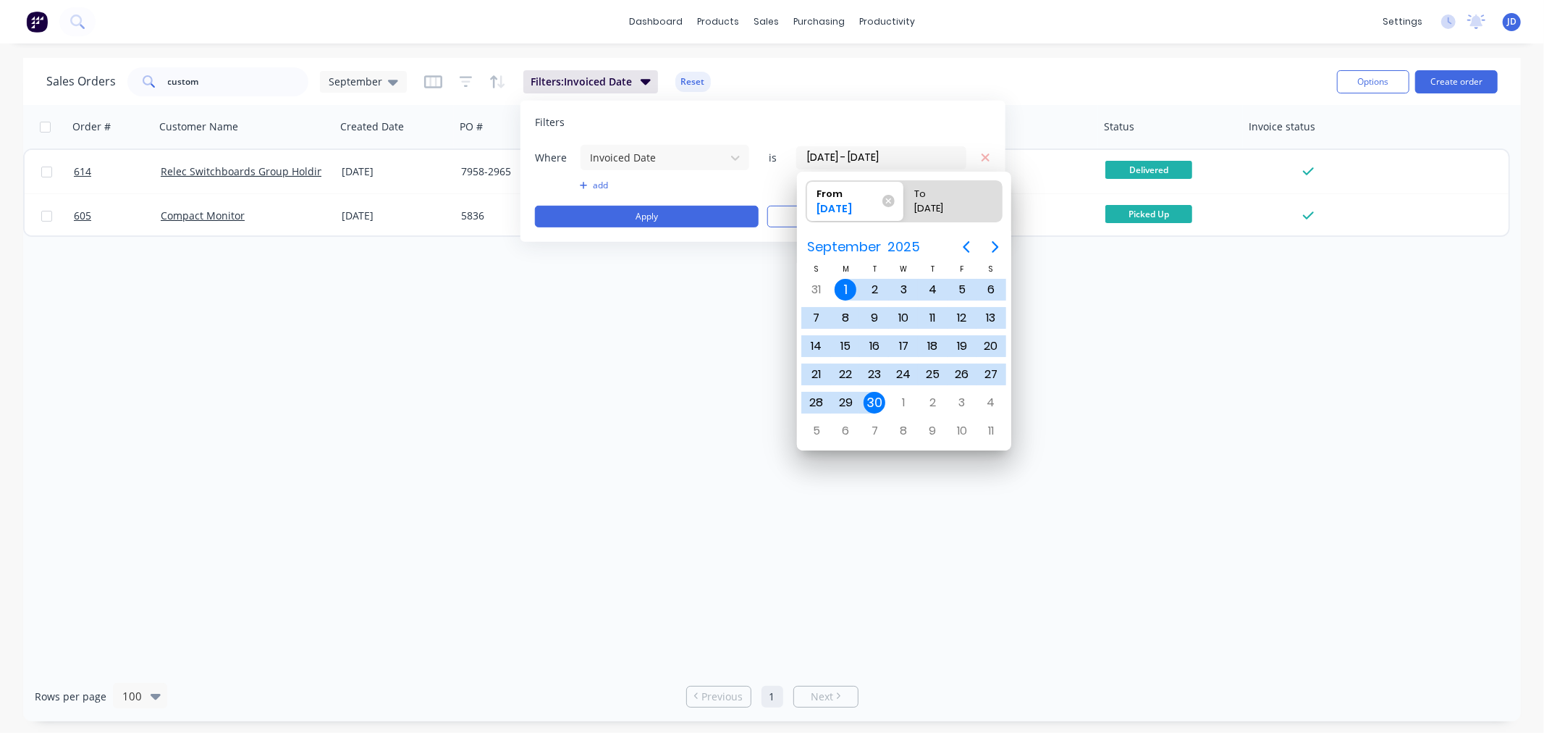
click at [951, 205] on div "[DATE]" at bounding box center [946, 211] width 74 height 20
click at [905, 205] on input "To [DATE]" at bounding box center [904, 201] width 1 height 41
radio input "true"
click at [842, 203] on div "[DATE]" at bounding box center [848, 211] width 74 height 20
click at [807, 203] on input "From [DATE]" at bounding box center [806, 201] width 1 height 41
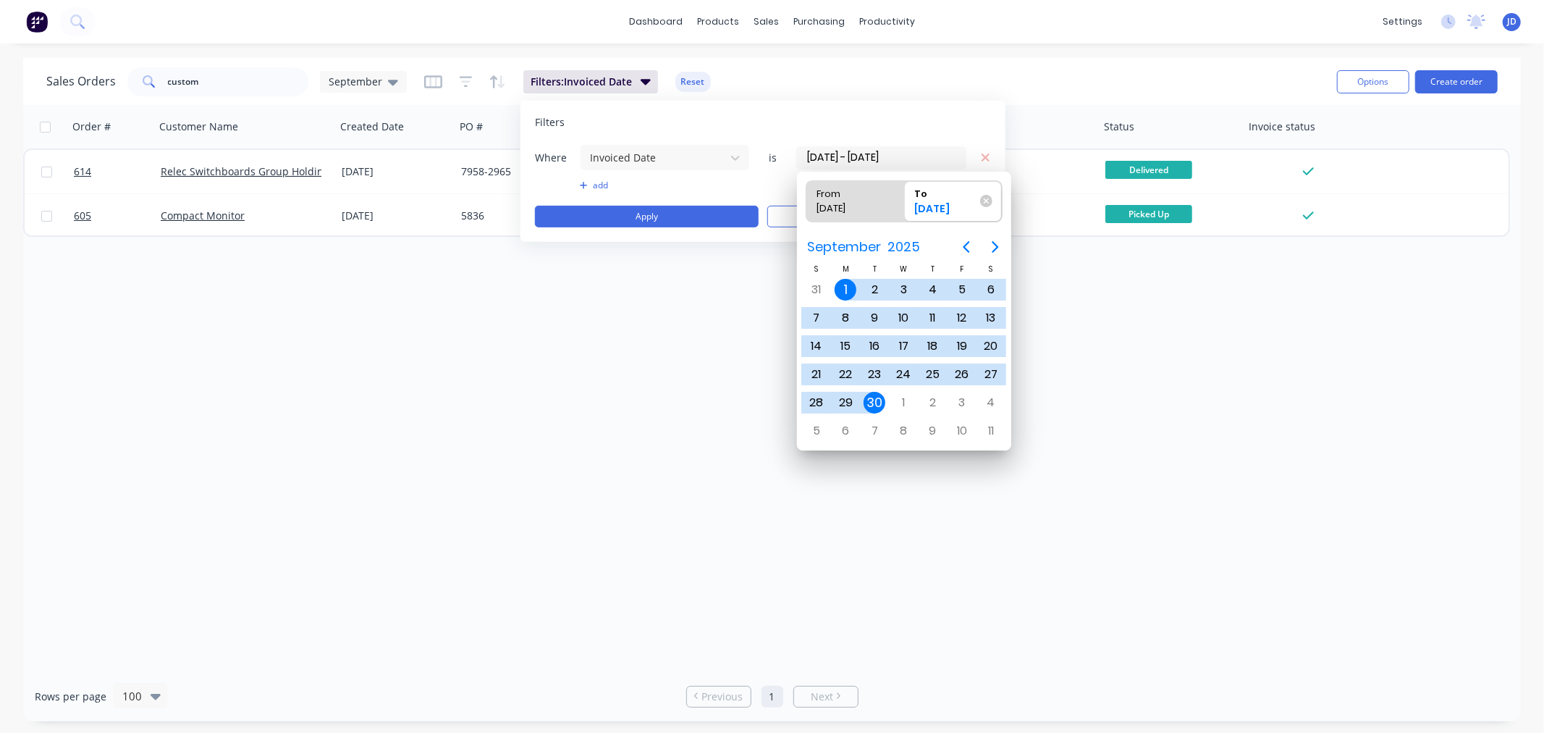
radio input "true"
click at [993, 244] on icon "Next page" at bounding box center [995, 246] width 17 height 17
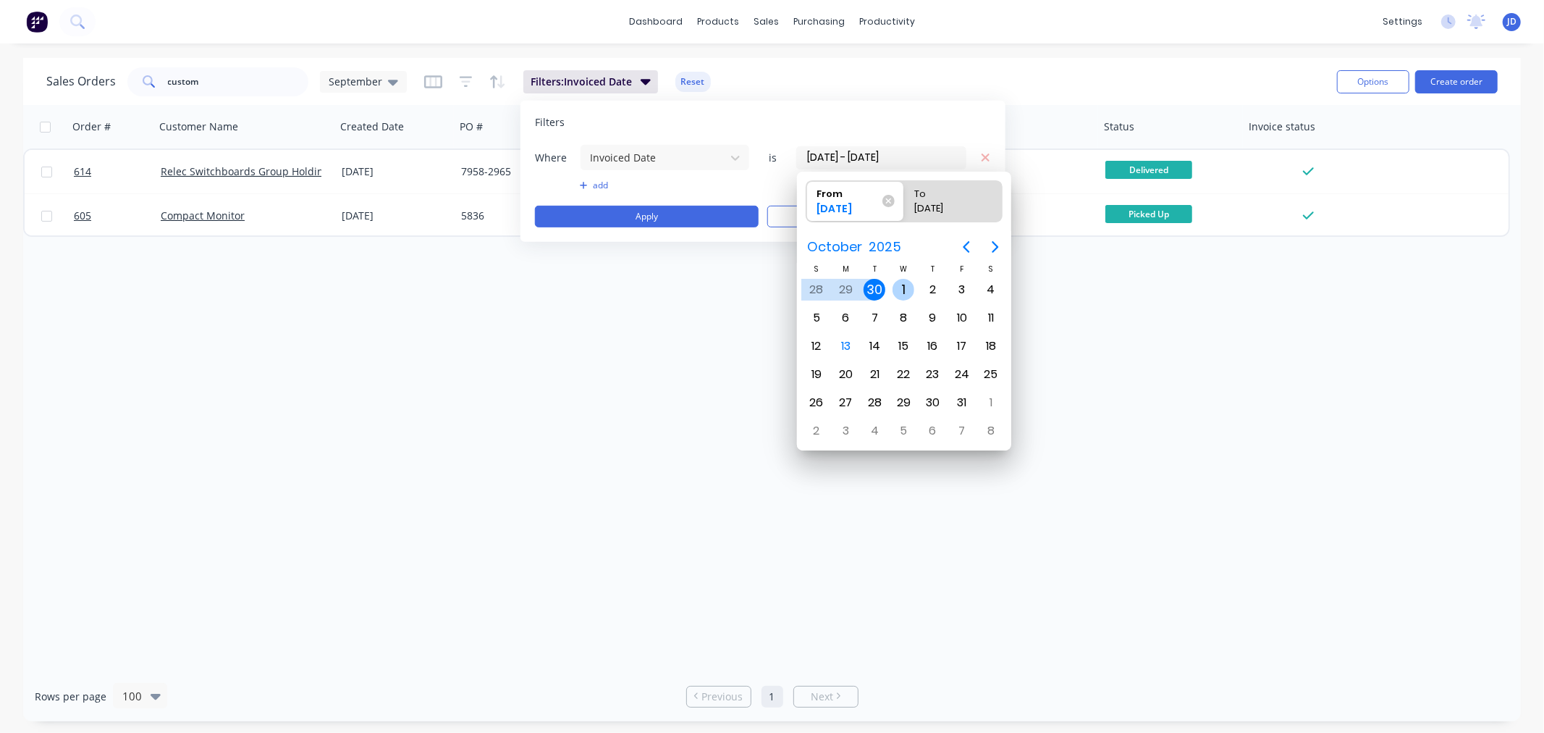
click at [909, 279] on div "1" at bounding box center [904, 290] width 22 height 22
type input "[DATE]"
radio input "false"
radio input "true"
click at [942, 201] on div "Please select" at bounding box center [953, 211] width 88 height 20
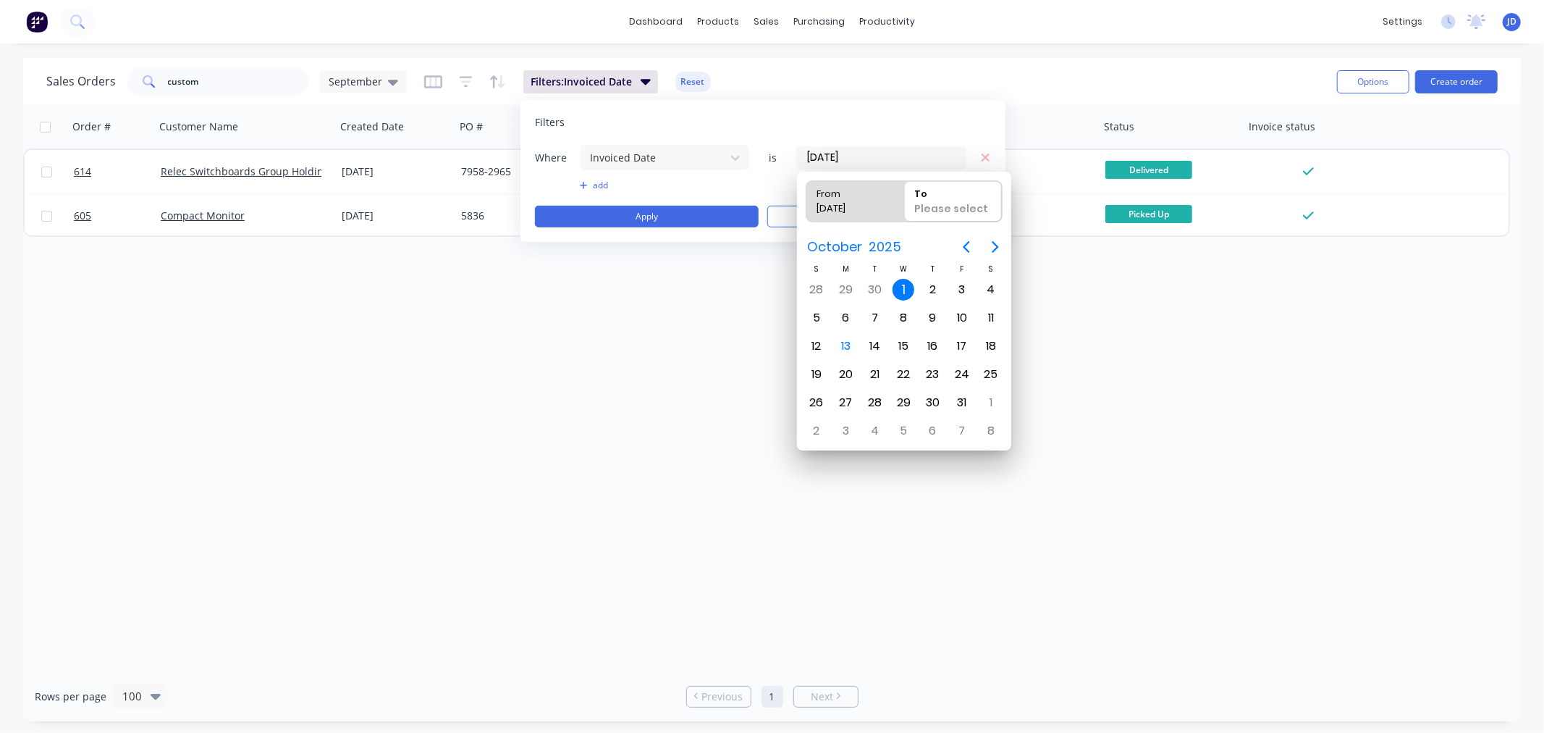
click at [905, 201] on input "To Please select" at bounding box center [904, 201] width 1 height 41
drag, startPoint x: 961, startPoint y: 399, endPoint x: 959, endPoint y: 344, distance: 55.1
click at [963, 399] on div "31" at bounding box center [962, 403] width 22 height 22
type input "[DATE] - [DATE]"
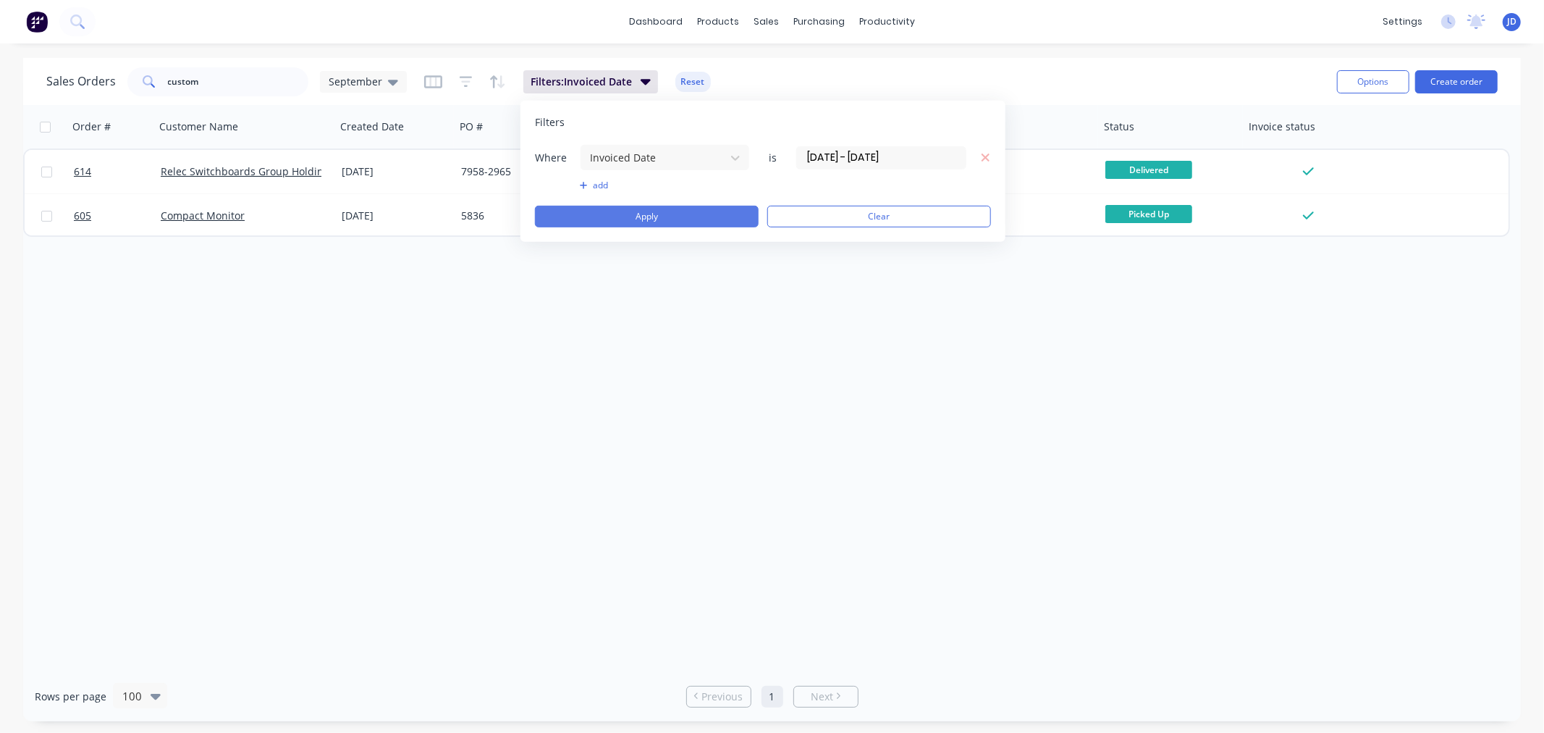
click at [701, 219] on button "Apply" at bounding box center [647, 217] width 224 height 22
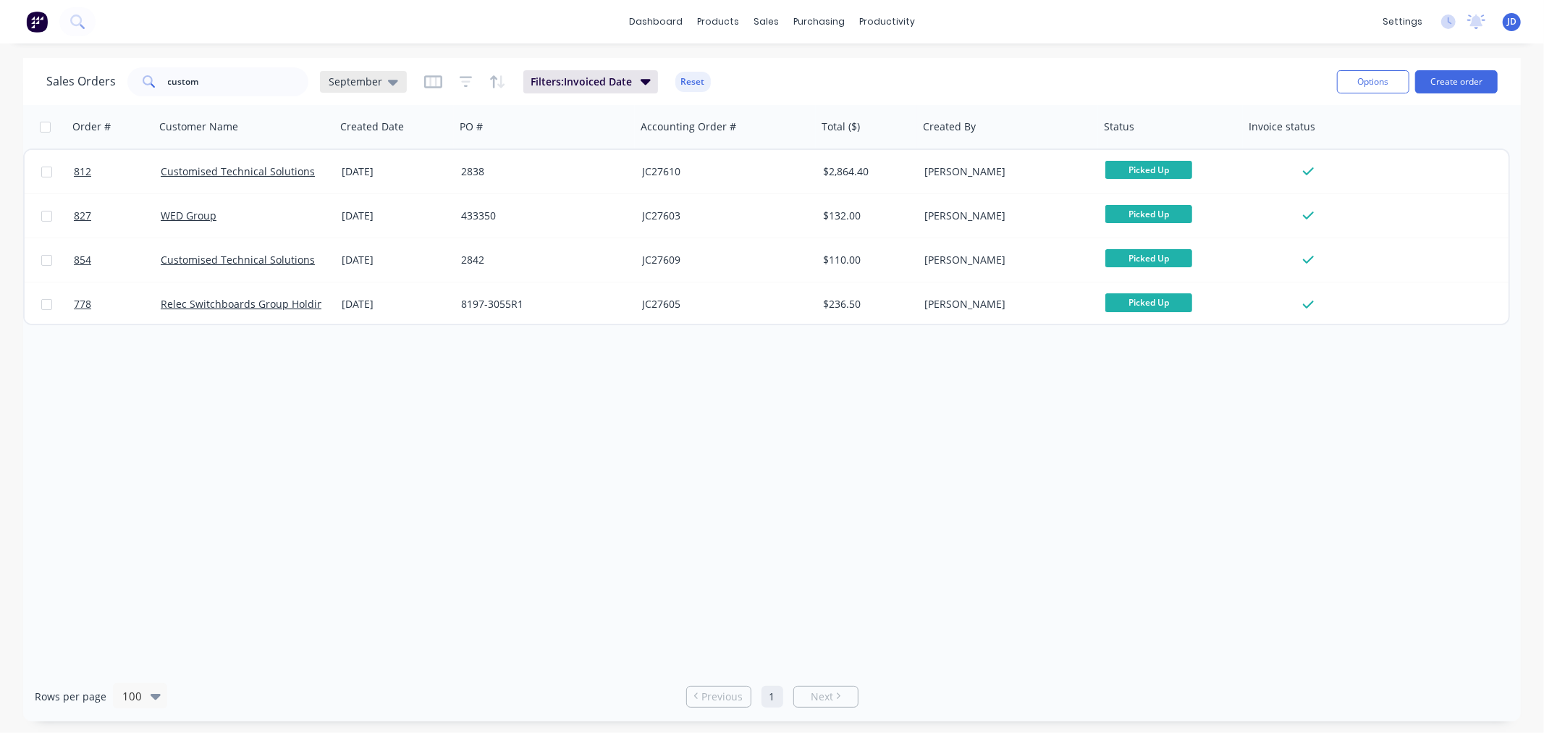
click at [379, 85] on div "September" at bounding box center [364, 81] width 70 height 13
click at [509, 261] on button "edit" at bounding box center [505, 262] width 19 height 15
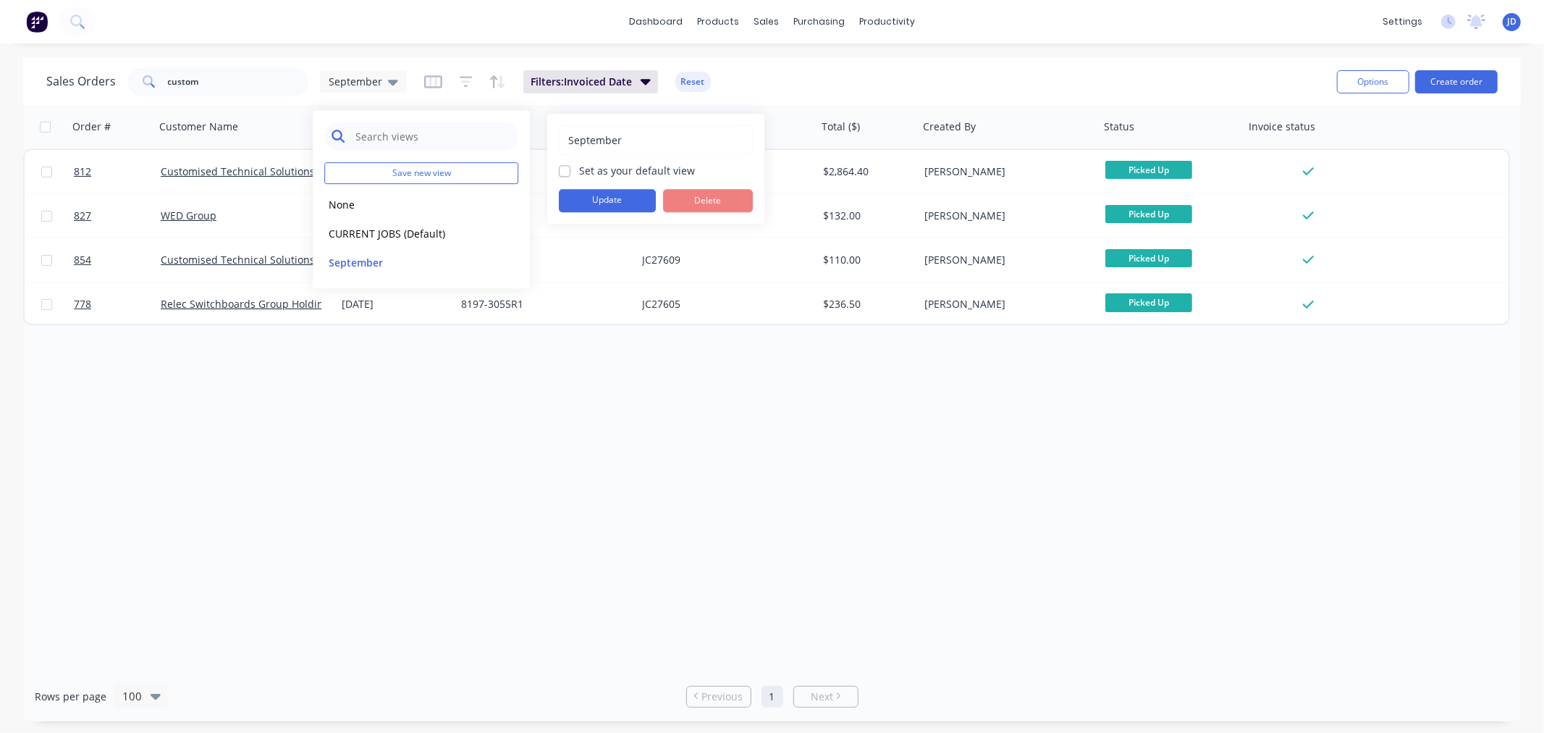
drag, startPoint x: 639, startPoint y: 129, endPoint x: 472, endPoint y: 148, distance: 167.6
click at [473, 720] on div "Save new view None edit CURRENT JOBS (Default) edit September edit September Se…" at bounding box center [772, 733] width 1544 height 0
type input "S"
type input "OCTOBER"
click at [614, 158] on div "OCTOBER Set as your default view Update Delete" at bounding box center [656, 168] width 194 height 87
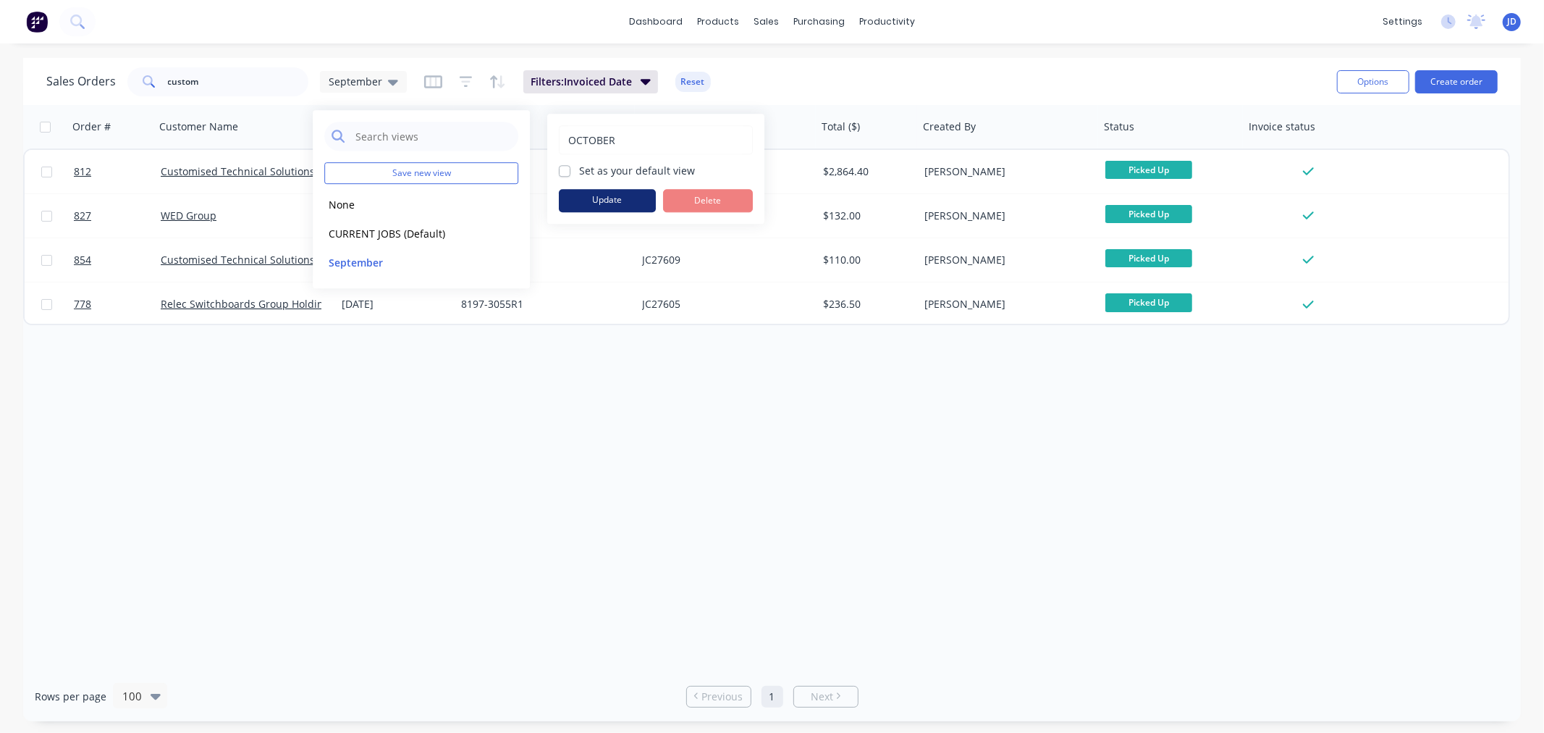
click at [612, 196] on button "Update" at bounding box center [607, 200] width 97 height 23
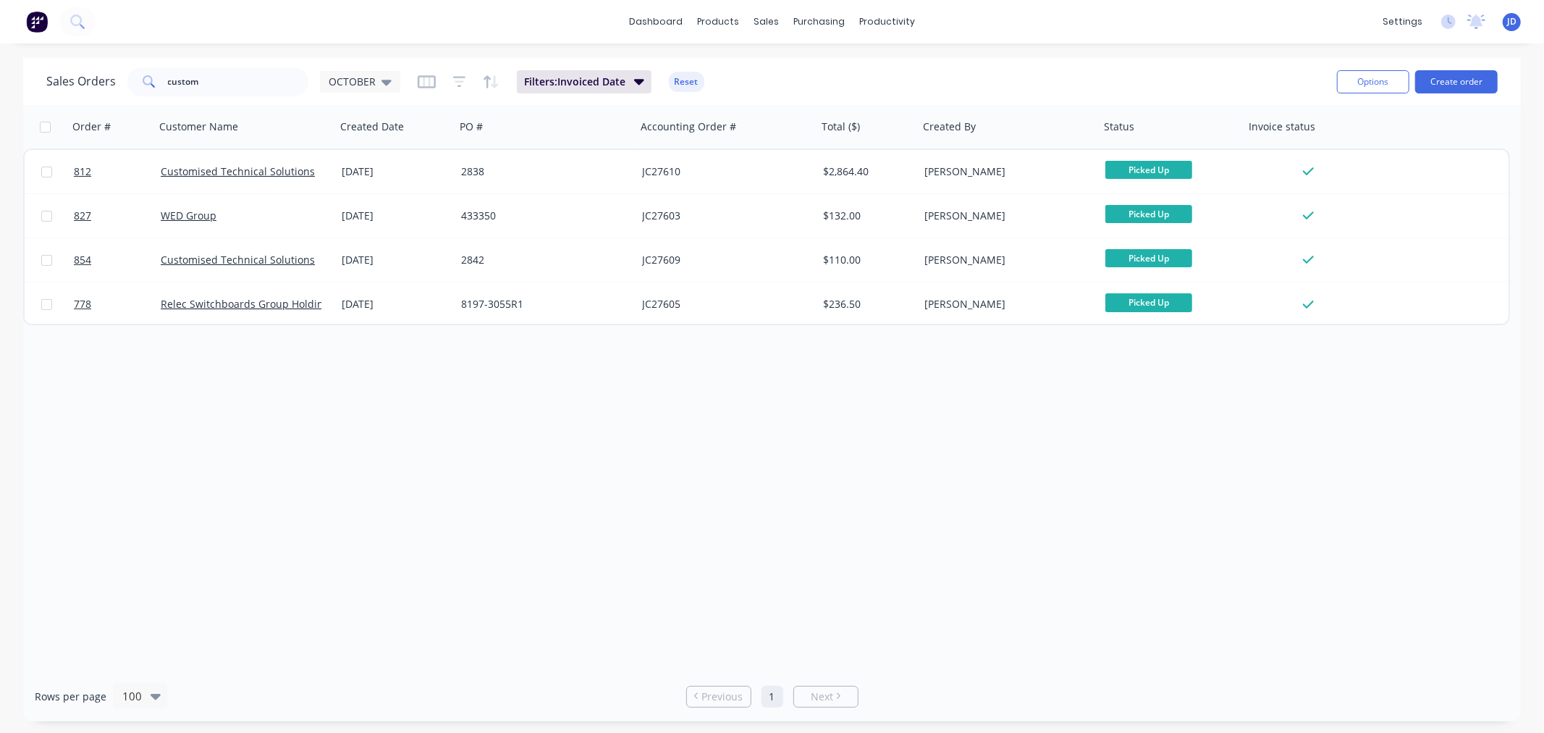
click at [669, 360] on div "Order # Customer Name Created Date PO # Accounting Order # Total ($) Created By…" at bounding box center [772, 388] width 1498 height 566
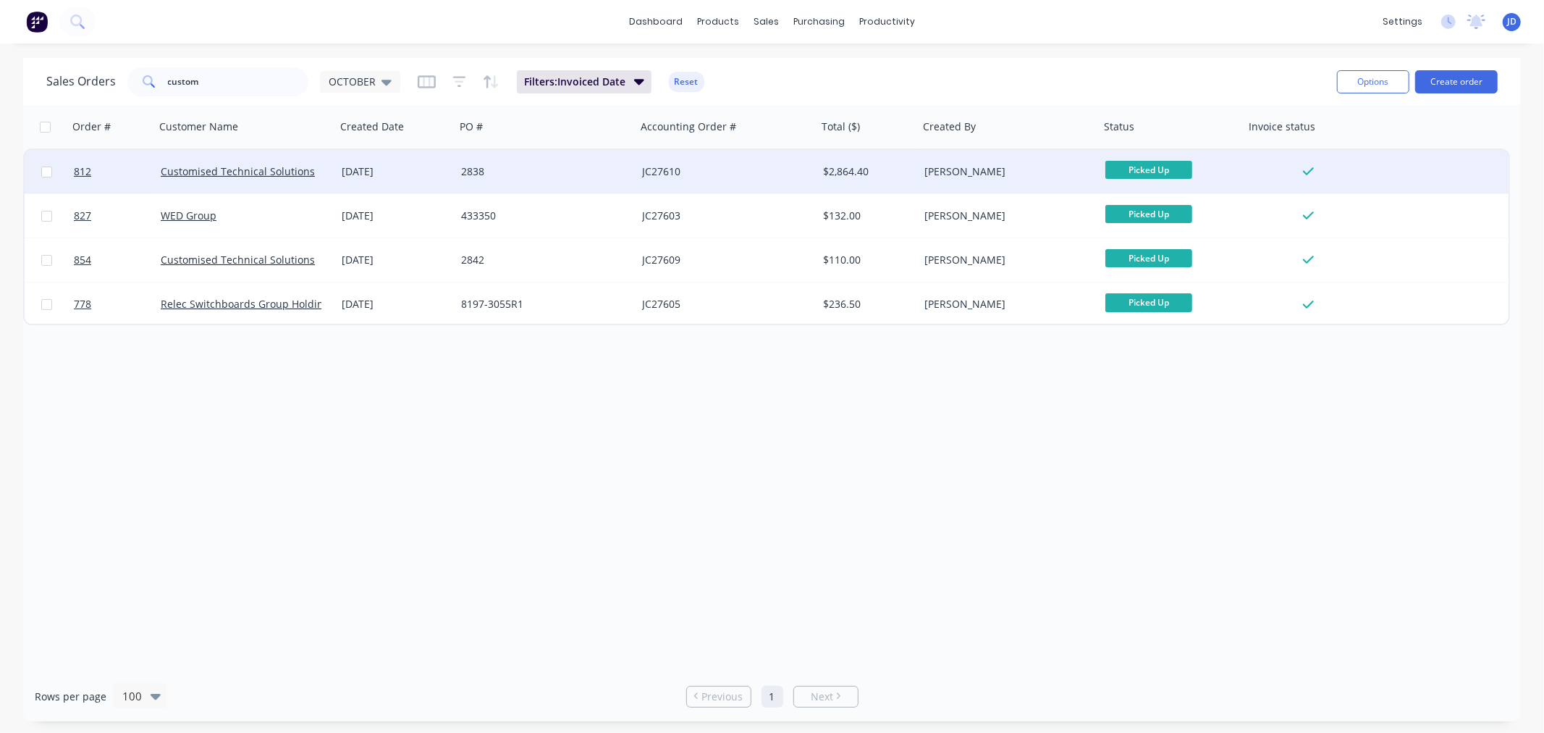
click at [541, 172] on div "2838" at bounding box center [541, 171] width 161 height 14
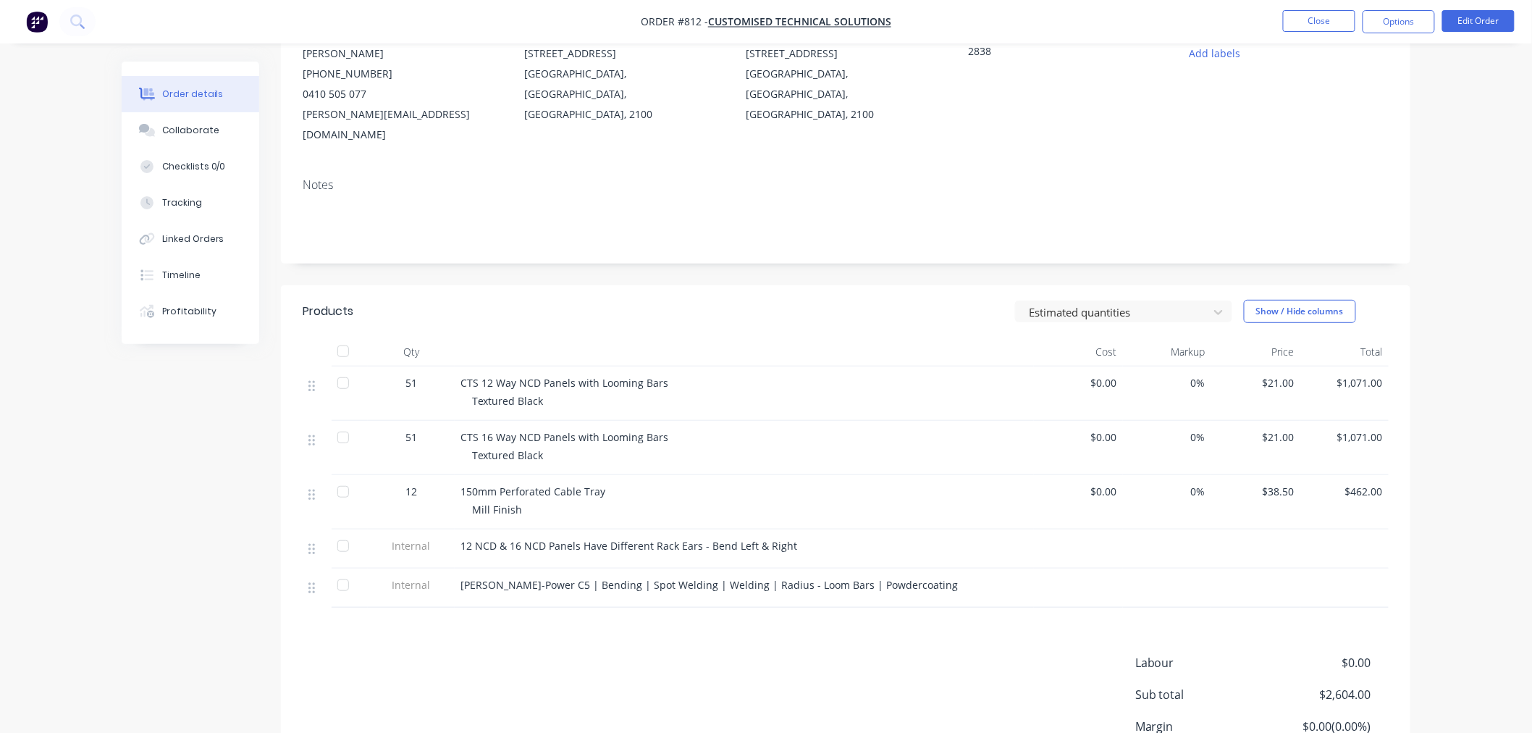
scroll to position [161, 0]
click at [234, 142] on button "Collaborate" at bounding box center [191, 130] width 138 height 36
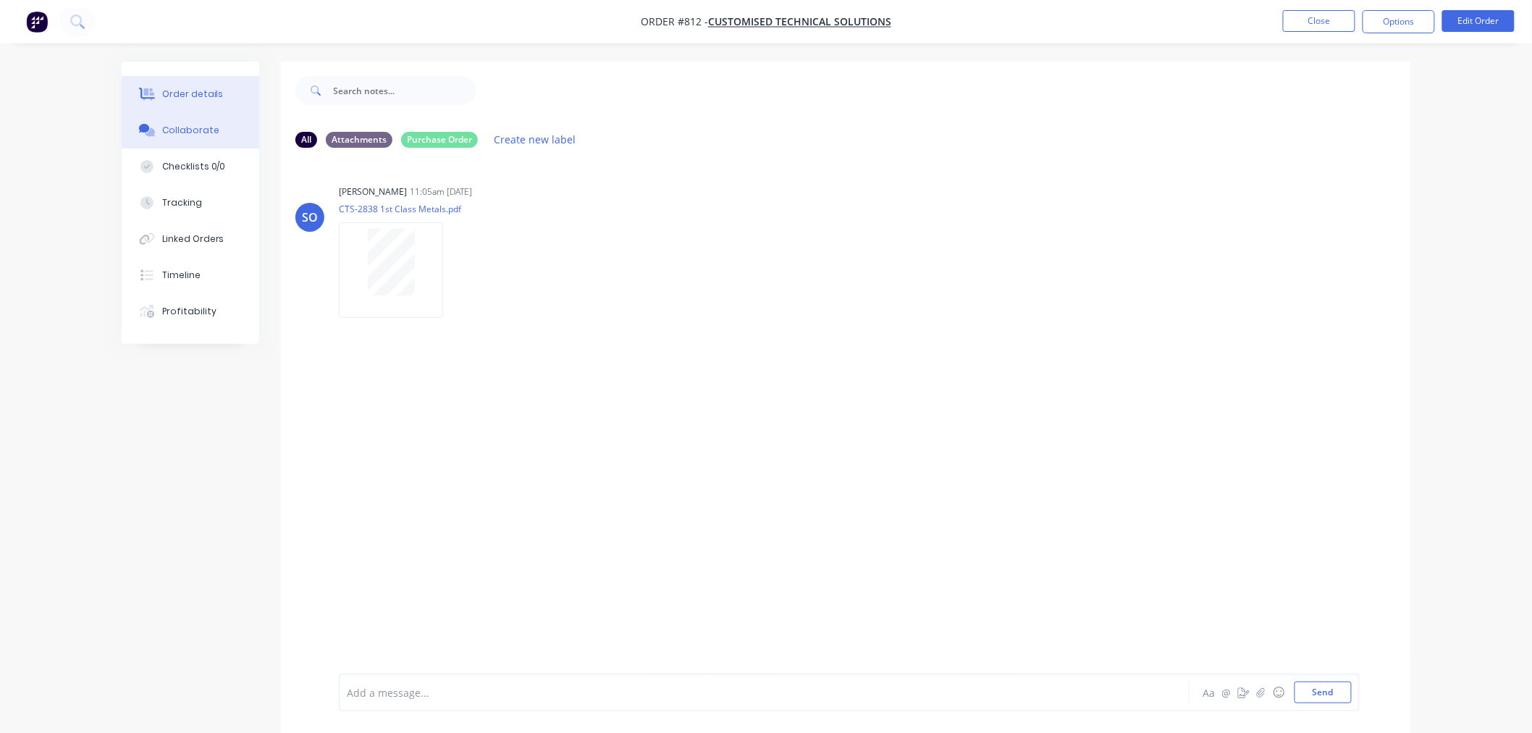
click at [251, 93] on button "Order details" at bounding box center [191, 94] width 138 height 36
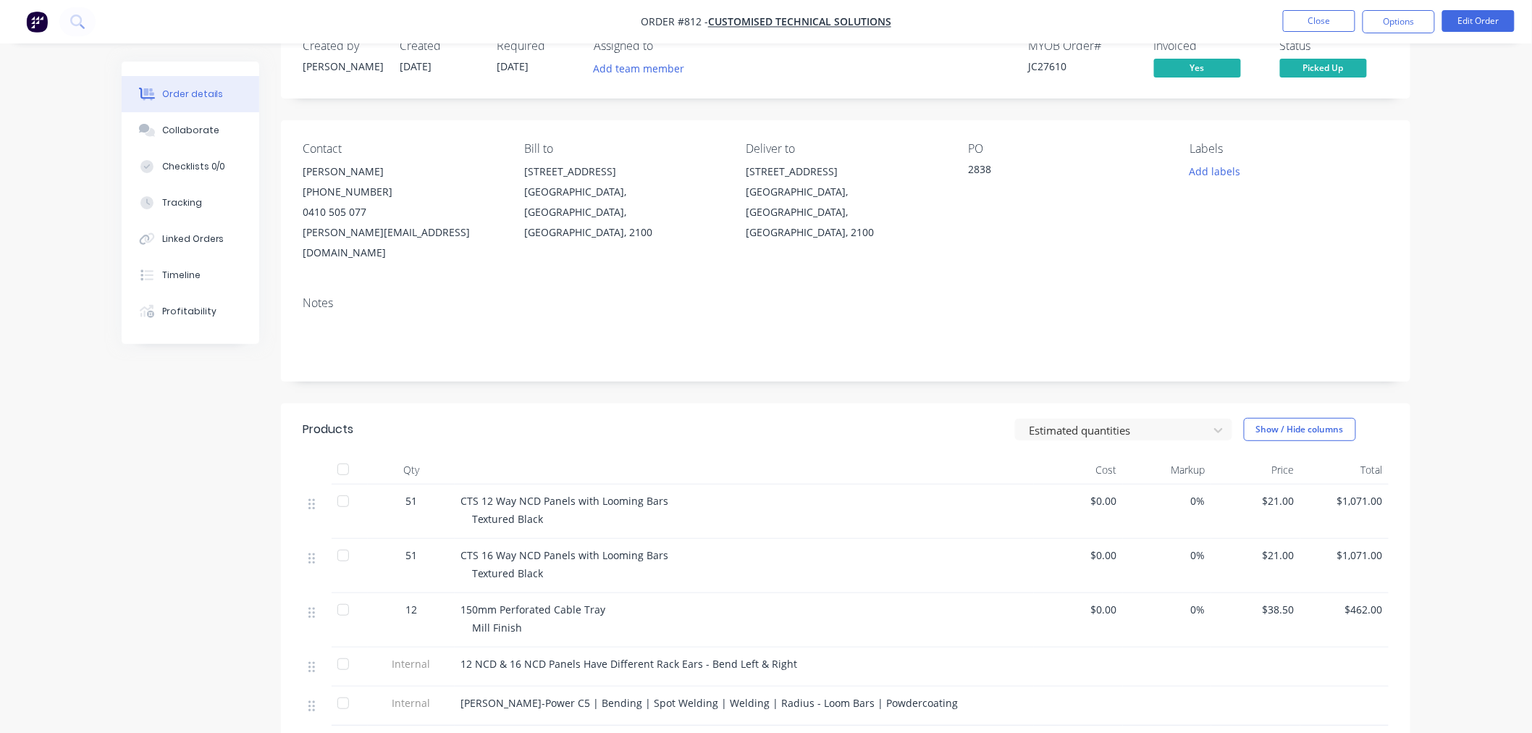
scroll to position [271, 0]
